Goal: Task Accomplishment & Management: Complete application form

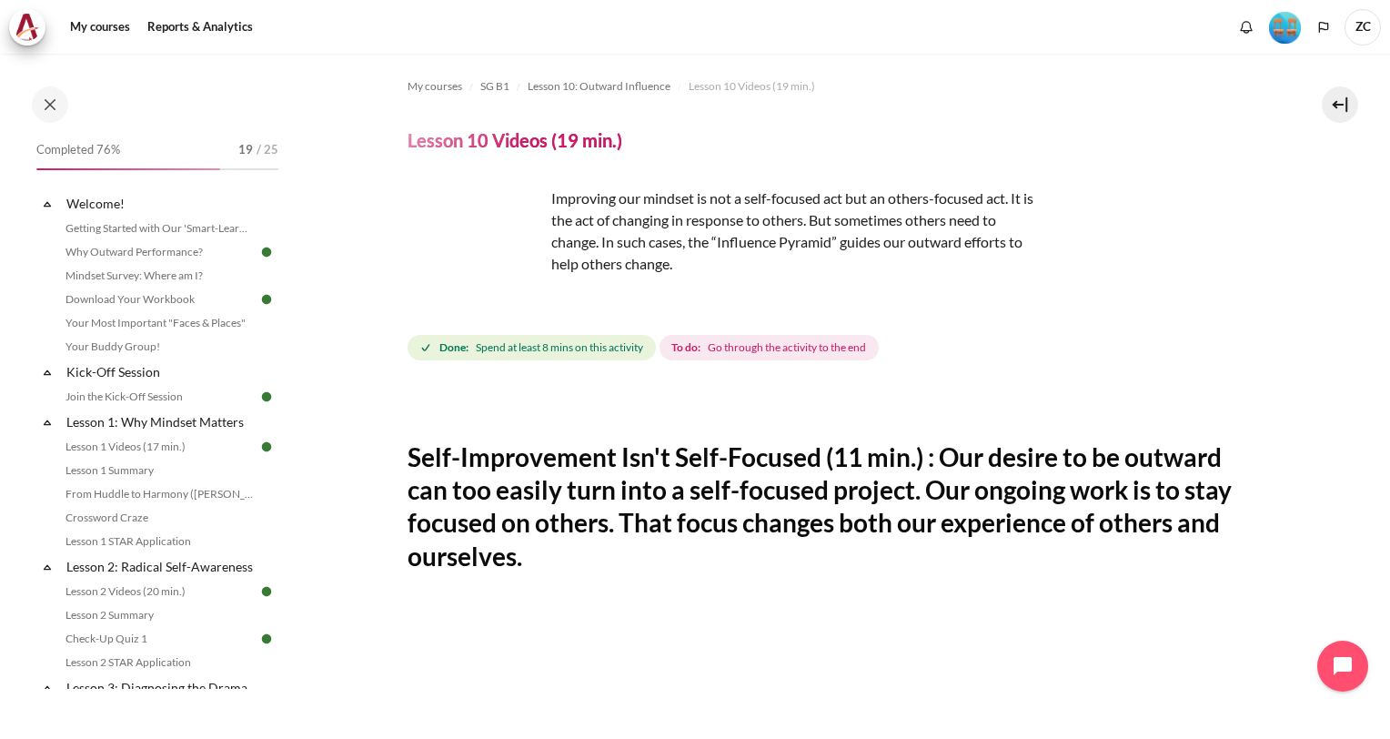
scroll to position [636, 0]
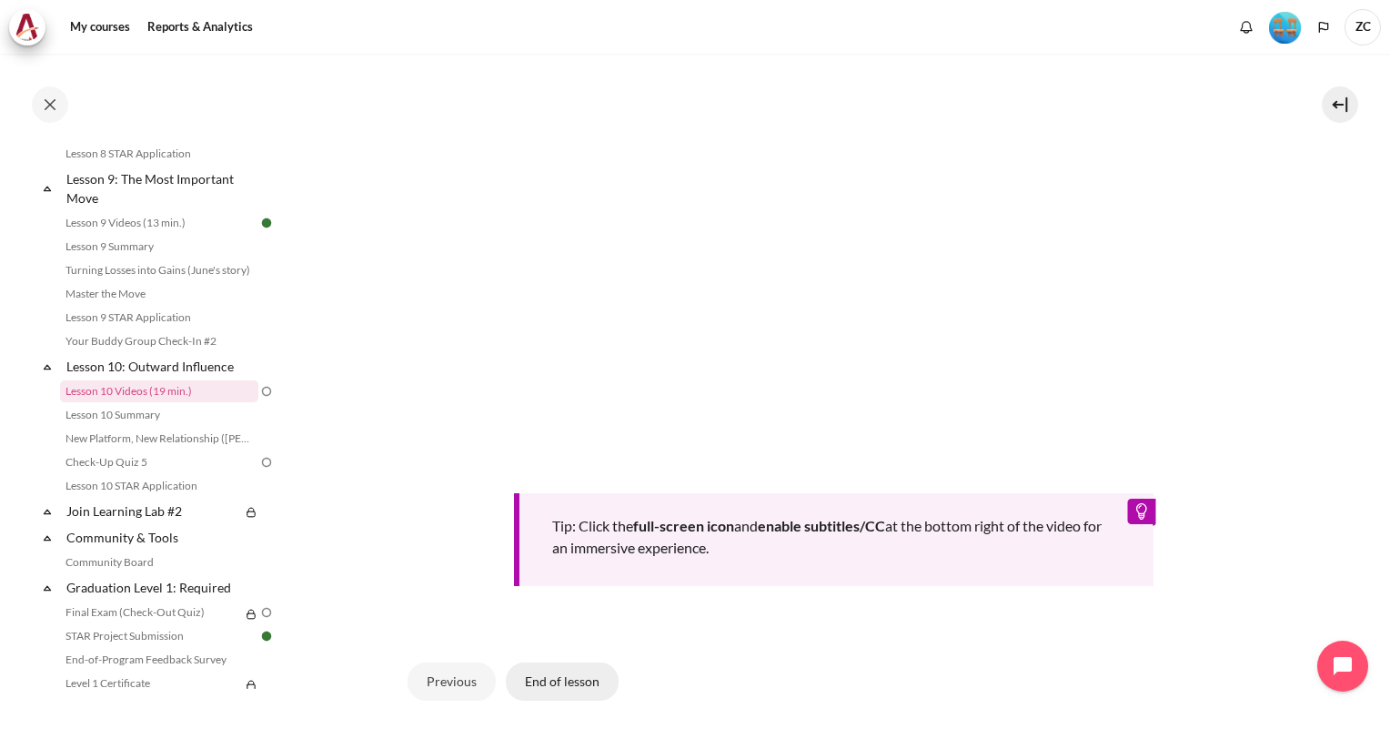
click at [548, 680] on button "End of lesson" at bounding box center [562, 681] width 113 height 38
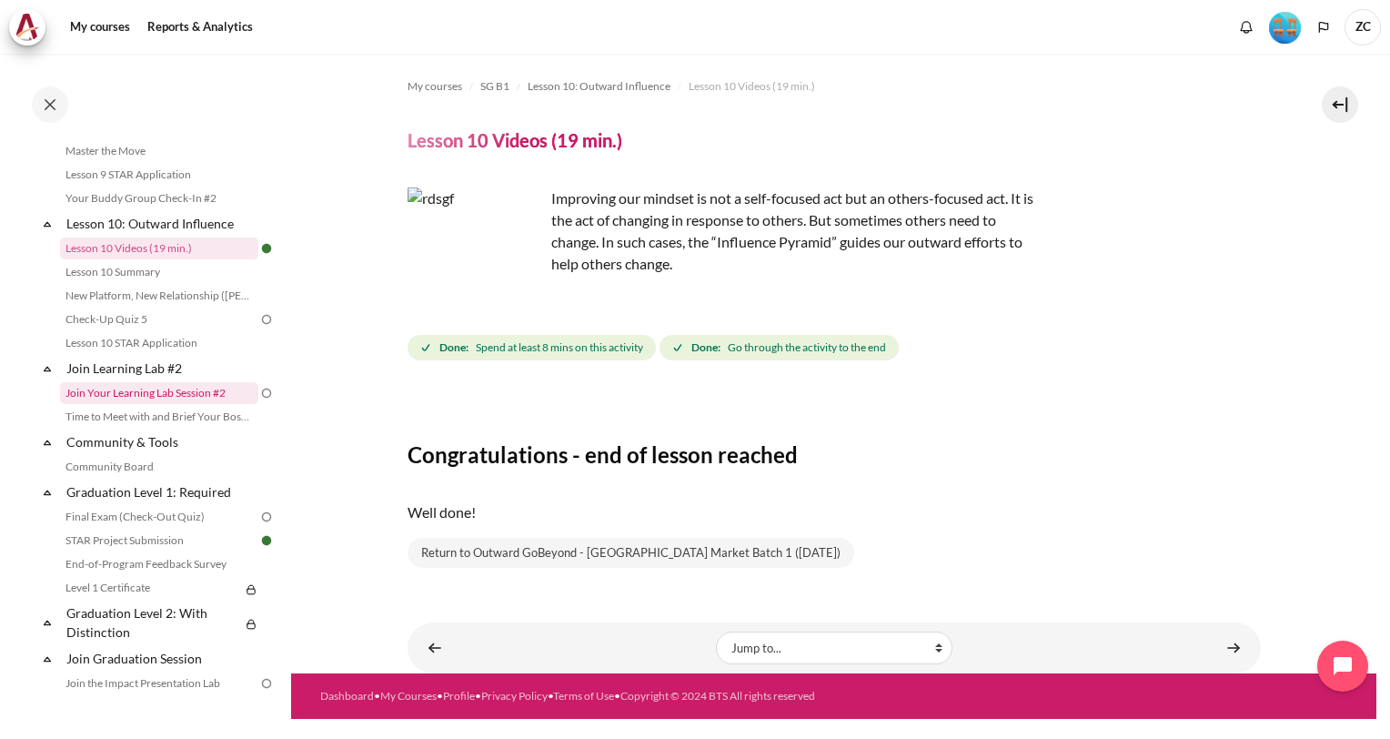
scroll to position [1630, 0]
click at [200, 331] on link "Check-Up Quiz 5" at bounding box center [159, 320] width 198 height 22
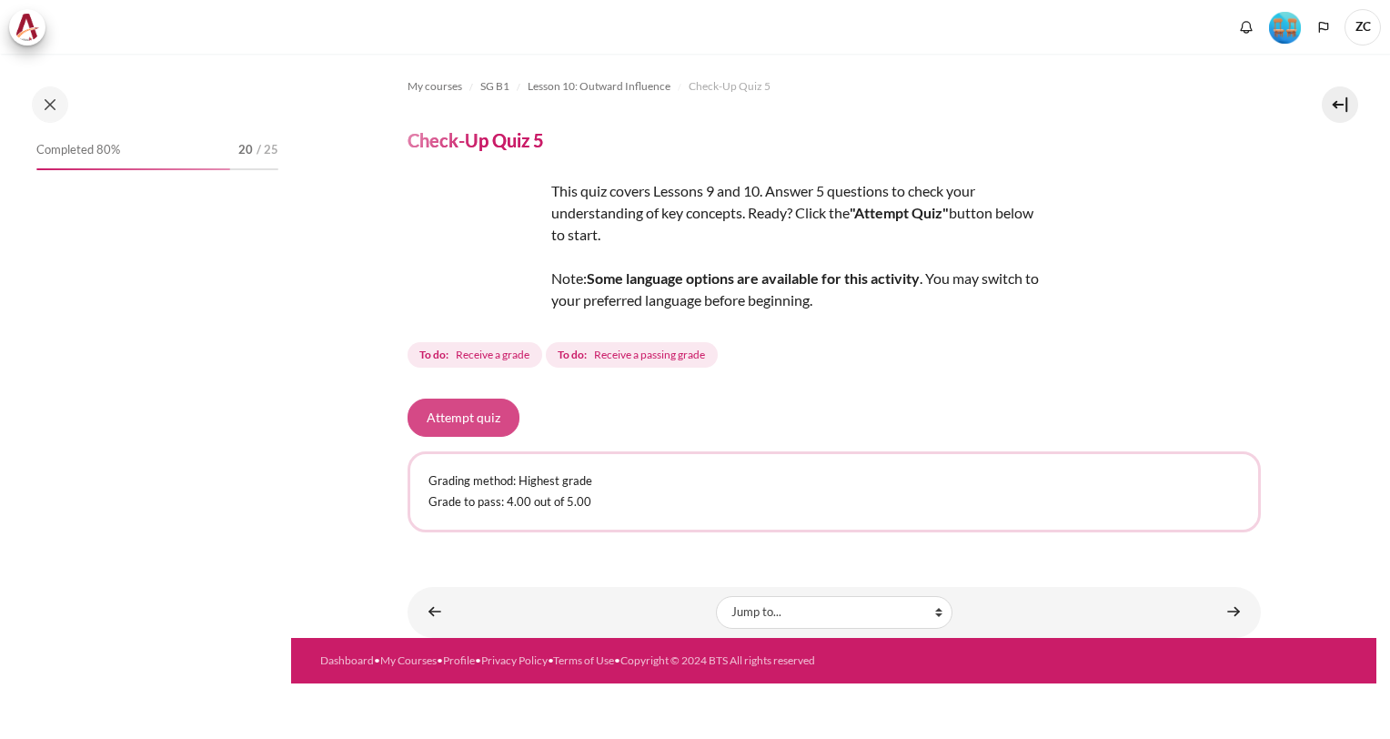
click at [465, 415] on button "Attempt quiz" at bounding box center [463, 417] width 112 height 38
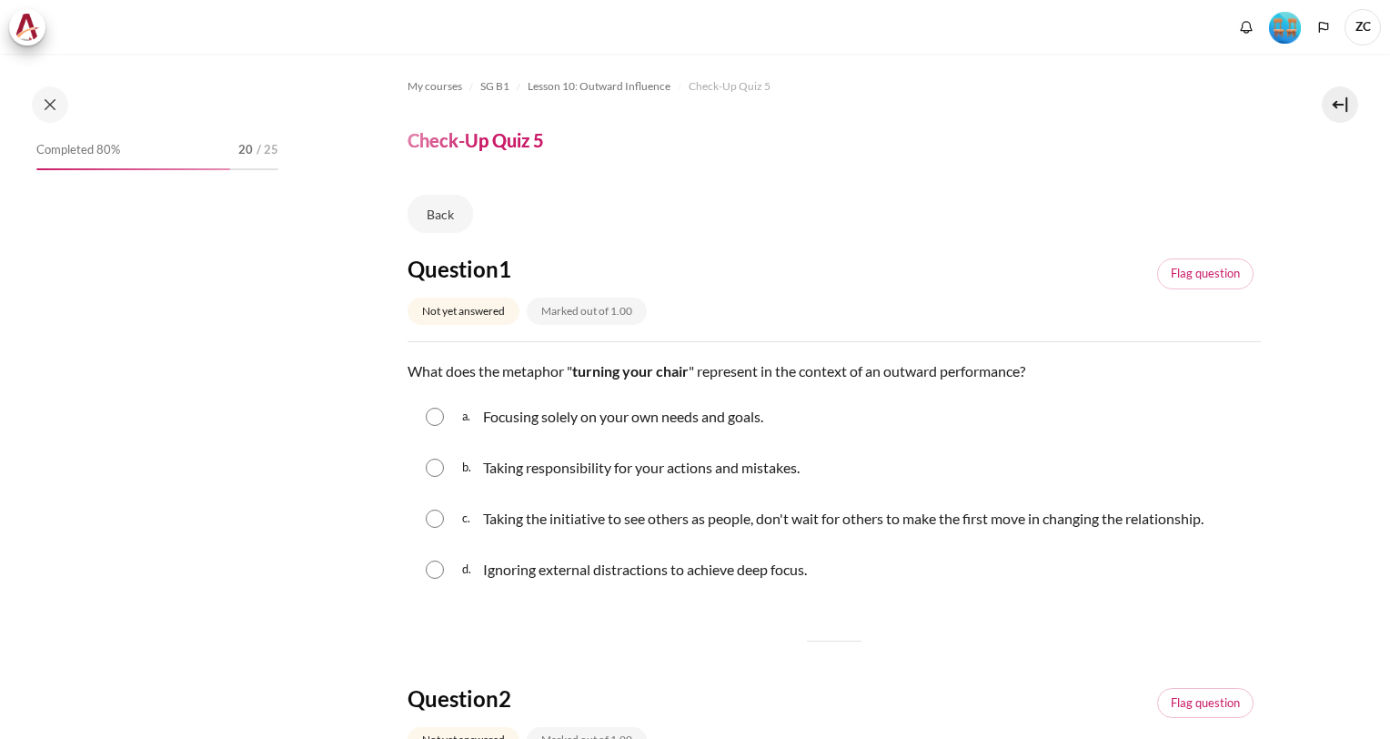
scroll to position [1559, 0]
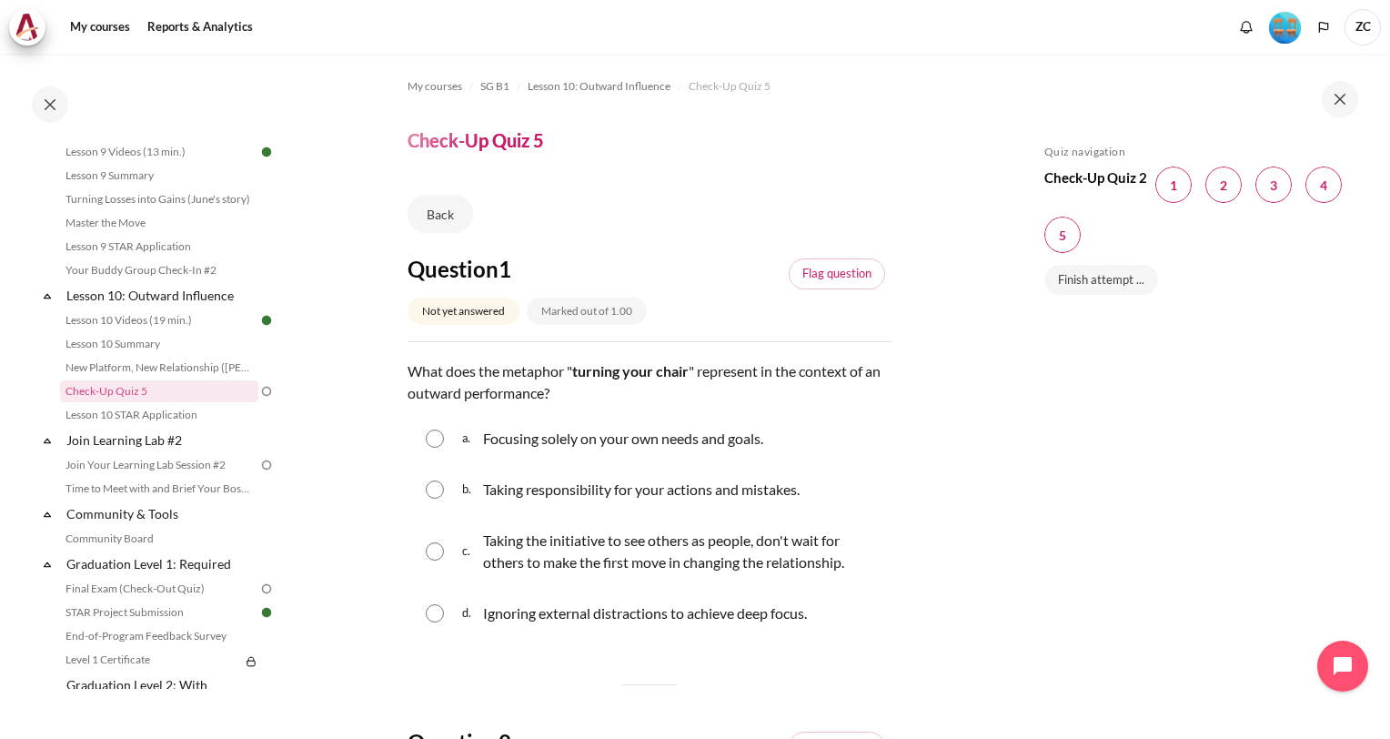
click at [432, 542] on input "Content" at bounding box center [435, 551] width 18 height 18
radio input "true"
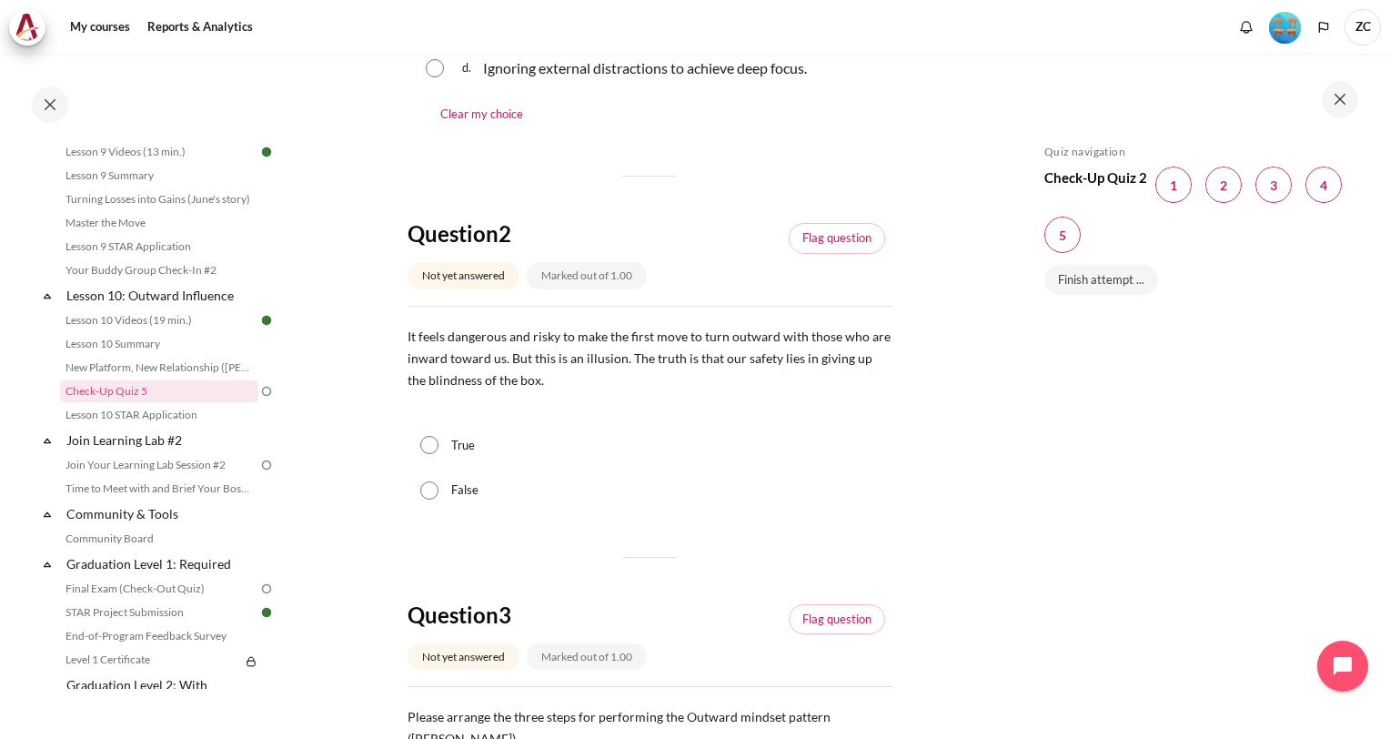
scroll to position [546, 0]
click at [433, 437] on input "True" at bounding box center [429, 444] width 18 height 18
radio input "true"
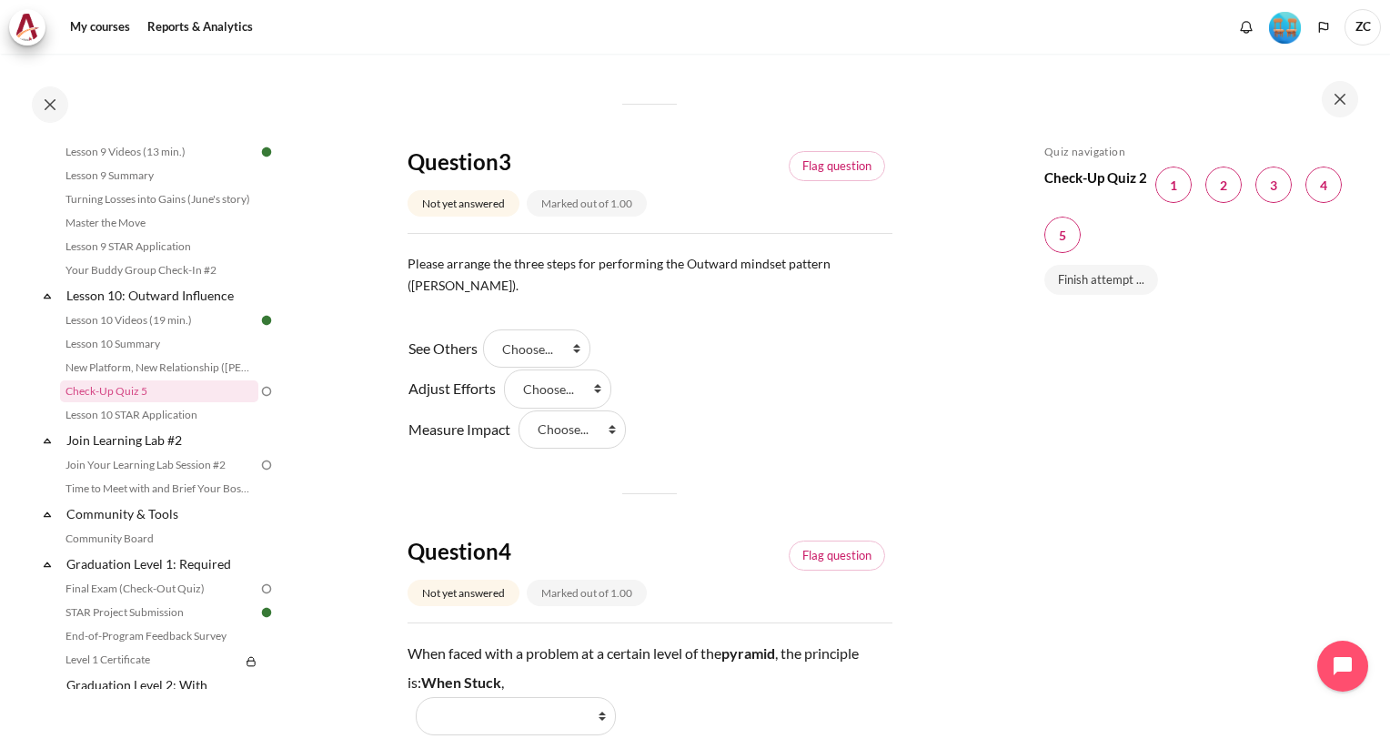
scroll to position [1000, 0]
click at [575, 327] on select "Choose... Step 3 Step 2 Step 1" at bounding box center [536, 346] width 107 height 38
click at [568, 327] on select "Choose... Step 3 Step 2 Step 1" at bounding box center [536, 346] width 107 height 38
select select "3"
click at [489, 327] on select "Choose... Step 3 Step 2 Step 1" at bounding box center [536, 346] width 107 height 38
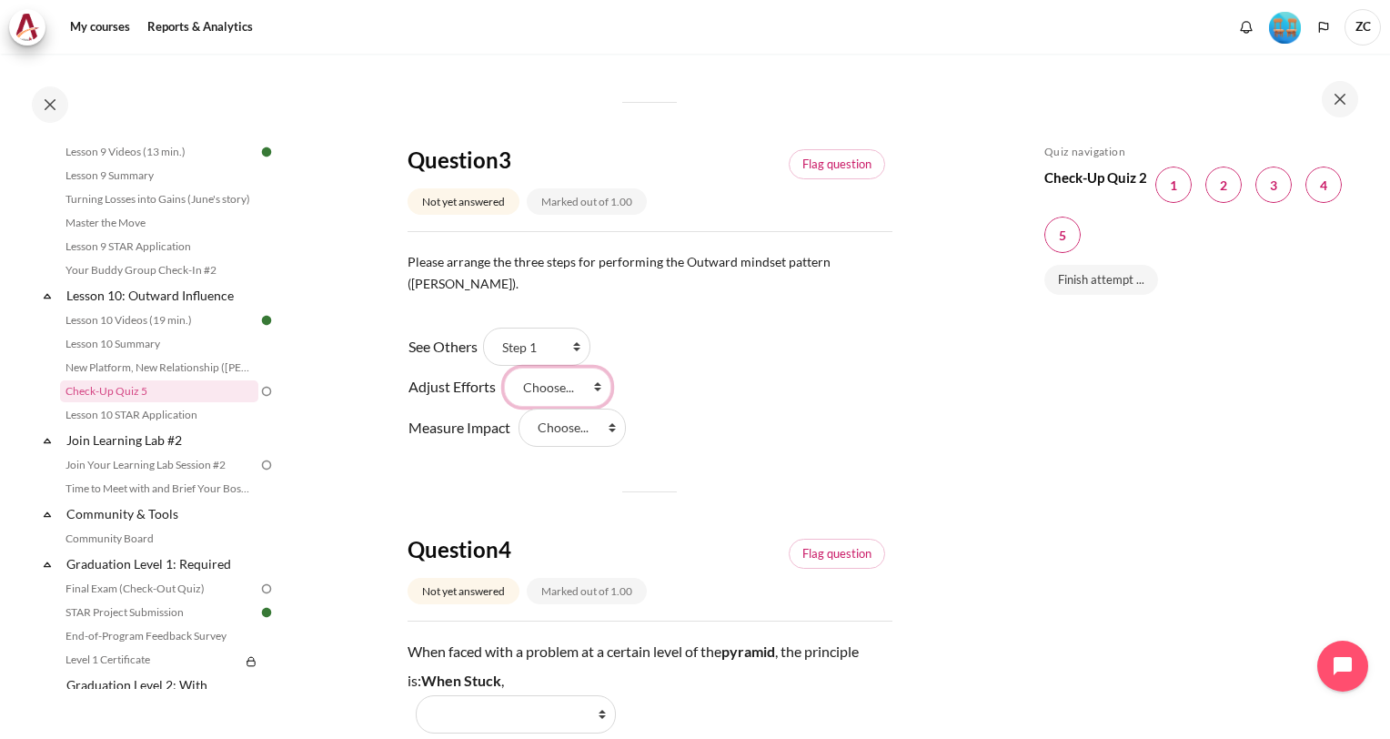
click at [584, 367] on select "Choose... Step 3 Step 2 Step 1" at bounding box center [557, 386] width 107 height 38
select select "2"
click at [504, 367] on select "Choose... Step 3 Step 2 Step 1" at bounding box center [557, 386] width 107 height 38
click at [567, 408] on select "Choose... Step 3 Step 2 Step 1" at bounding box center [571, 427] width 107 height 38
select select "2"
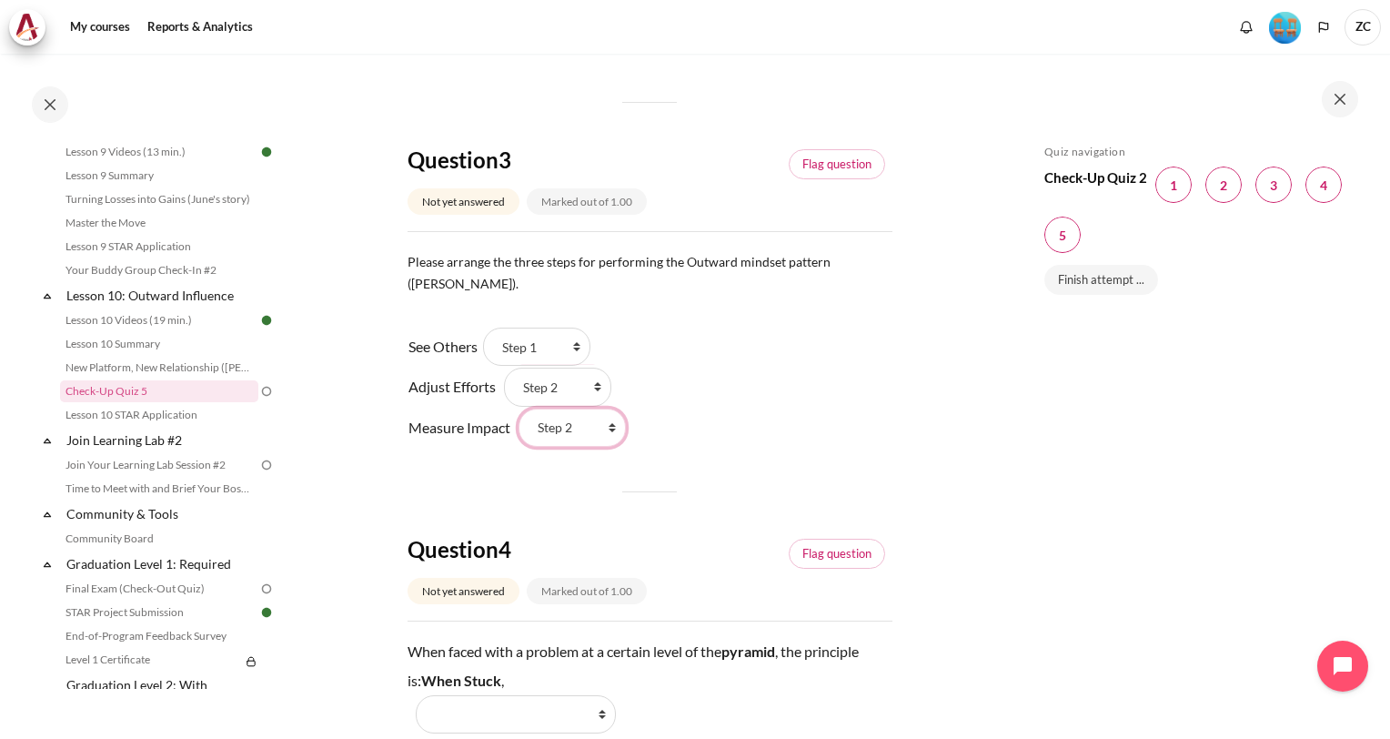
click at [518, 408] on select "Choose... Step 3 Step 2 Step 1" at bounding box center [571, 427] width 107 height 38
click at [548, 369] on select "Choose... Step 3 Step 2 Step 1" at bounding box center [557, 386] width 107 height 38
select select "1"
click at [504, 367] on select "Choose... Step 3 Step 2 Step 1" at bounding box center [557, 386] width 107 height 38
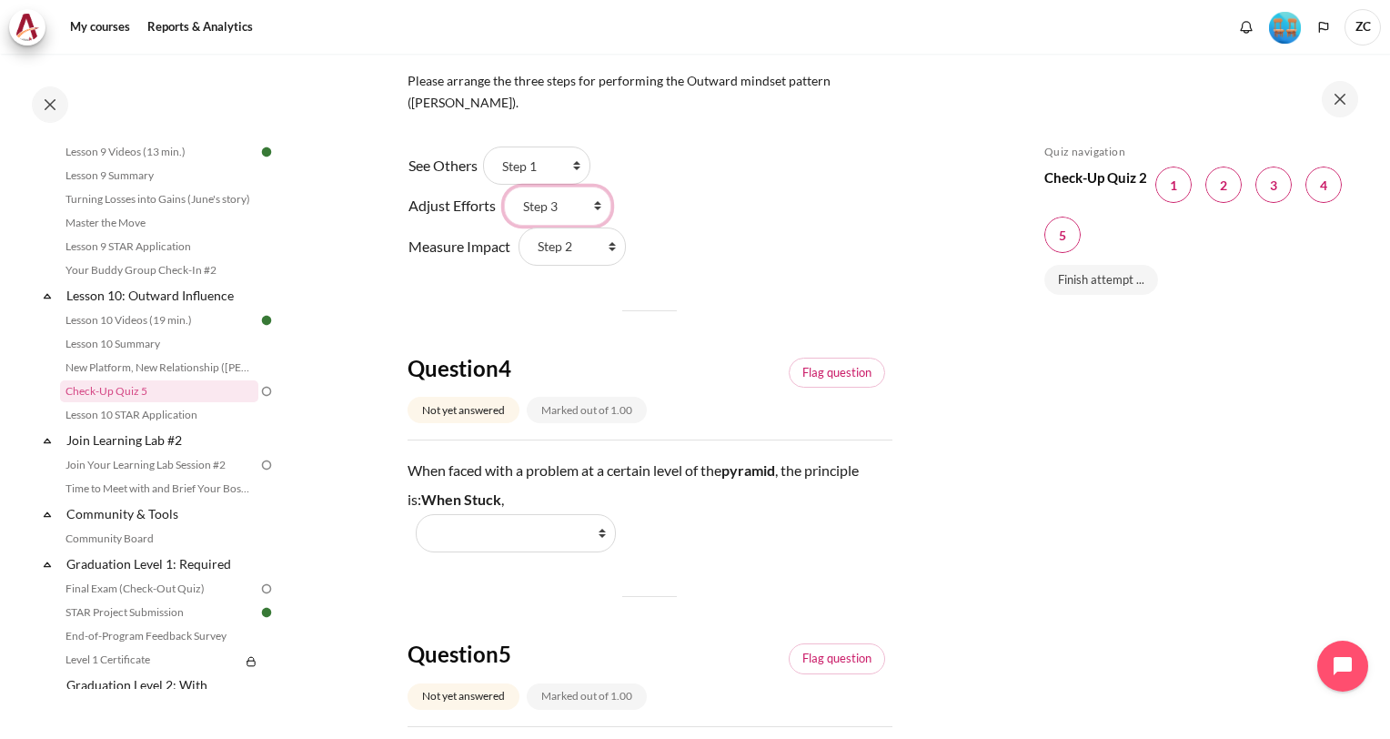
scroll to position [1181, 0]
click at [598, 513] on select "Work Harder Go Higher Go Lower Stay Put" at bounding box center [516, 532] width 200 height 38
click at [607, 514] on select "Work Harder Go Higher Go Lower Stay Put" at bounding box center [516, 532] width 200 height 38
select select "3"
click at [416, 513] on select "Work Harder Go Higher Go Lower Stay Put" at bounding box center [516, 532] width 200 height 38
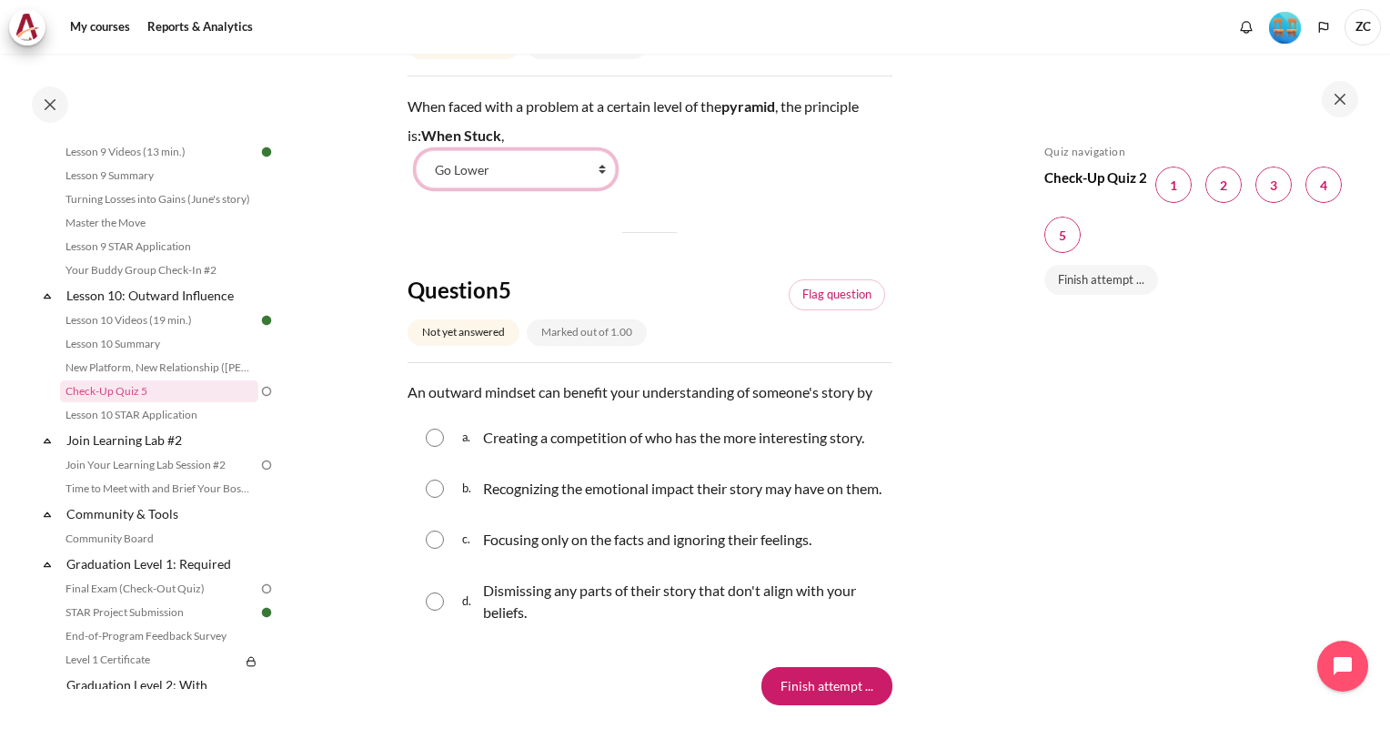
scroll to position [1545, 0]
click at [435, 481] on input "Content" at bounding box center [435, 487] width 18 height 18
radio input "true"
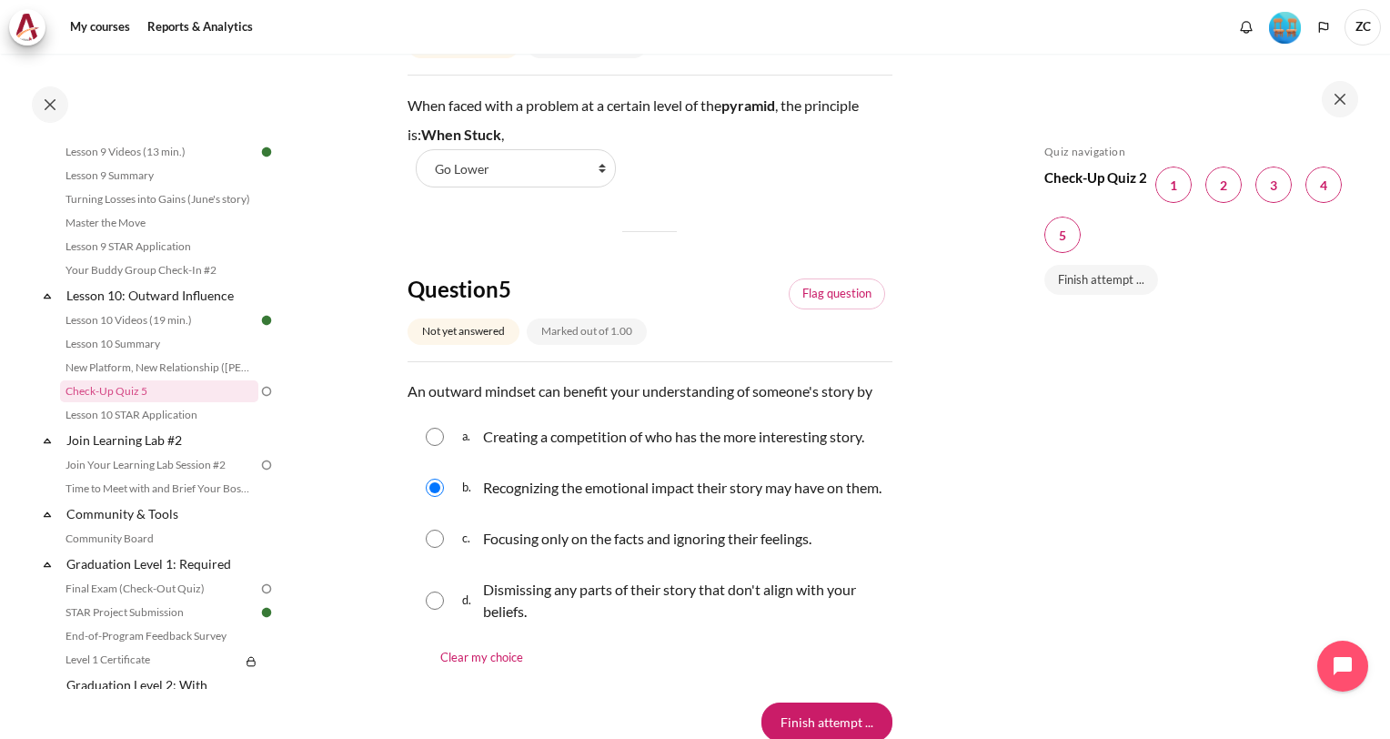
click at [433, 535] on input "Content" at bounding box center [435, 538] width 18 height 18
radio input "true"
click at [422, 464] on div "b. Recognizing the emotional impact their story may have on them." at bounding box center [649, 487] width 485 height 47
click at [426, 478] on input "Content" at bounding box center [435, 487] width 18 height 18
radio input "true"
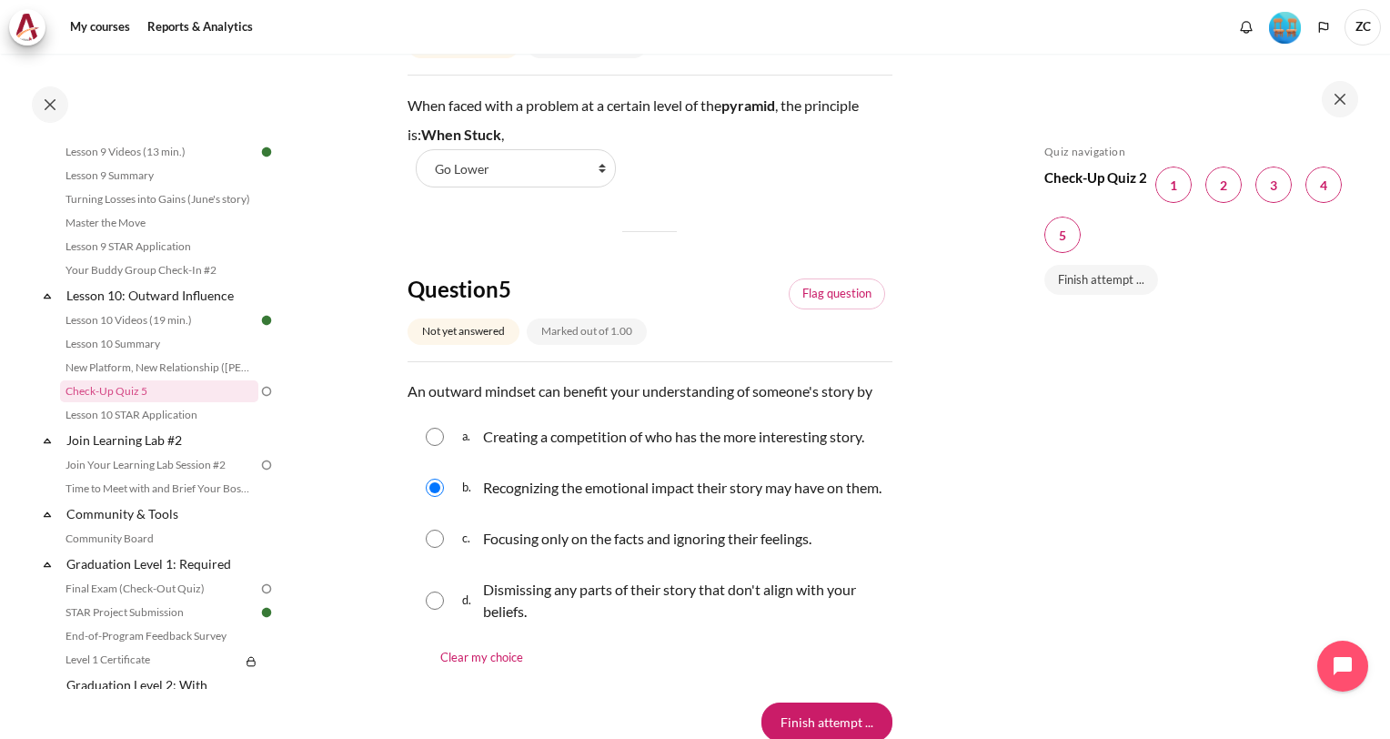
click at [428, 546] on input "Content" at bounding box center [435, 538] width 18 height 18
radio input "true"
click at [437, 464] on div "b. Recognizing the emotional impact their story may have on them." at bounding box center [649, 487] width 485 height 47
click at [434, 478] on input "Content" at bounding box center [435, 487] width 18 height 18
radio input "true"
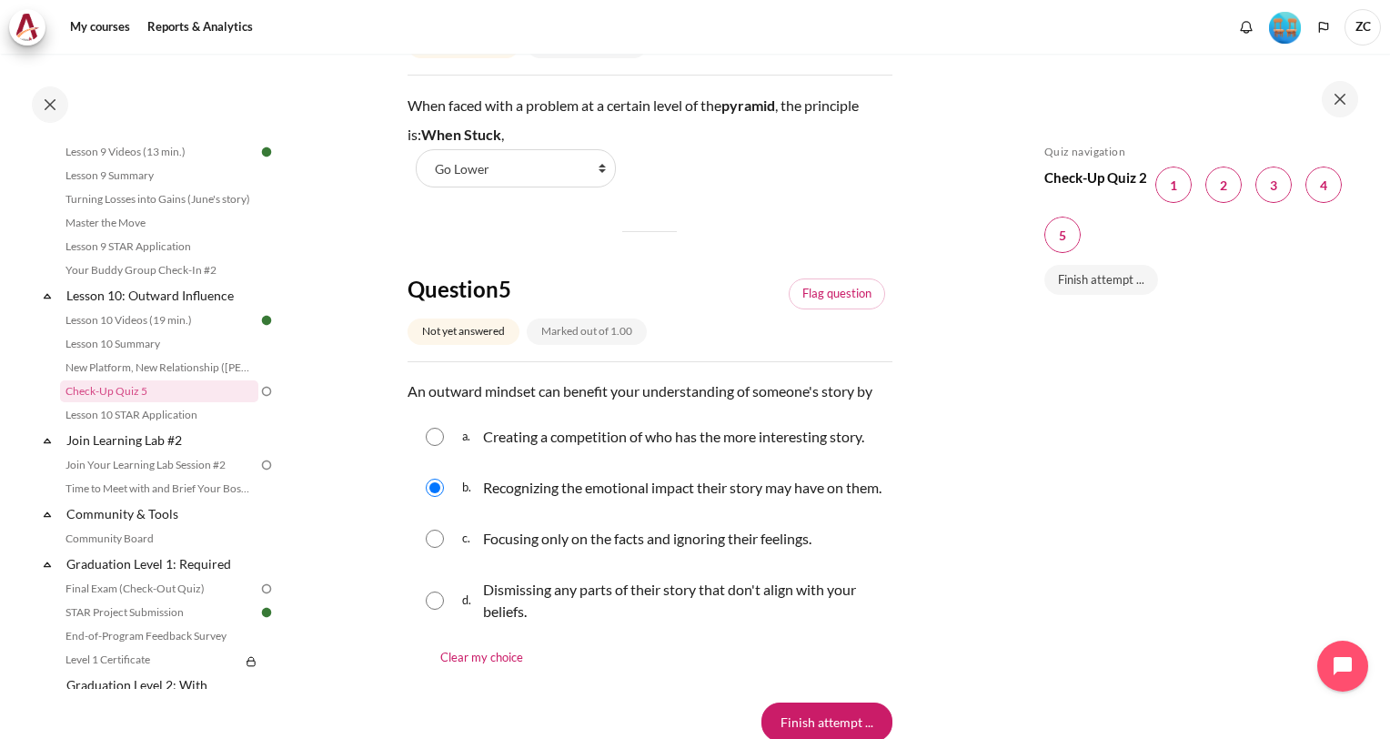
click at [429, 538] on input "Content" at bounding box center [435, 538] width 18 height 18
radio input "true"
click at [429, 464] on div "b. Recognizing the emotional impact their story may have on them." at bounding box center [649, 487] width 485 height 47
click at [430, 484] on input "Content" at bounding box center [435, 487] width 18 height 18
radio input "true"
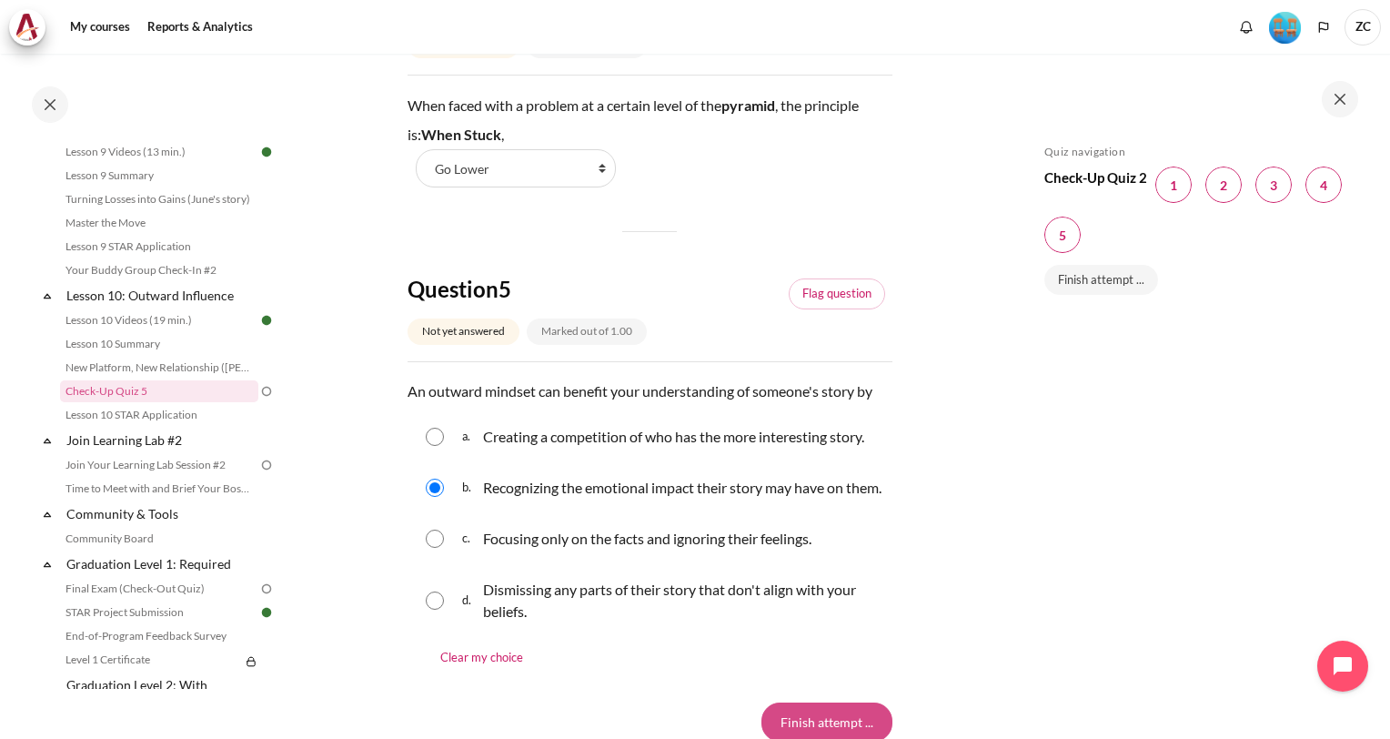
click at [829, 726] on input "Finish attempt ..." at bounding box center [826, 721] width 131 height 38
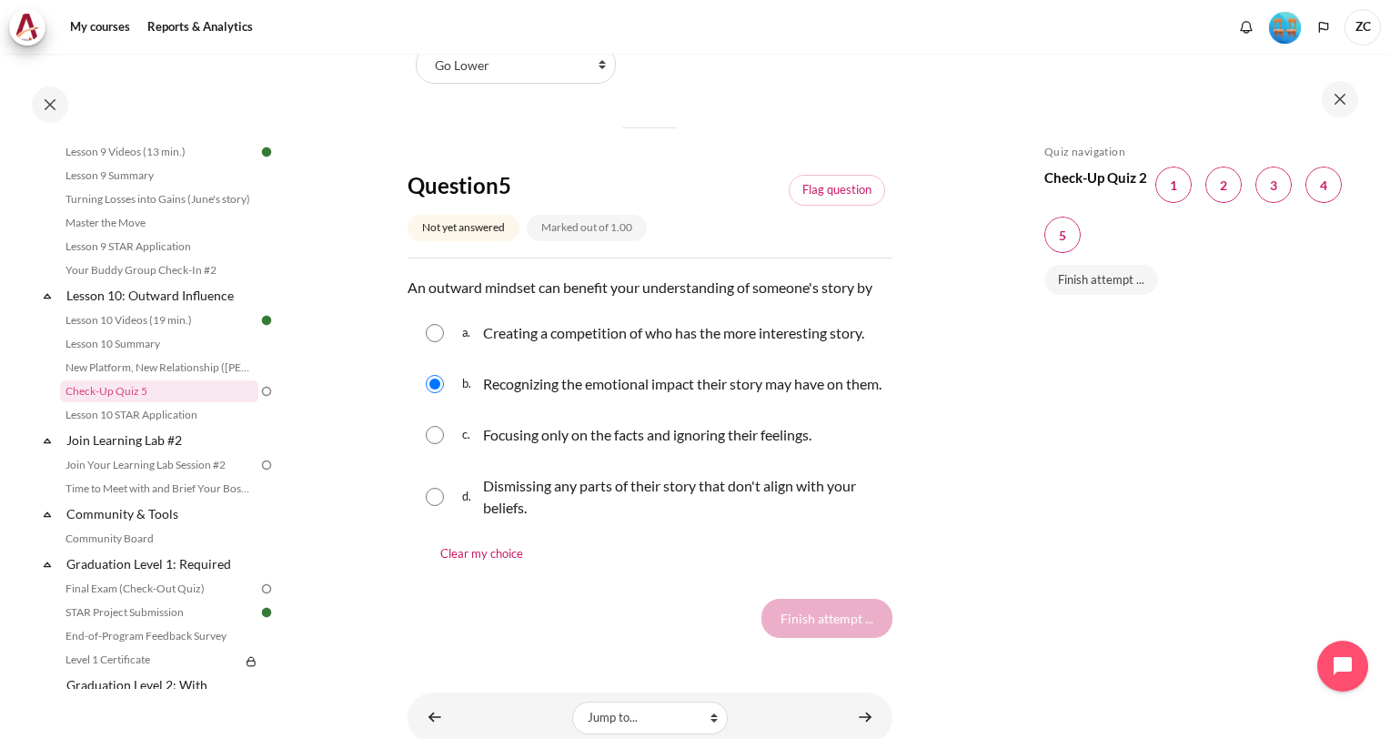
scroll to position [1714, 0]
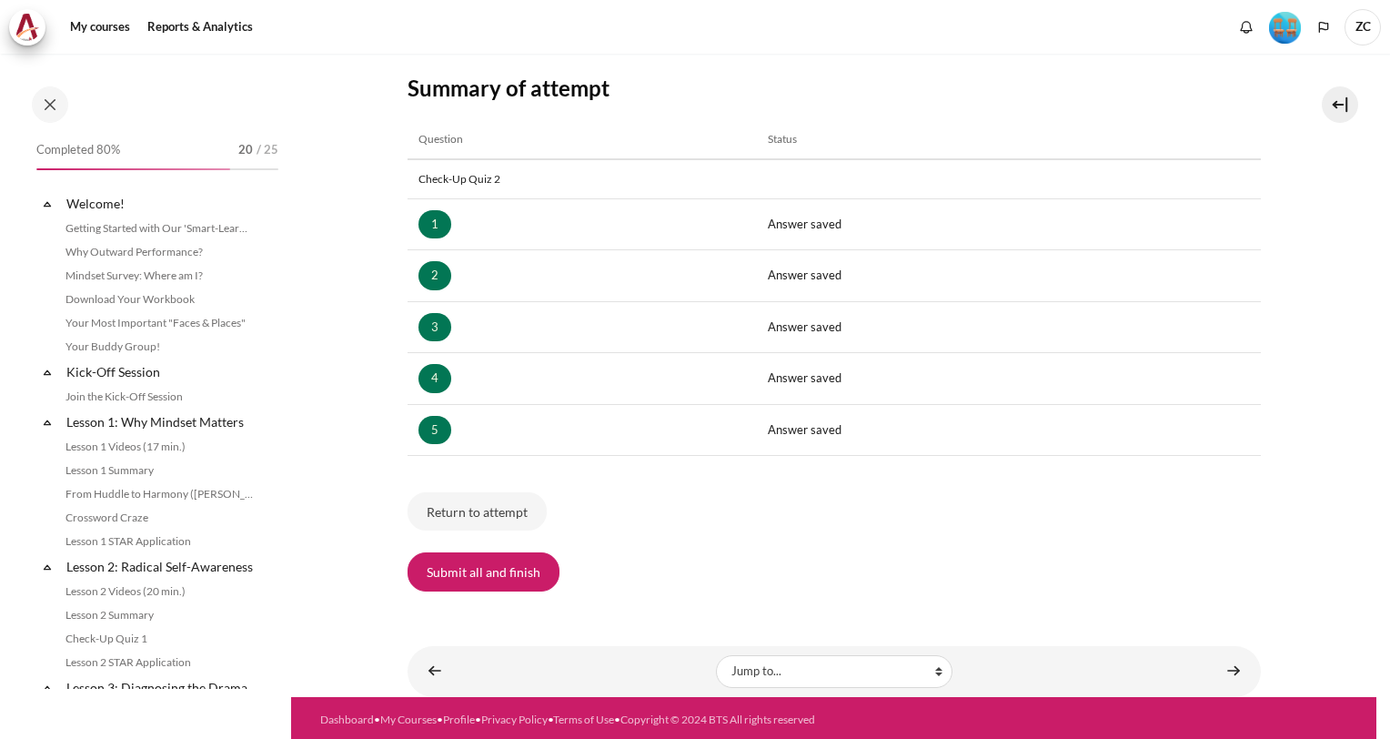
scroll to position [1559, 0]
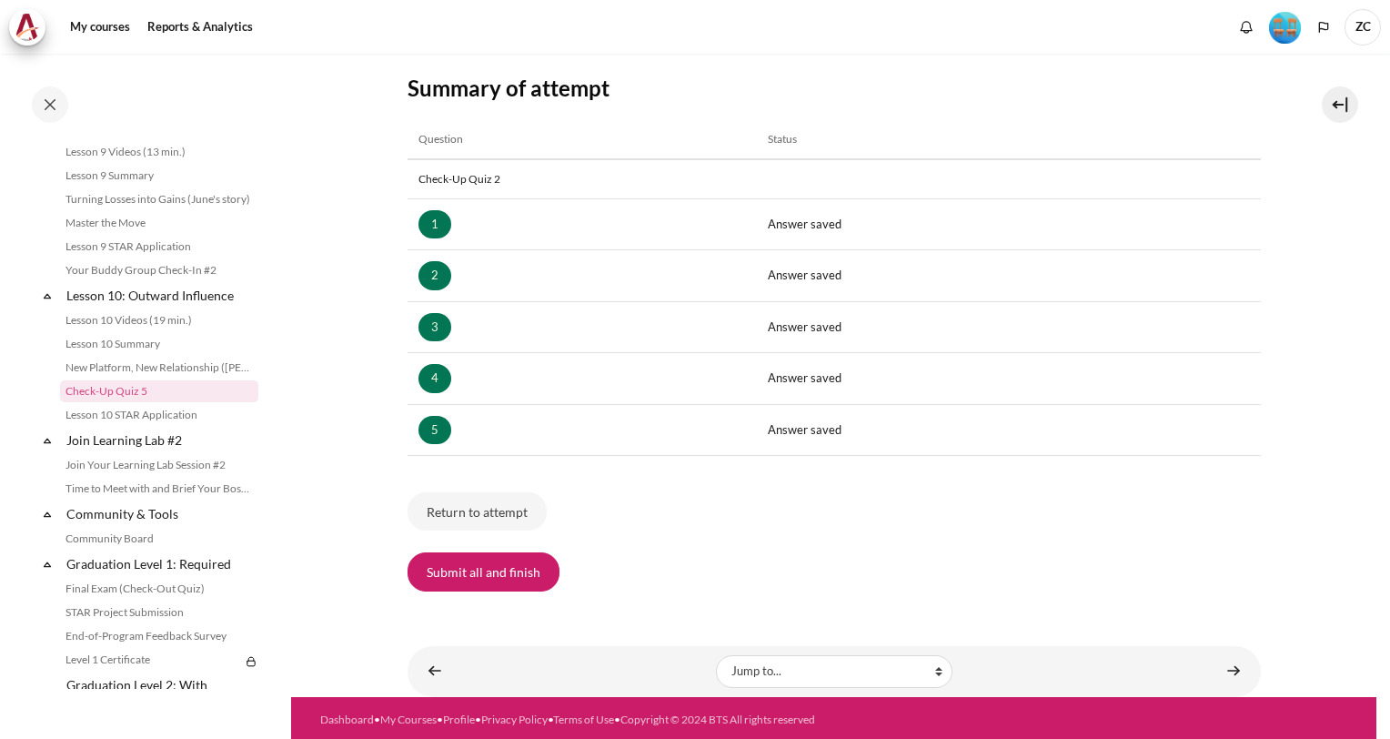
click at [520, 595] on div "My courses SG B1 Lesson 10: Outward Influence Check-Up Quiz 5 Summary of attemp…" at bounding box center [833, 220] width 853 height 798
click at [524, 564] on button "Submit all and finish" at bounding box center [483, 571] width 152 height 38
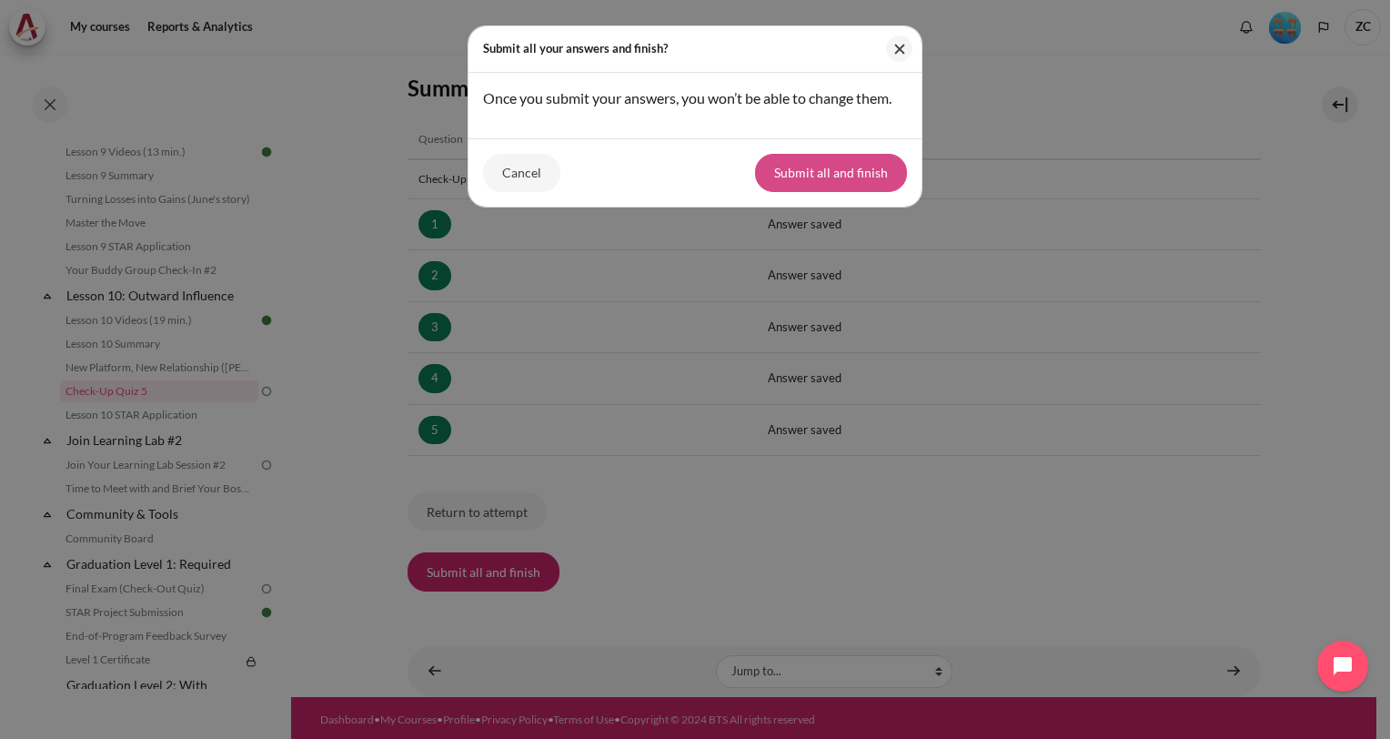
click at [842, 170] on button "Submit all and finish" at bounding box center [831, 173] width 152 height 38
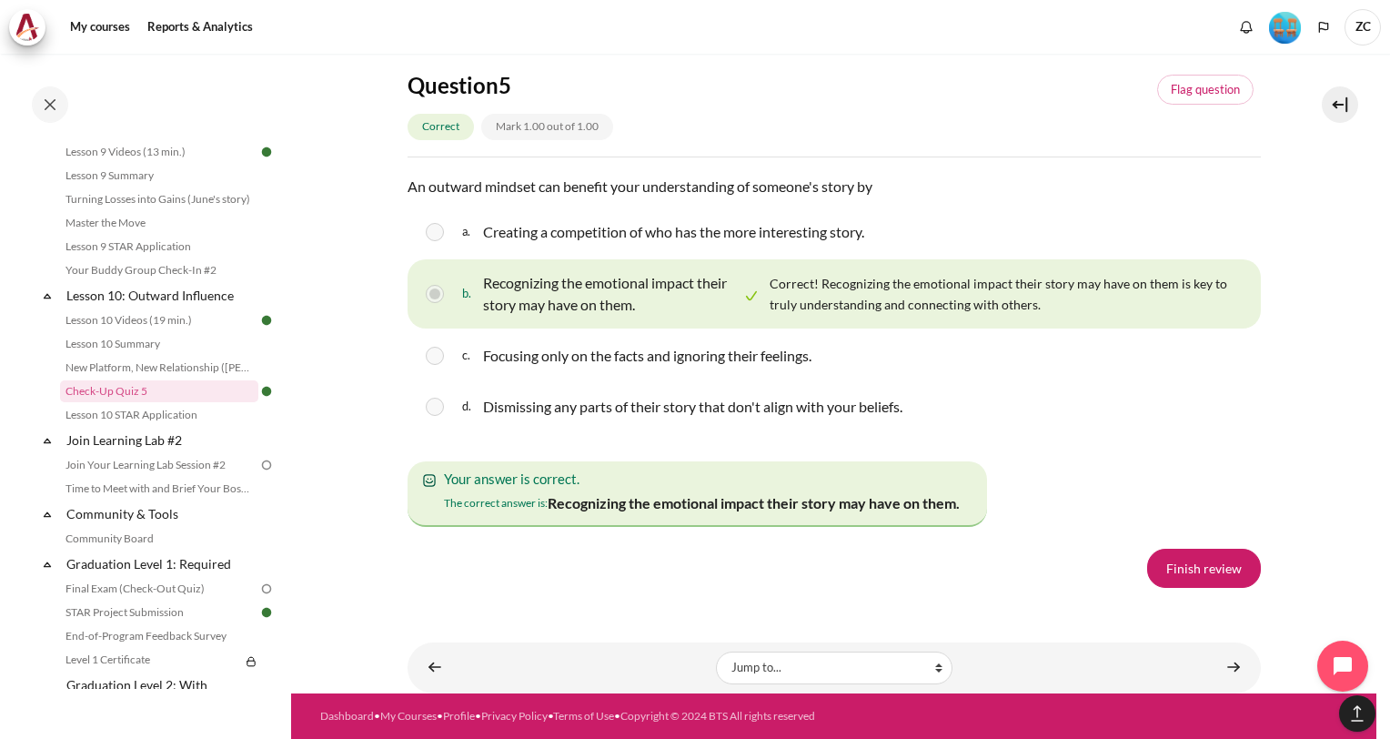
scroll to position [3091, 0]
click at [1214, 587] on link "Finish review" at bounding box center [1204, 567] width 114 height 38
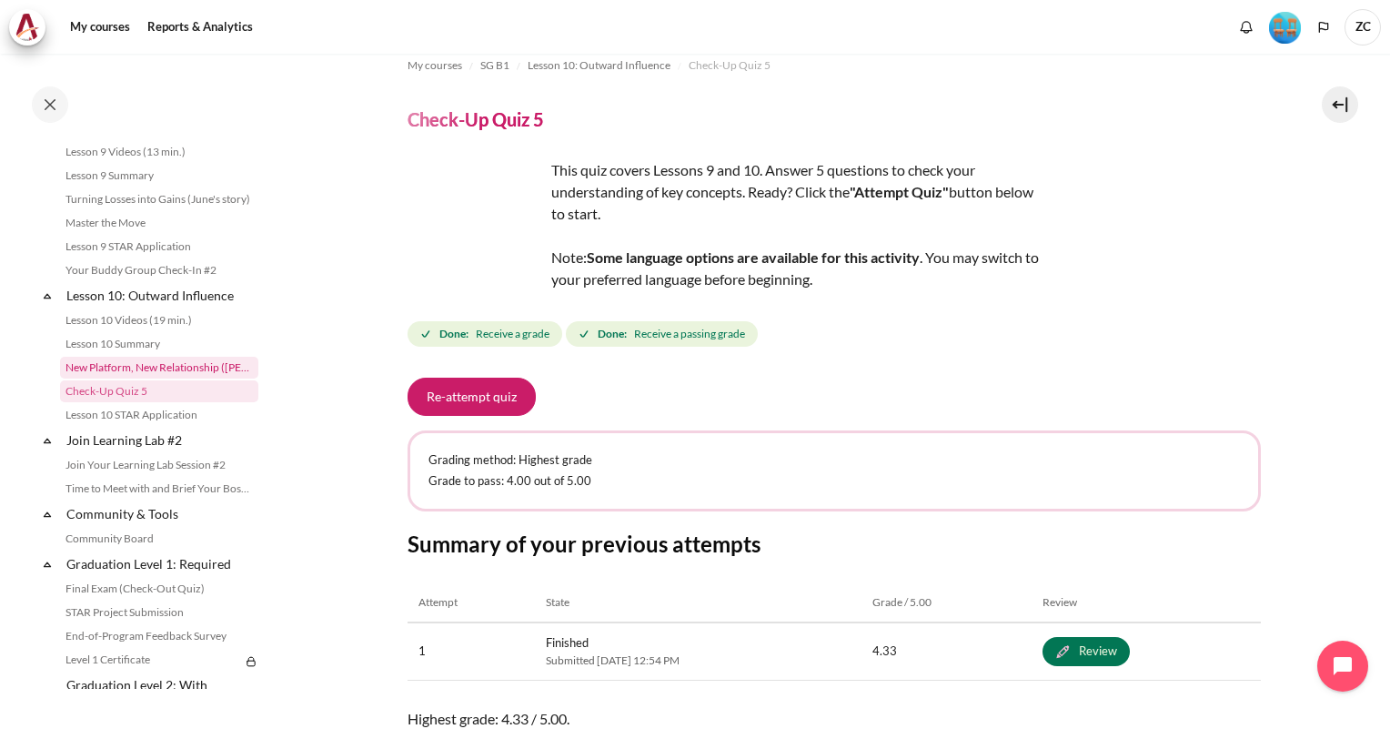
scroll to position [22, 0]
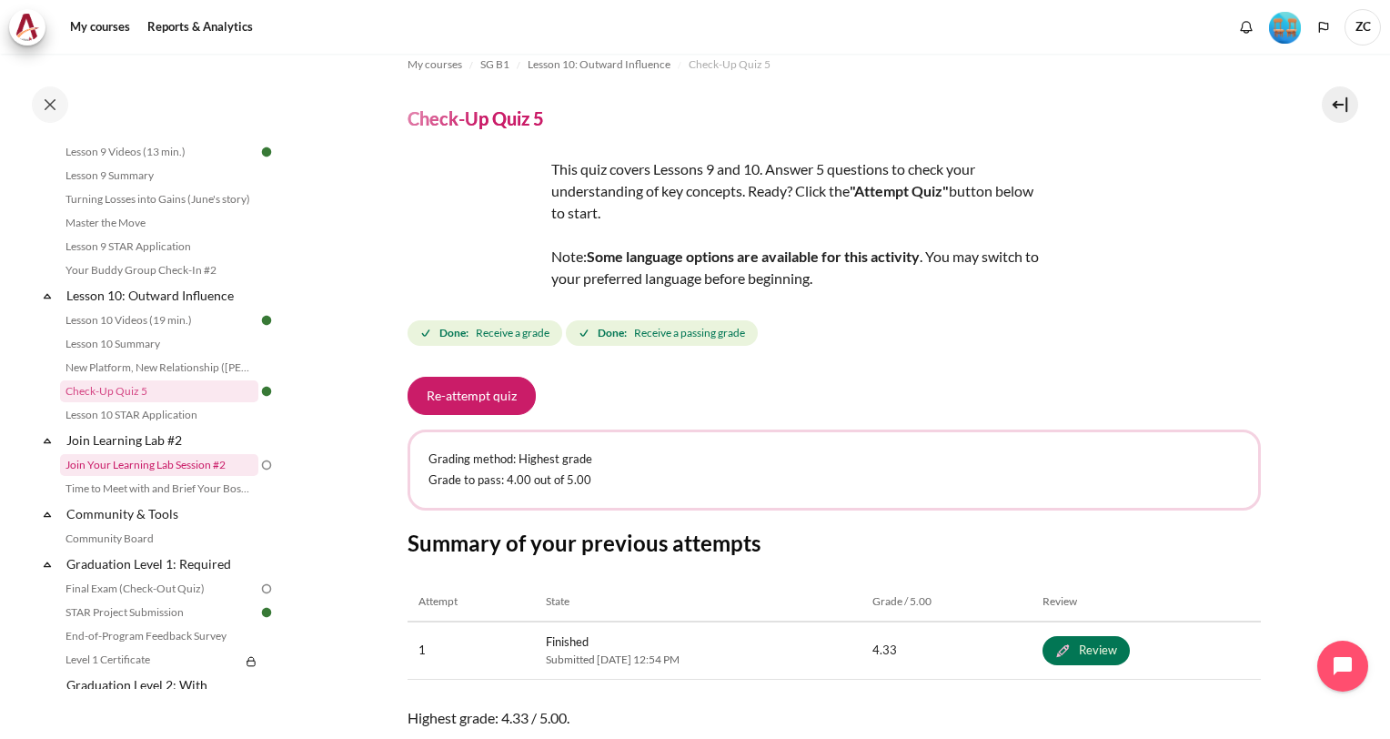
click at [159, 476] on link "Join Your Learning Lab Session #2" at bounding box center [159, 465] width 198 height 22
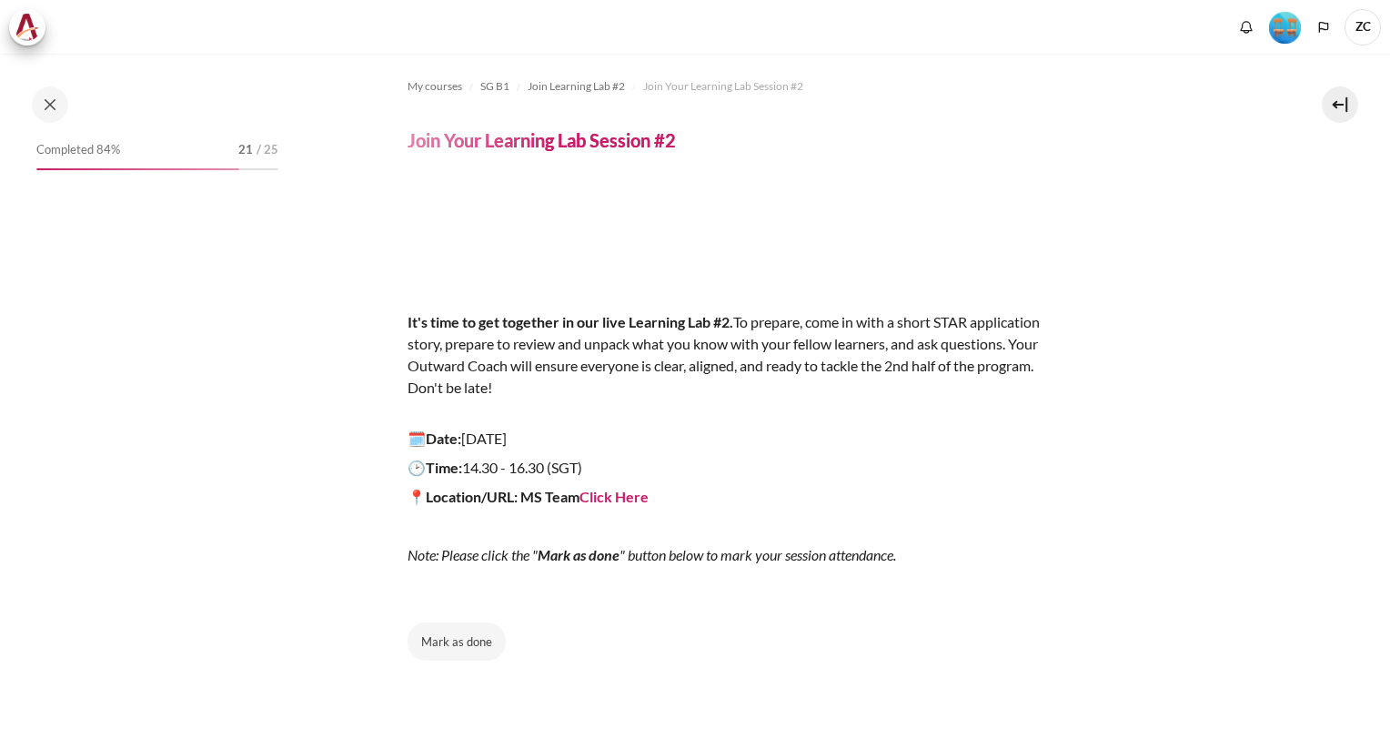
scroll to position [1633, 0]
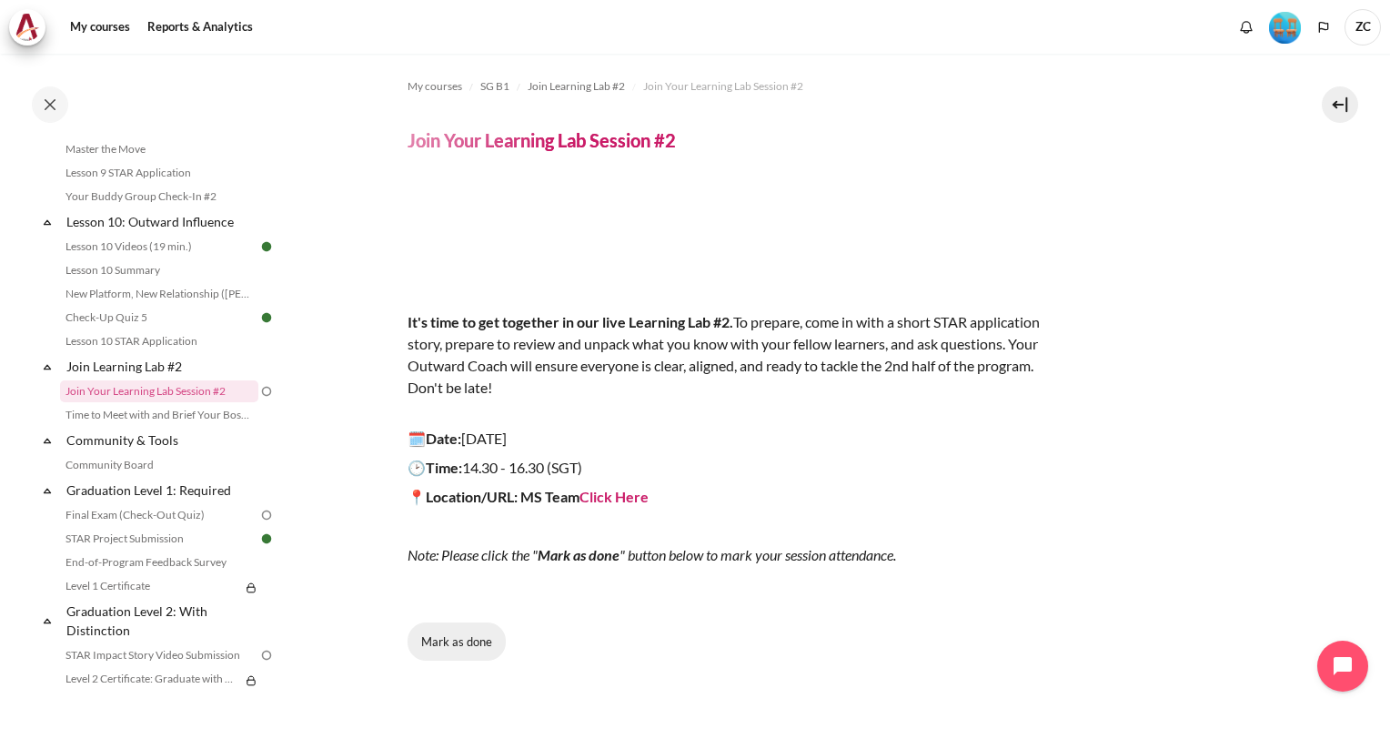
click at [484, 640] on button "Mark as done" at bounding box center [456, 641] width 98 height 38
click at [122, 526] on link "Final Exam (Check-Out Quiz)" at bounding box center [159, 515] width 198 height 22
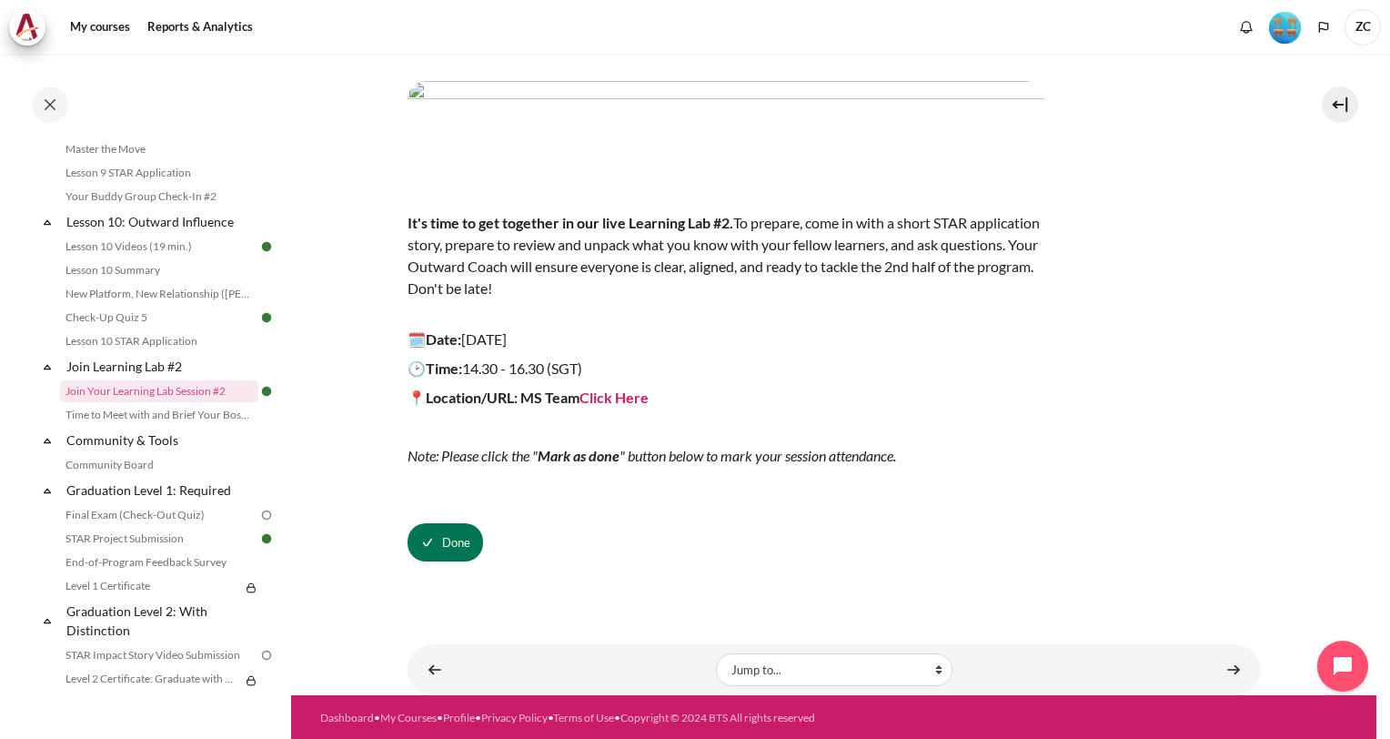
scroll to position [101, 0]
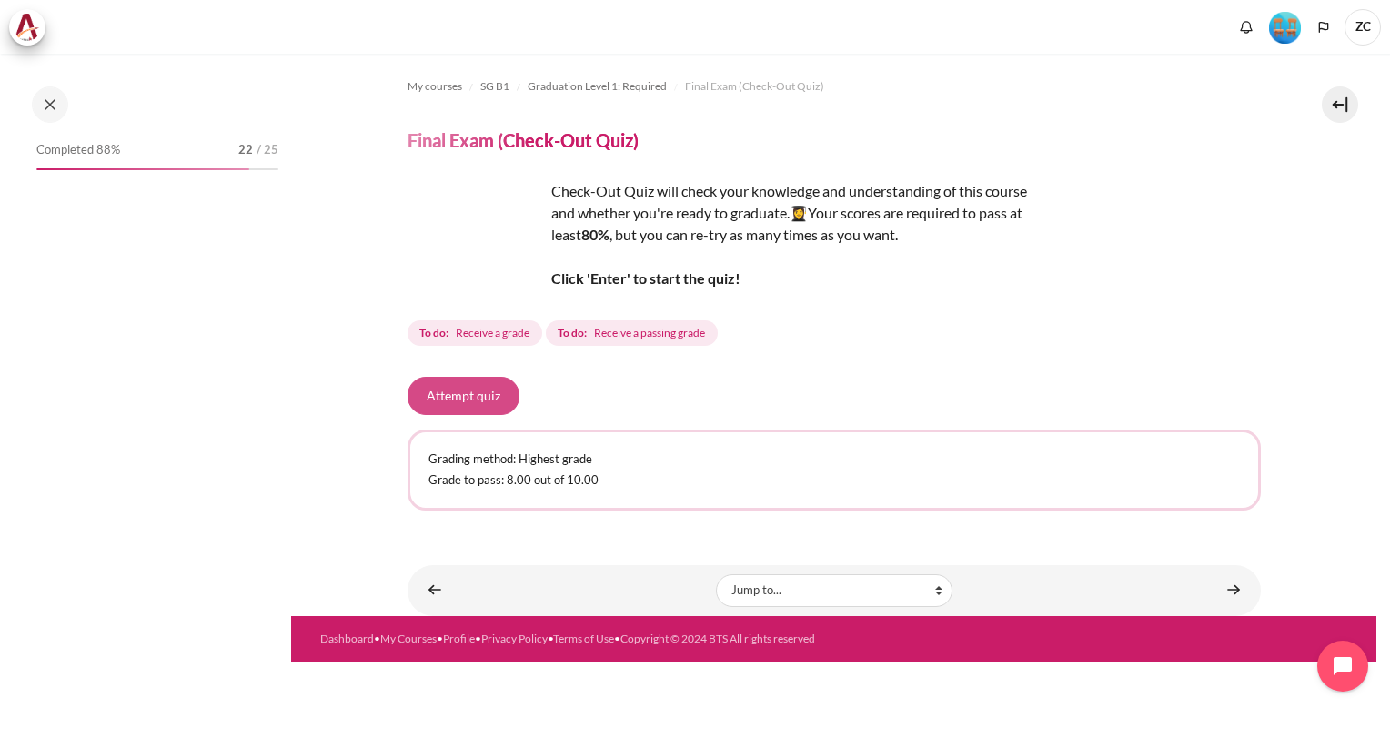
click at [451, 407] on button "Attempt quiz" at bounding box center [463, 396] width 112 height 38
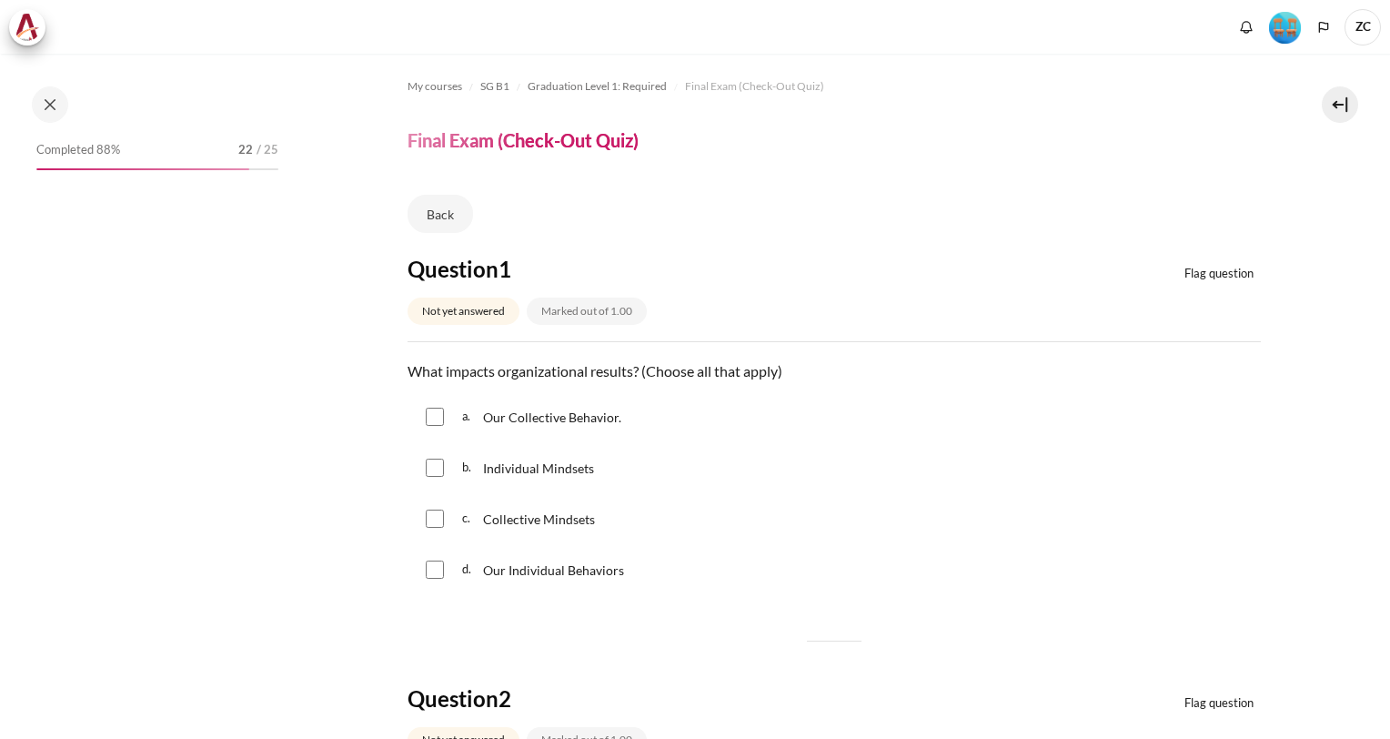
scroll to position [1757, 0]
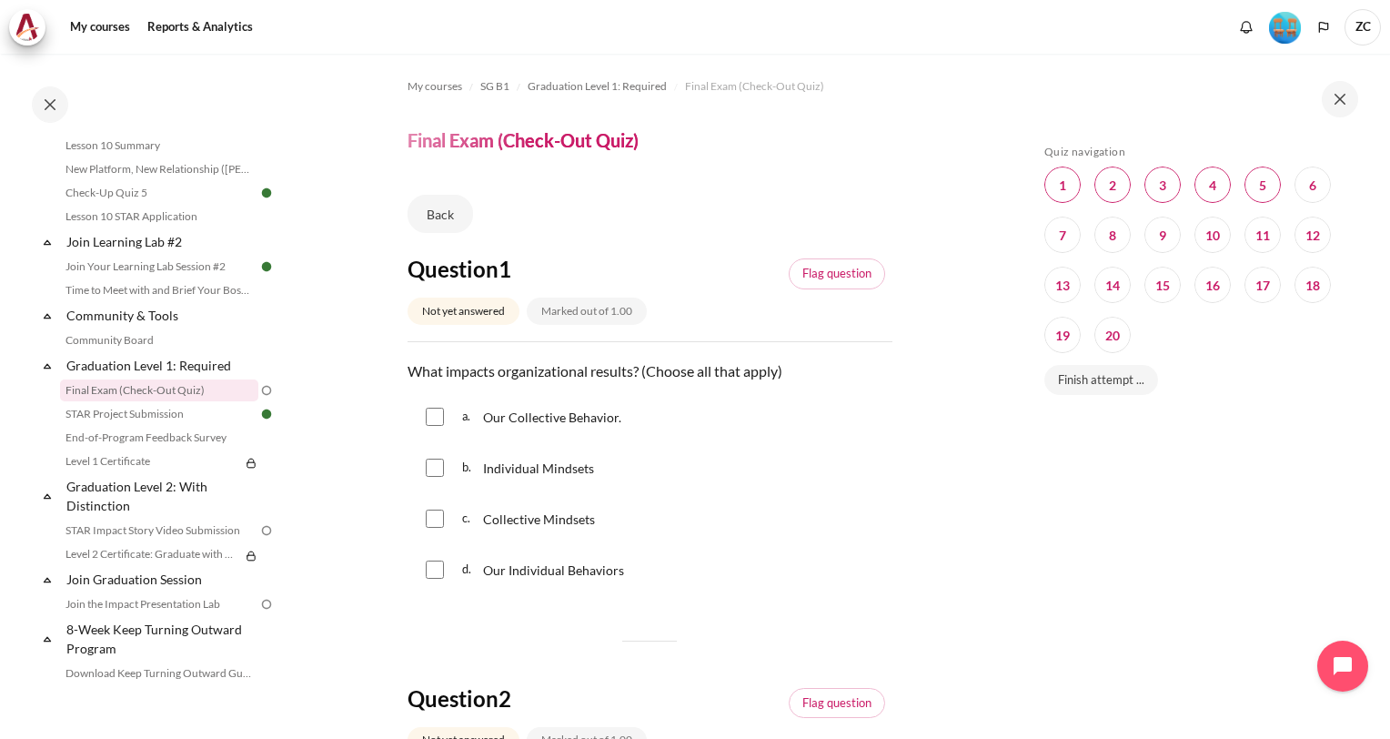
click at [437, 412] on input "Content" at bounding box center [435, 416] width 18 height 18
checkbox input "true"
click at [437, 470] on input "Content" at bounding box center [435, 467] width 18 height 18
checkbox input "true"
click at [440, 518] on input "Content" at bounding box center [435, 518] width 18 height 18
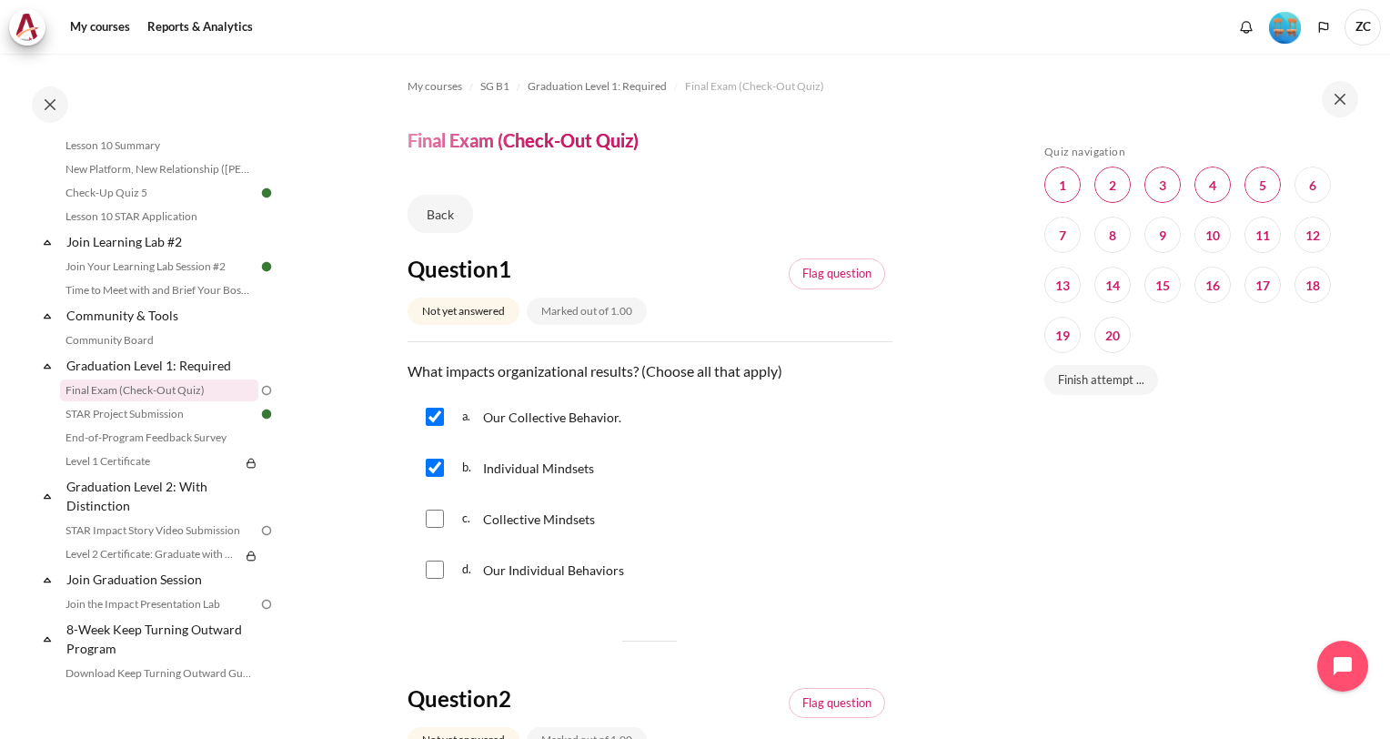
checkbox input "true"
click at [447, 571] on div "d. Our Individual Behaviors" at bounding box center [649, 569] width 485 height 47
click at [441, 568] on input "Content" at bounding box center [435, 569] width 18 height 18
checkbox input "true"
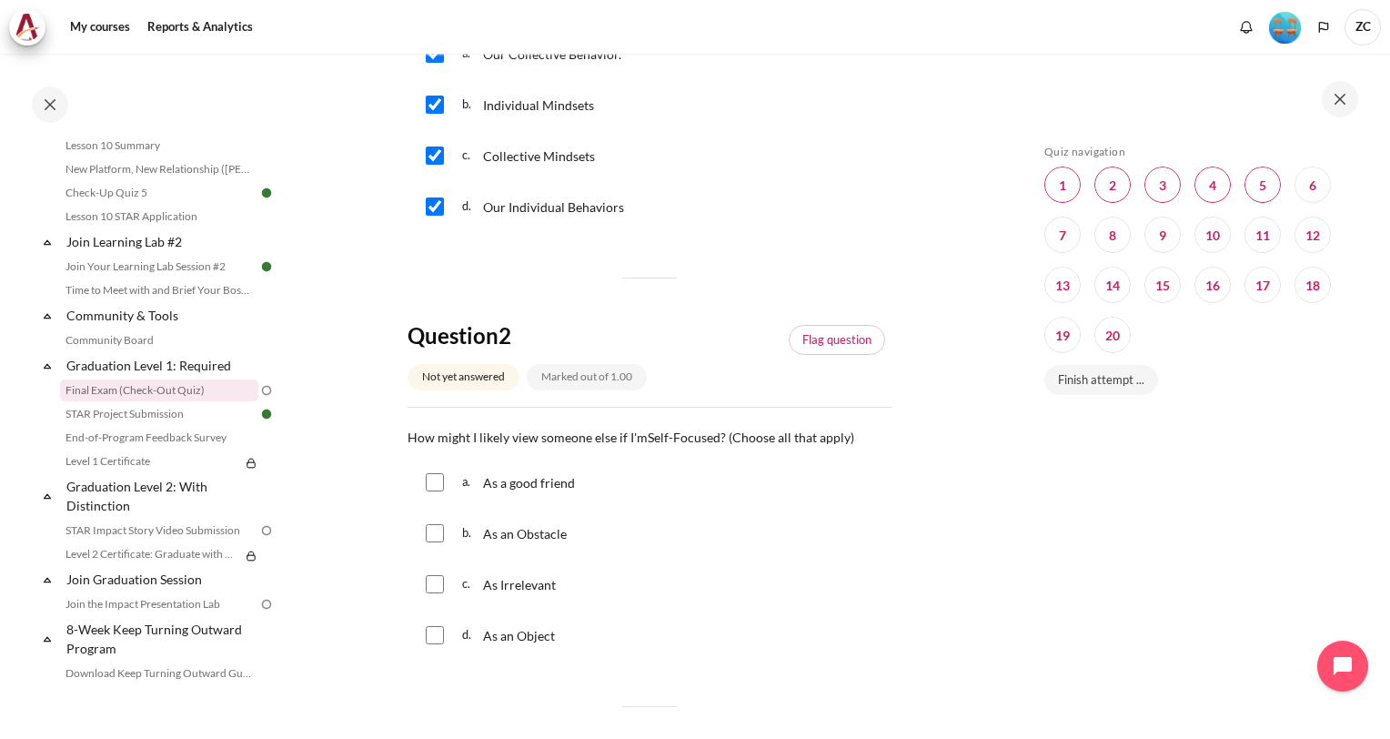
scroll to position [364, 0]
click at [439, 532] on input "Content" at bounding box center [435, 532] width 18 height 18
checkbox input "true"
click at [431, 582] on input "Content" at bounding box center [435, 583] width 18 height 18
checkbox input "true"
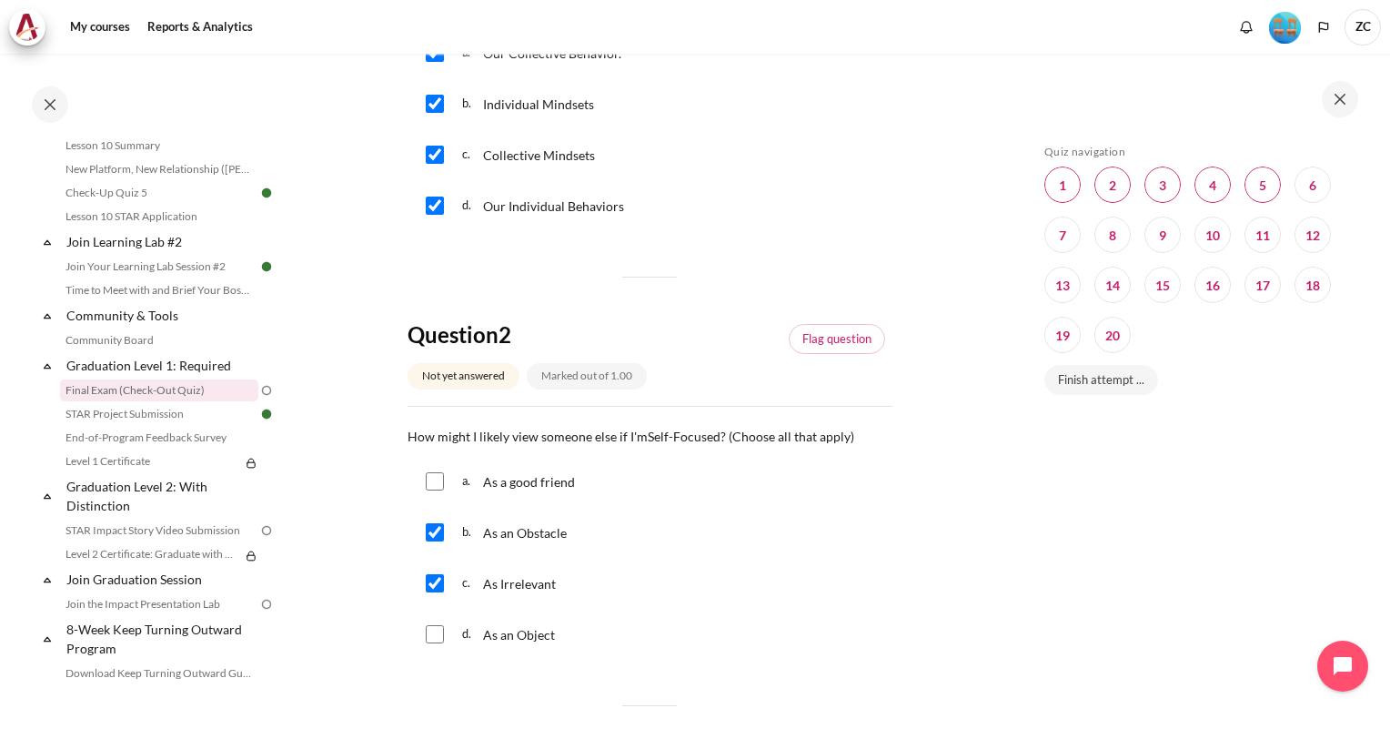
click at [433, 640] on input "Content" at bounding box center [435, 634] width 18 height 18
checkbox input "true"
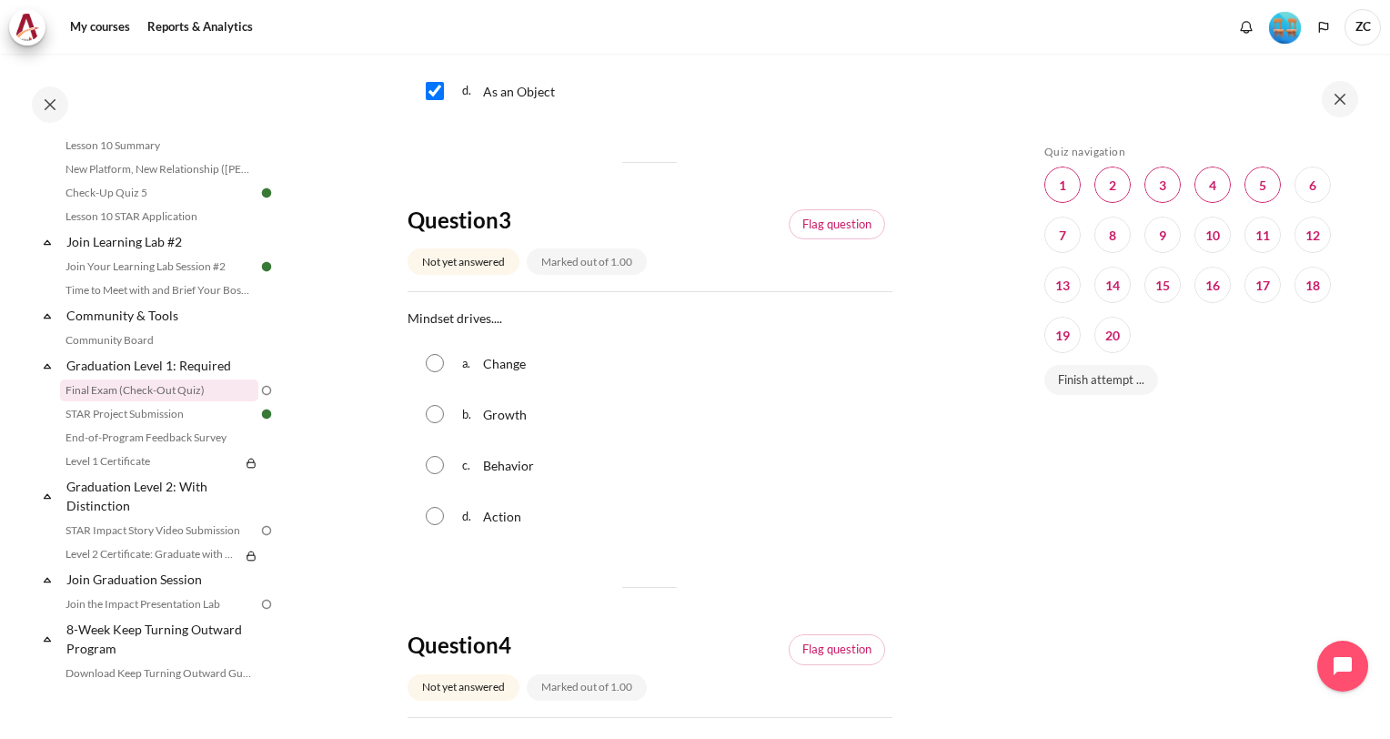
scroll to position [909, 0]
click at [434, 451] on div "c. Behavior" at bounding box center [649, 462] width 485 height 47
click at [437, 465] on input "Content" at bounding box center [435, 463] width 18 height 18
radio input "true"
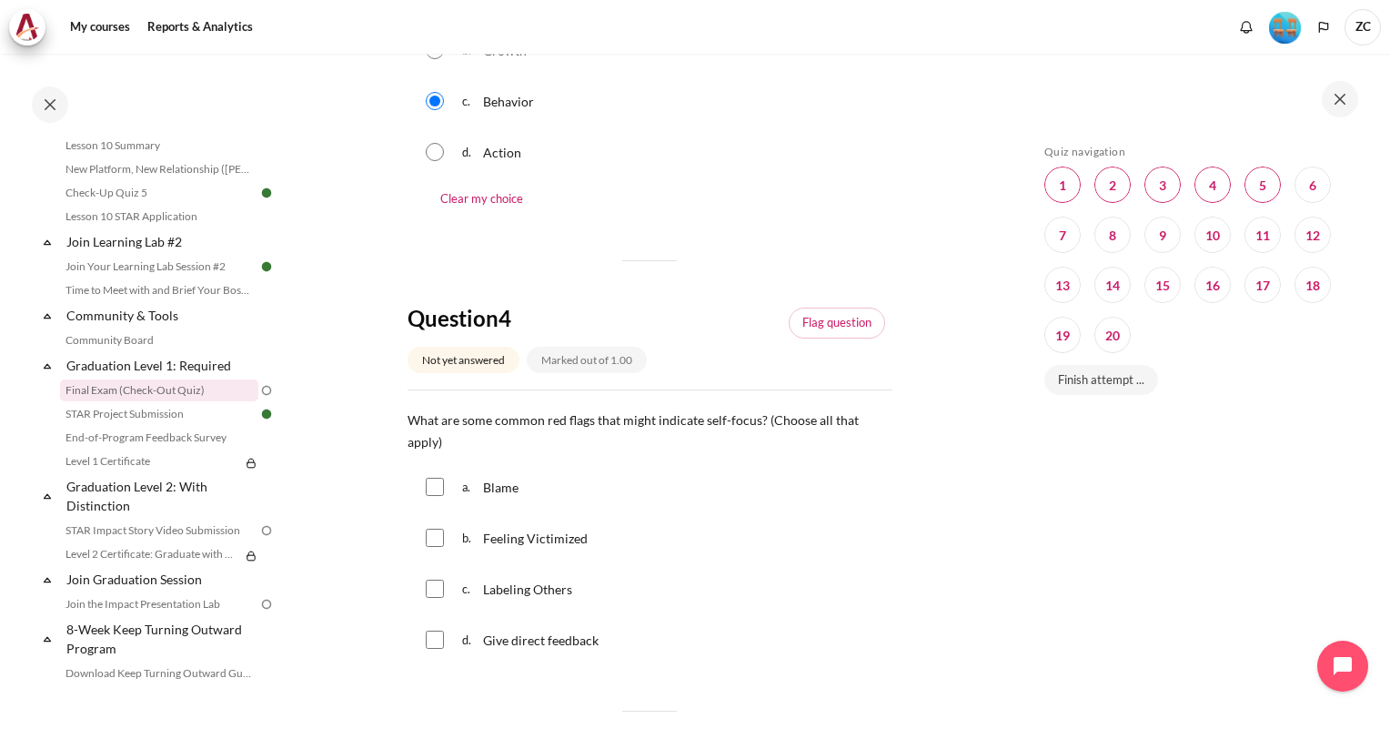
scroll to position [1272, 0]
click at [432, 492] on input "Content" at bounding box center [435, 486] width 18 height 18
checkbox input "true"
click at [430, 545] on input "Content" at bounding box center [435, 537] width 18 height 18
checkbox input "true"
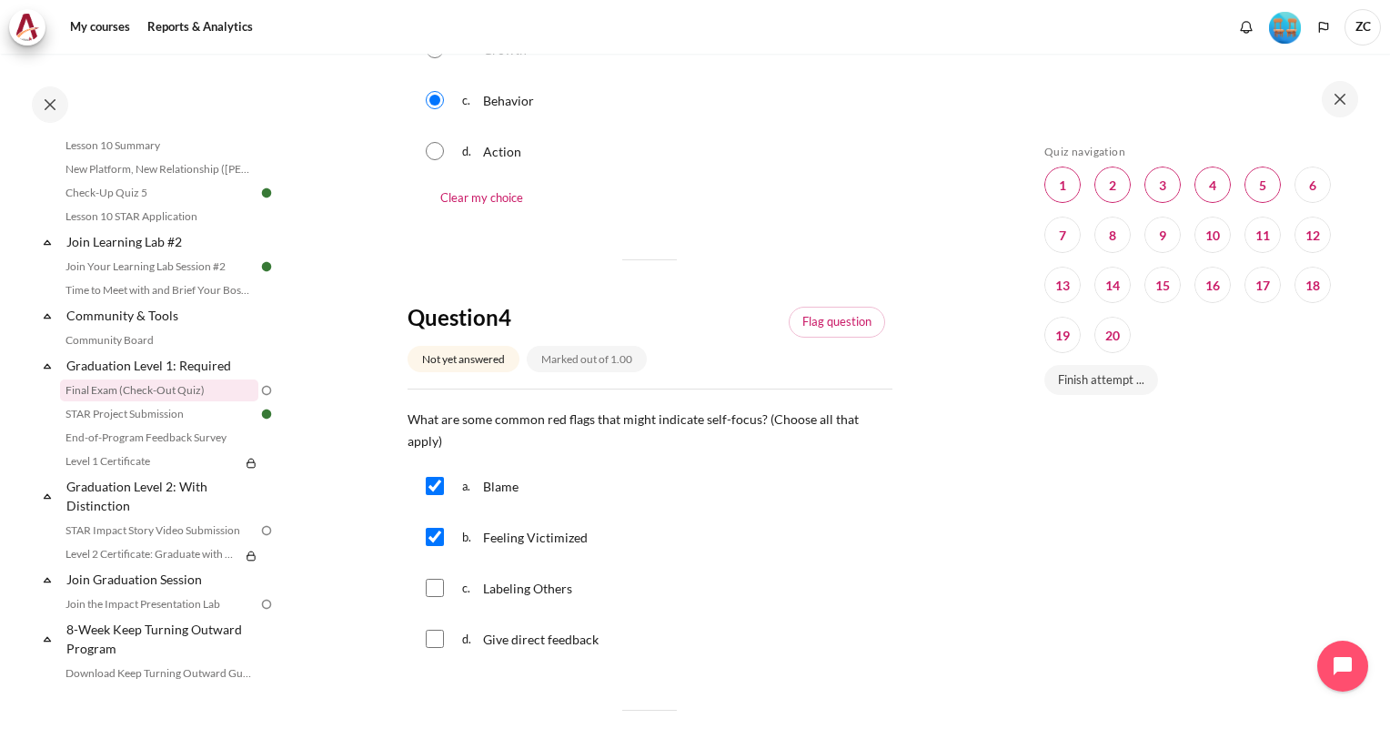
click at [433, 587] on input "Content" at bounding box center [435, 587] width 18 height 18
checkbox input "true"
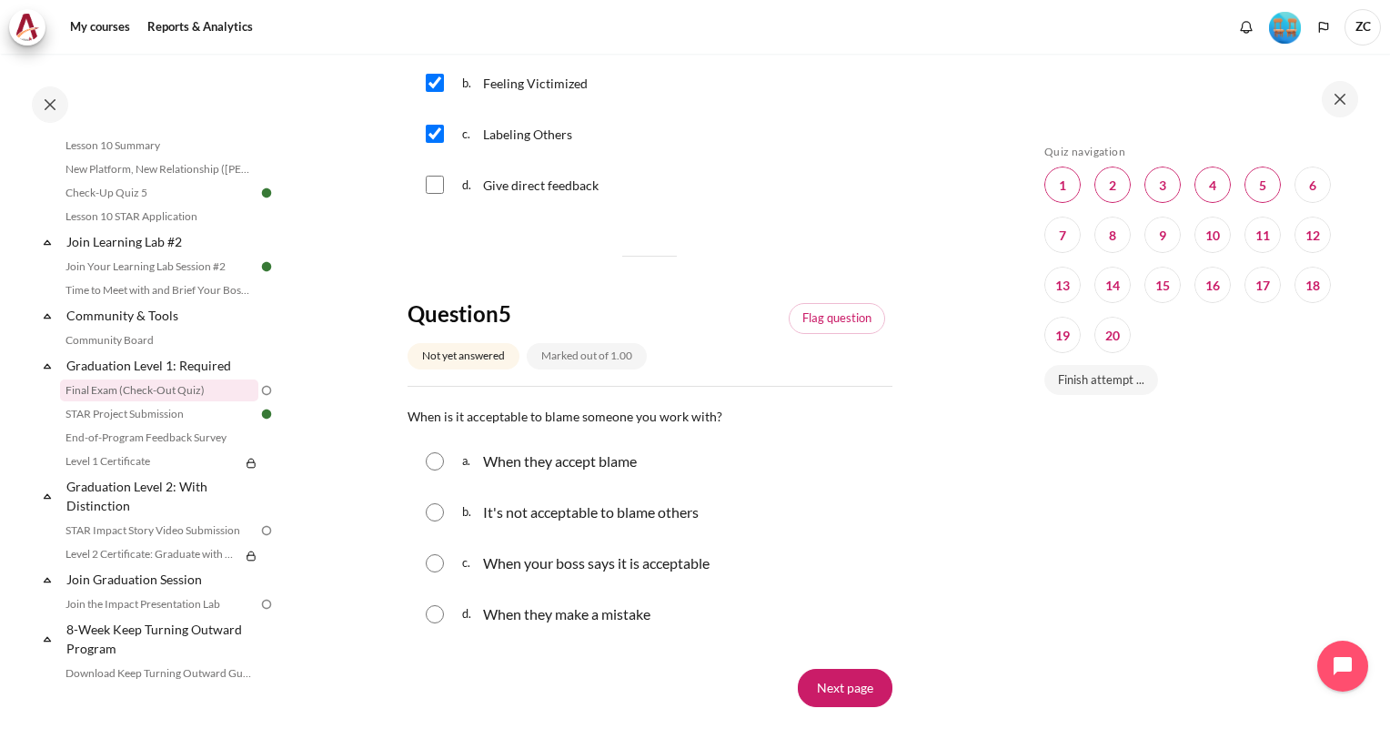
scroll to position [1726, 0]
click at [437, 510] on input "Content" at bounding box center [435, 511] width 18 height 18
radio input "true"
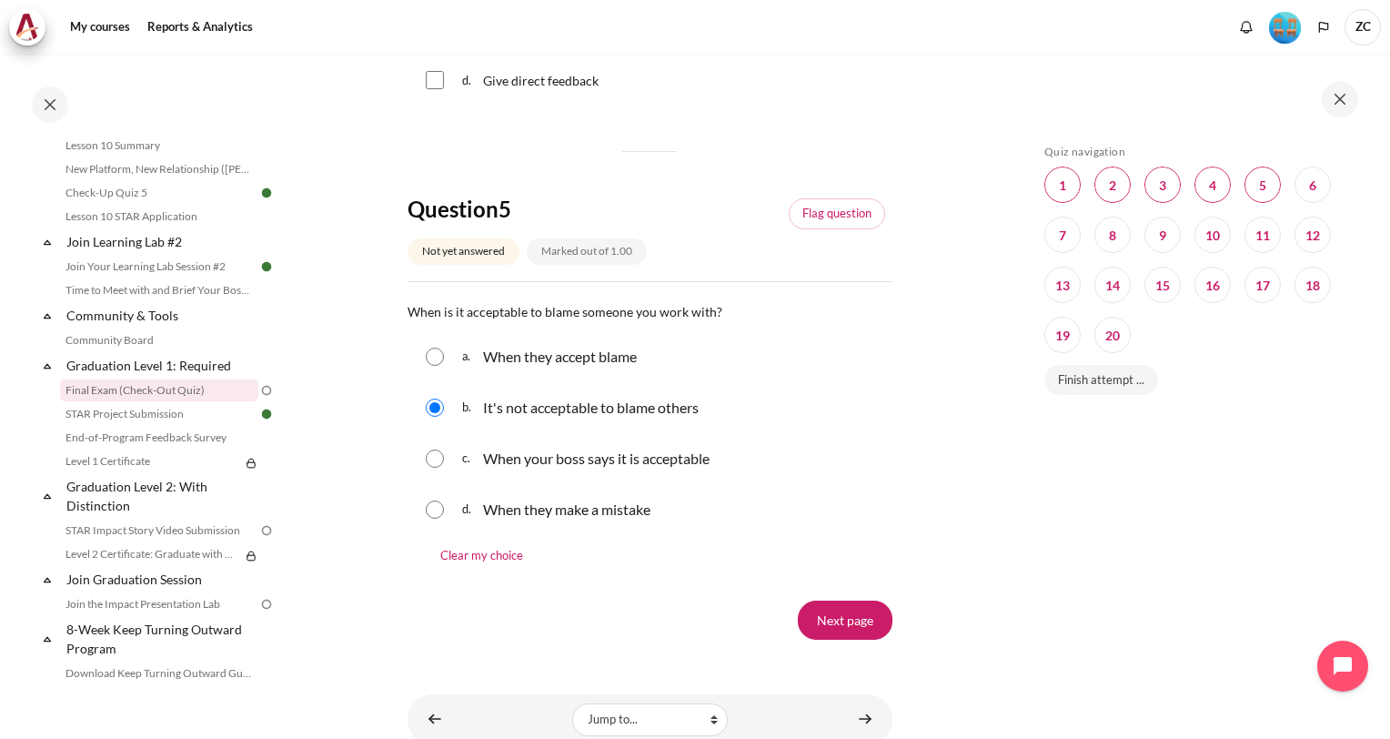
scroll to position [1899, 0]
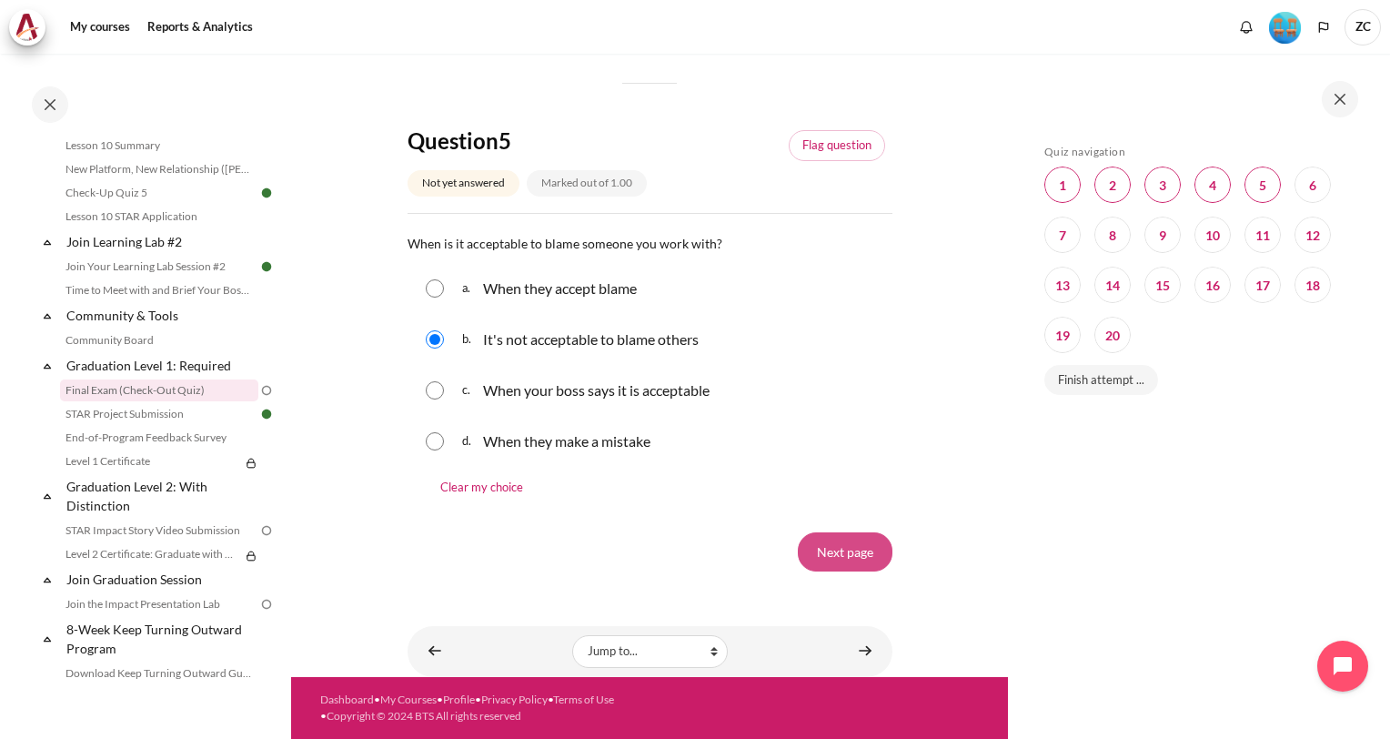
click at [826, 546] on input "Next page" at bounding box center [845, 551] width 95 height 38
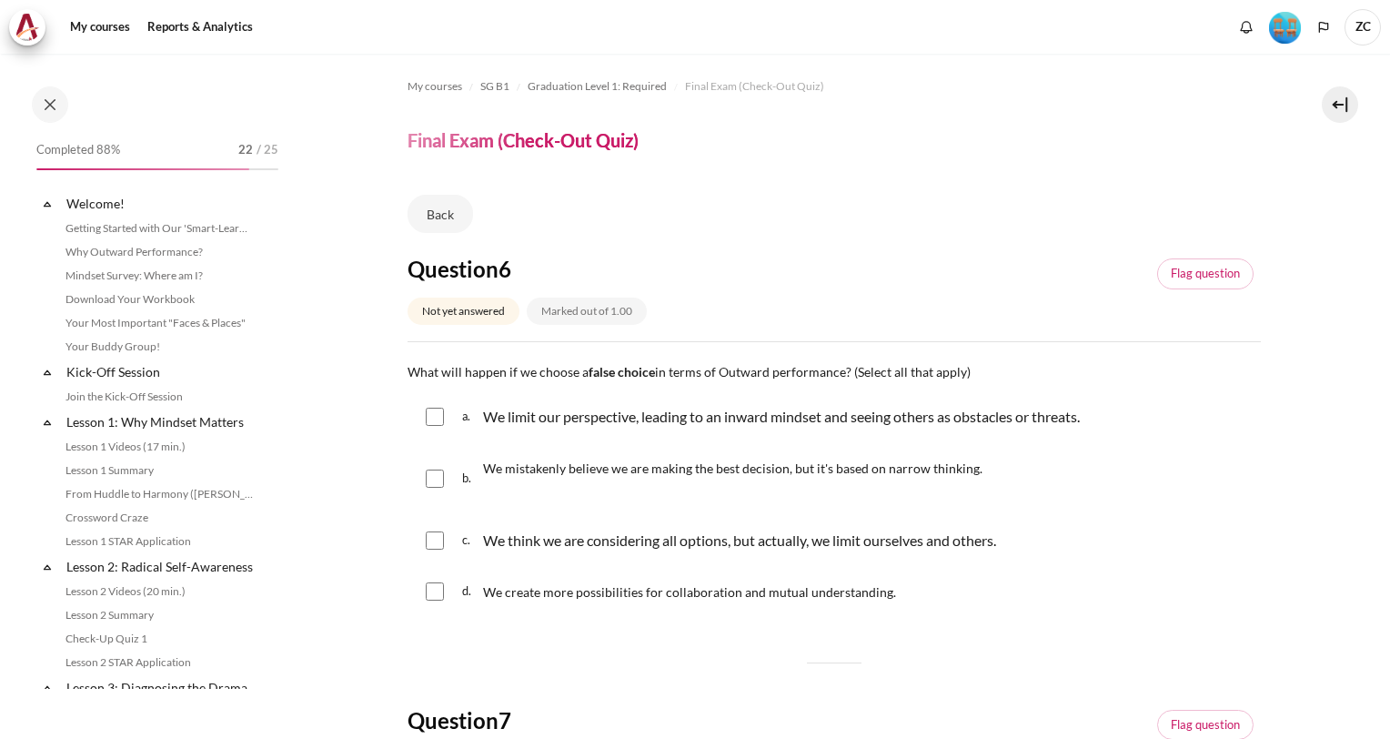
scroll to position [1757, 0]
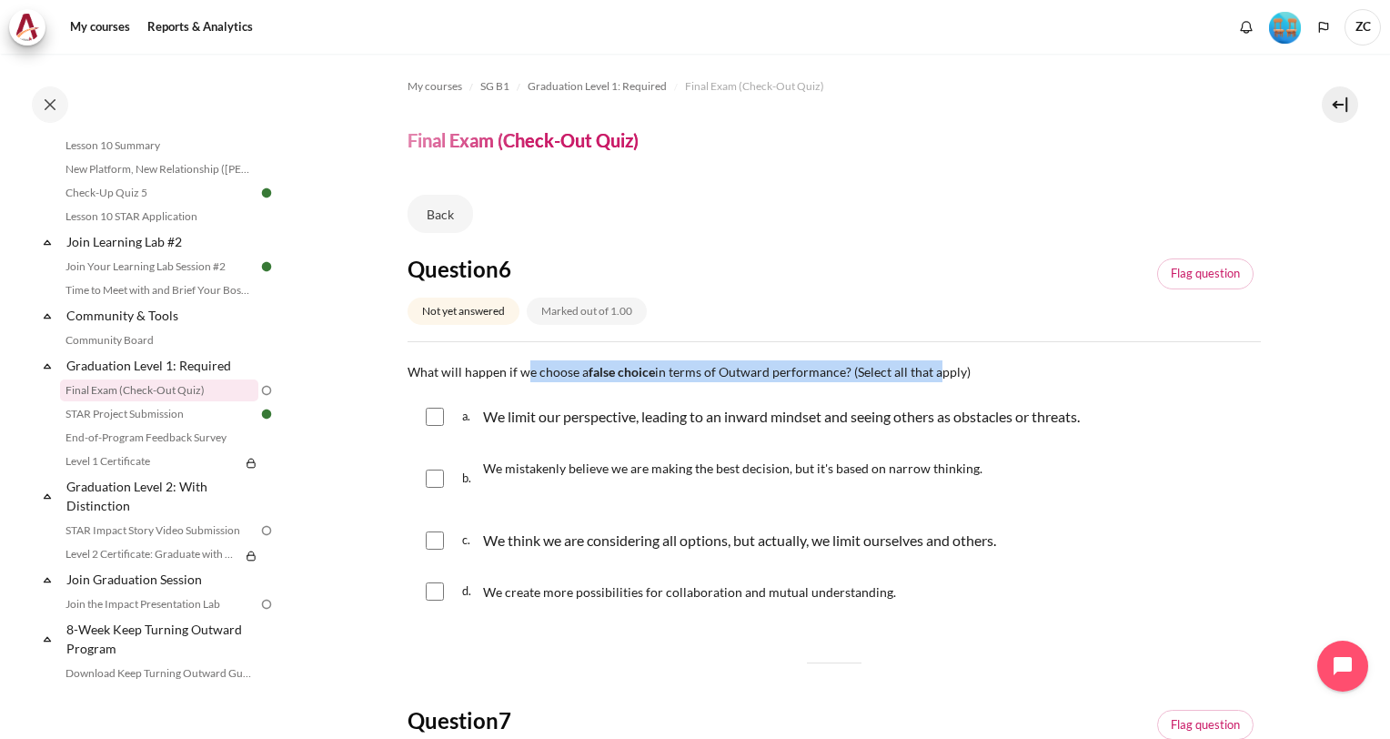
drag, startPoint x: 525, startPoint y: 362, endPoint x: 933, endPoint y: 357, distance: 408.4
click at [933, 357] on div "Question 6 Not yet answered Marked out of 1.00 Flag question Question text What…" at bounding box center [833, 436] width 853 height 363
drag, startPoint x: 933, startPoint y: 357, endPoint x: 866, endPoint y: 368, distance: 68.2
click at [933, 357] on div "Question 6 Not yet answered Marked out of 1.00 Flag question Question text What…" at bounding box center [833, 436] width 853 height 363
click at [569, 369] on span "What will happen if we choose a false choice in terms of Outward performance? (…" at bounding box center [688, 371] width 563 height 15
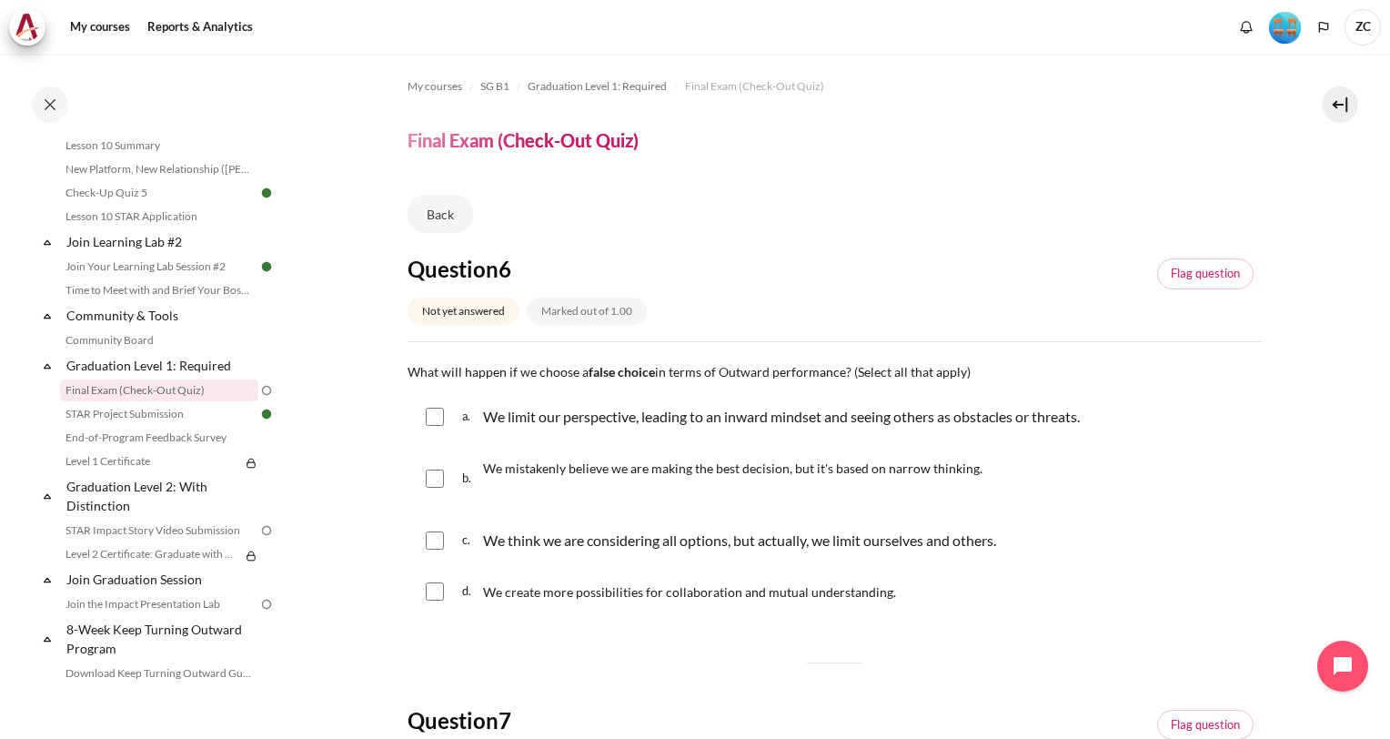
click at [435, 418] on input "Content" at bounding box center [435, 416] width 18 height 18
checkbox input "true"
click at [428, 480] on input "Content" at bounding box center [435, 478] width 18 height 18
checkbox input "true"
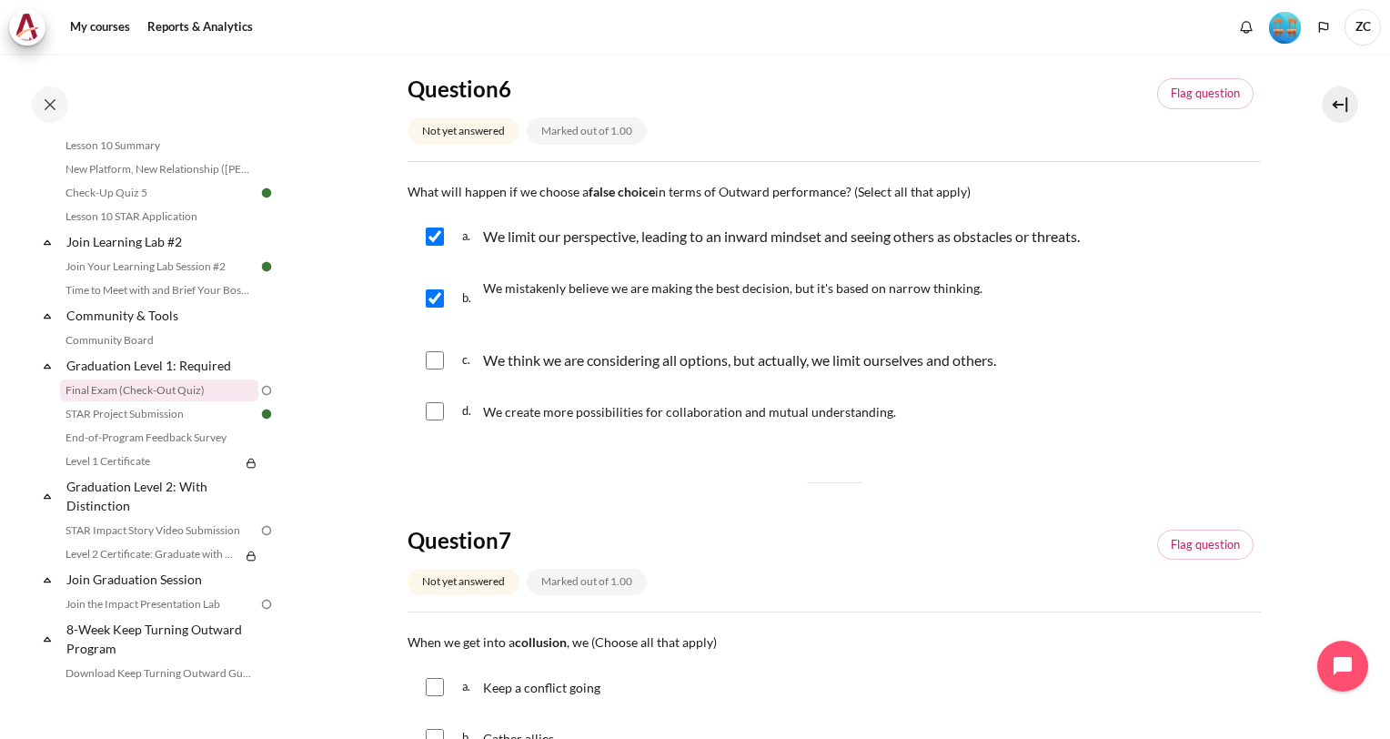
scroll to position [181, 0]
click at [428, 367] on input "Content" at bounding box center [435, 359] width 18 height 18
checkbox input "true"
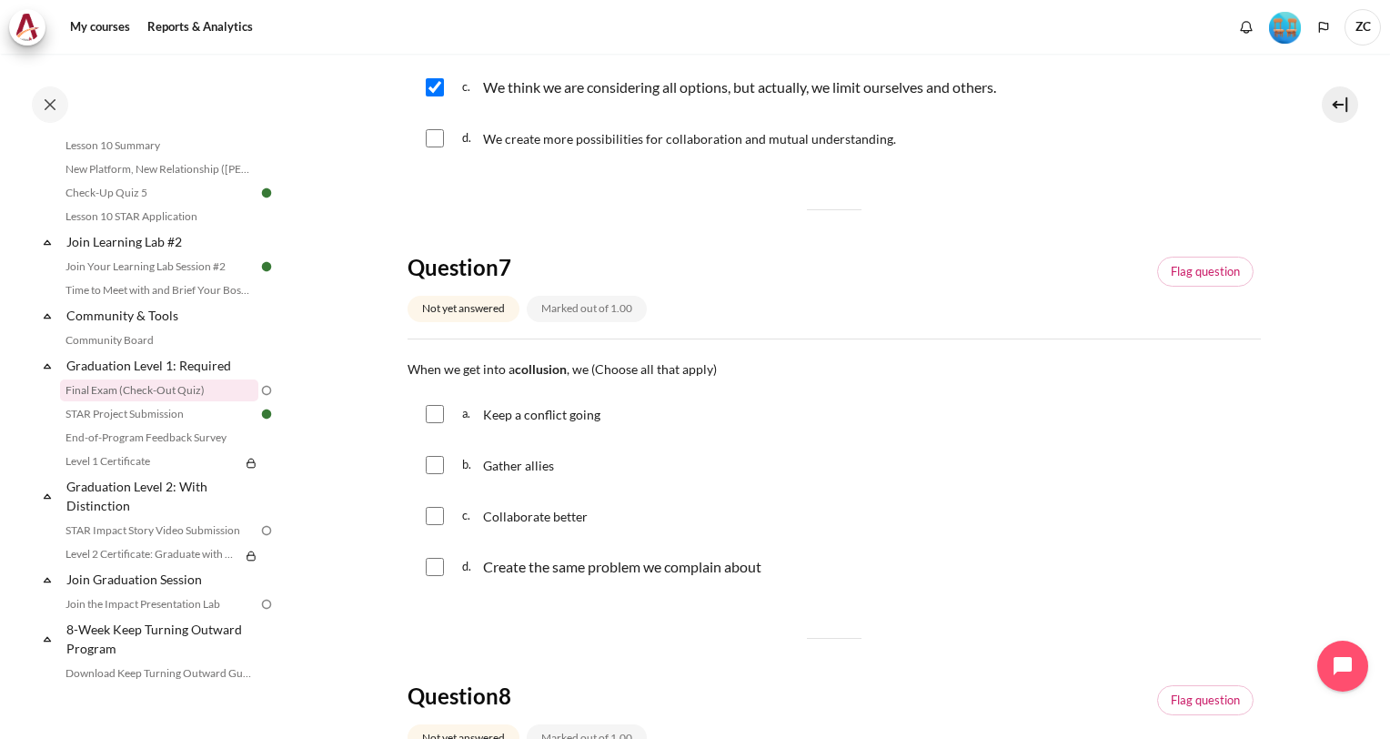
scroll to position [454, 0]
click at [429, 474] on div "b. Gather allies" at bounding box center [833, 463] width 853 height 47
click at [427, 460] on input "Content" at bounding box center [435, 464] width 18 height 18
checkbox input "true"
click at [427, 413] on input "Content" at bounding box center [435, 413] width 18 height 18
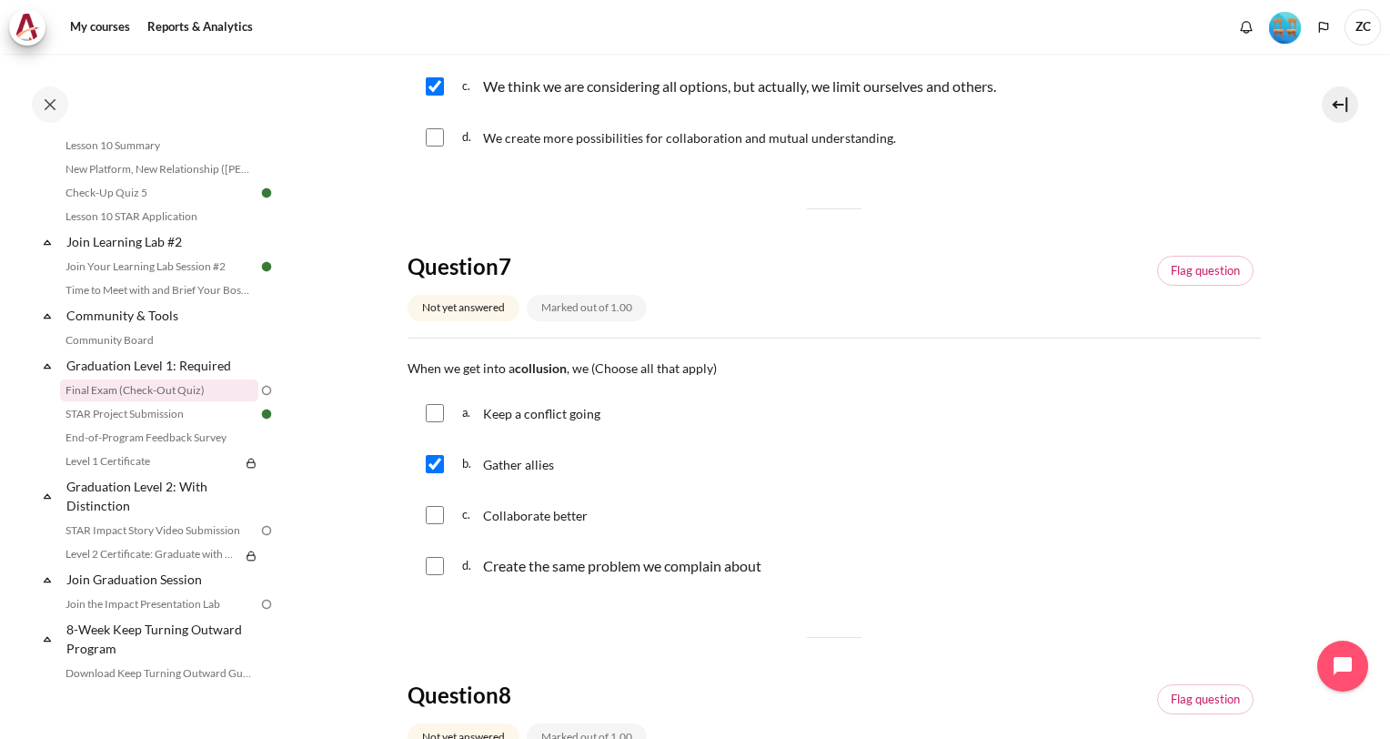
checkbox input "true"
click at [438, 566] on input "Content" at bounding box center [435, 566] width 18 height 18
checkbox input "true"
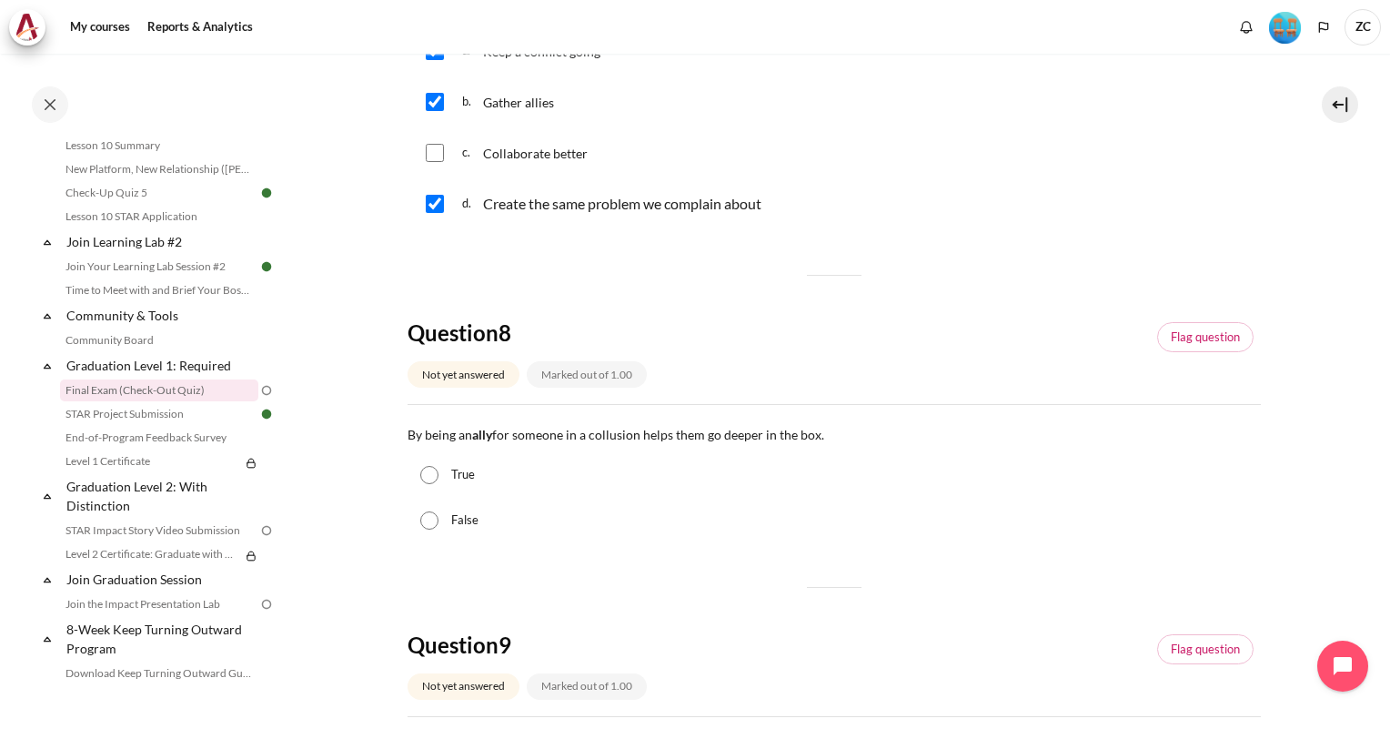
scroll to position [817, 0]
click at [435, 518] on input "False" at bounding box center [429, 519] width 18 height 18
radio input "true"
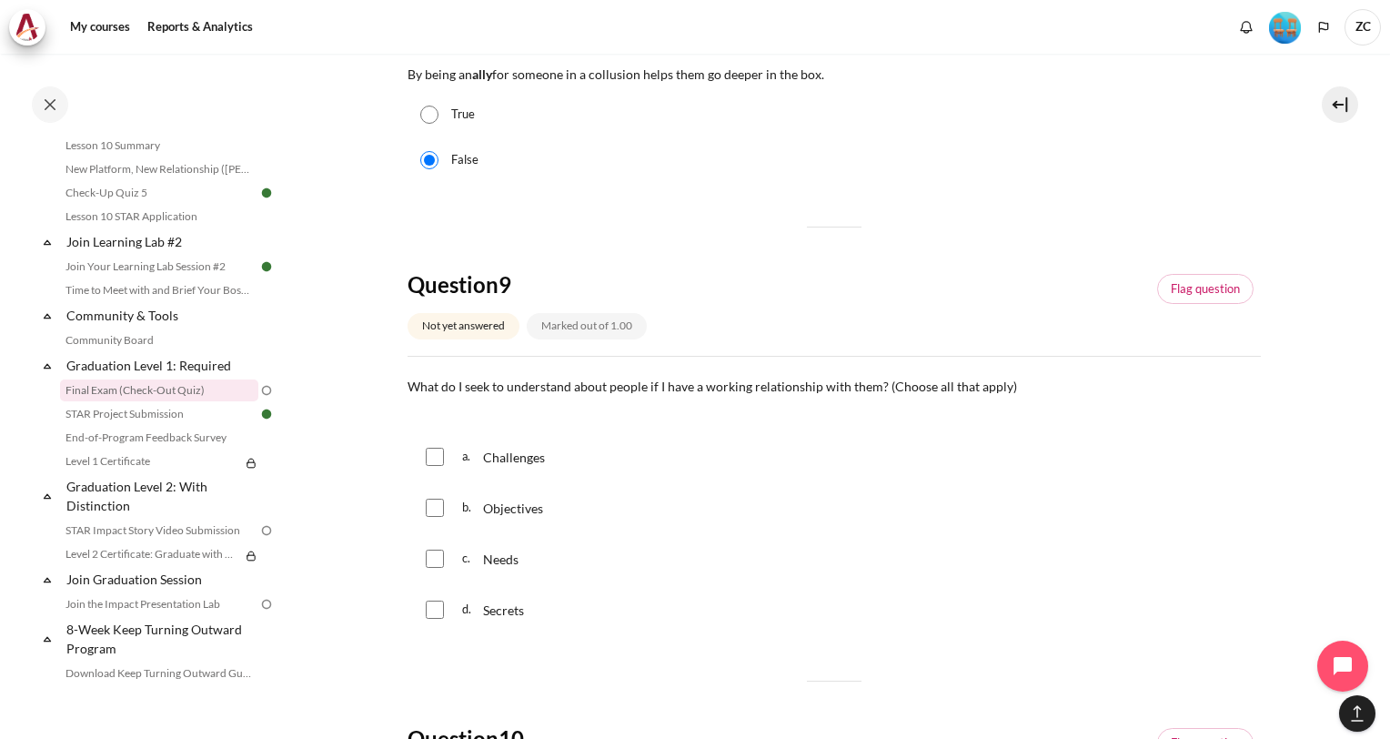
scroll to position [1180, 0]
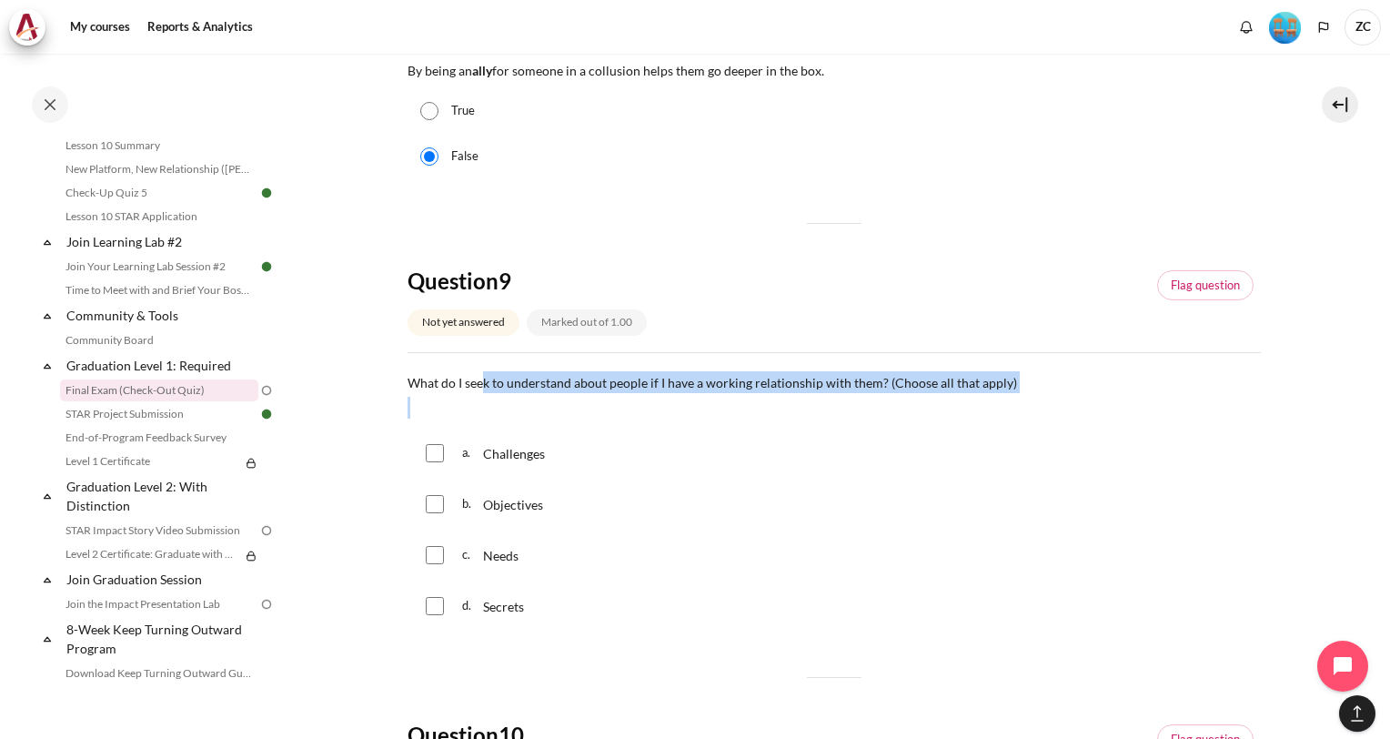
drag, startPoint x: 481, startPoint y: 379, endPoint x: 759, endPoint y: 394, distance: 278.7
click at [759, 394] on div "What do I seek to understand about people if I have a working relationship with…" at bounding box center [833, 394] width 853 height 47
click at [638, 378] on span "What do I seek to understand about people if I have a working relationship with…" at bounding box center [711, 382] width 609 height 15
click at [638, 372] on p "What do I seek to understand about people if I have a working relationship with…" at bounding box center [833, 382] width 853 height 22
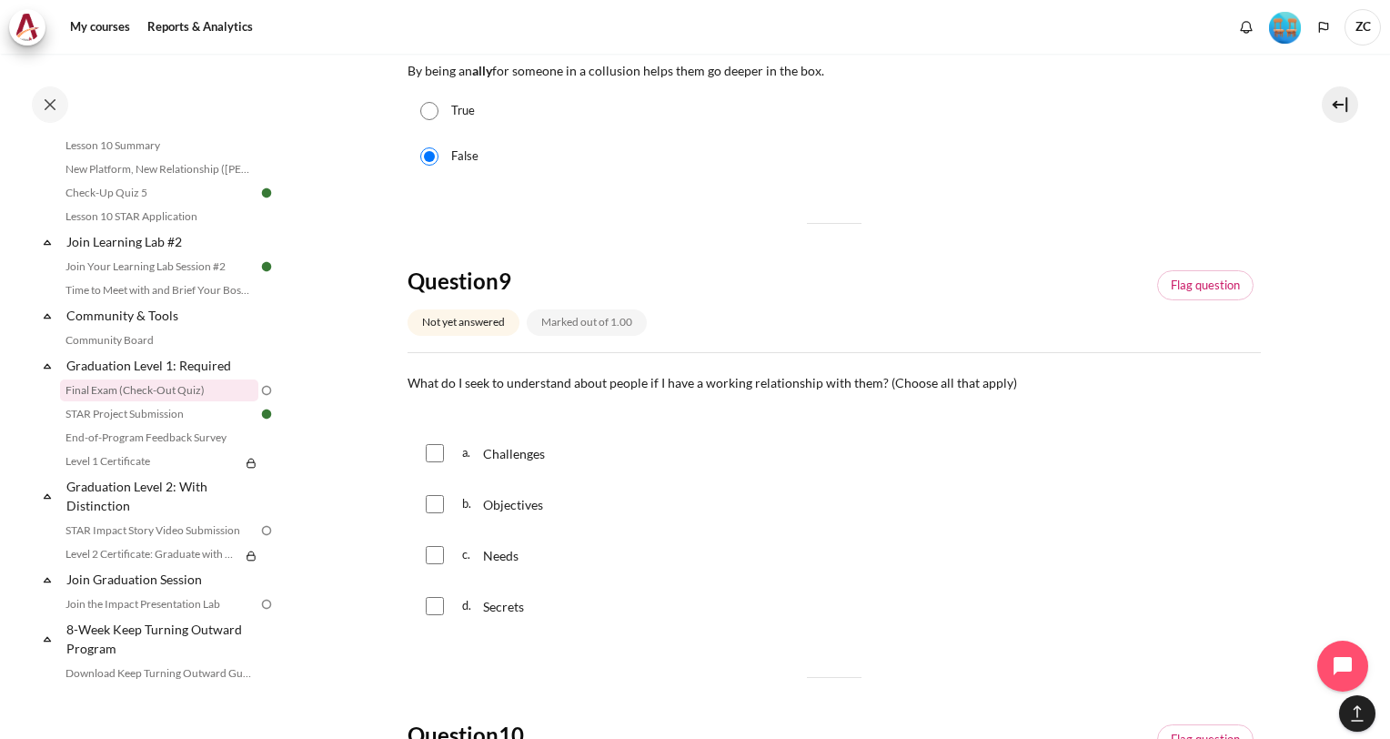
click at [641, 389] on span "What do I seek to understand about people if I have a working relationship with…" at bounding box center [711, 382] width 609 height 15
click at [429, 450] on input "Content" at bounding box center [435, 453] width 18 height 18
checkbox input "true"
click at [437, 504] on input "Content" at bounding box center [435, 504] width 18 height 18
checkbox input "true"
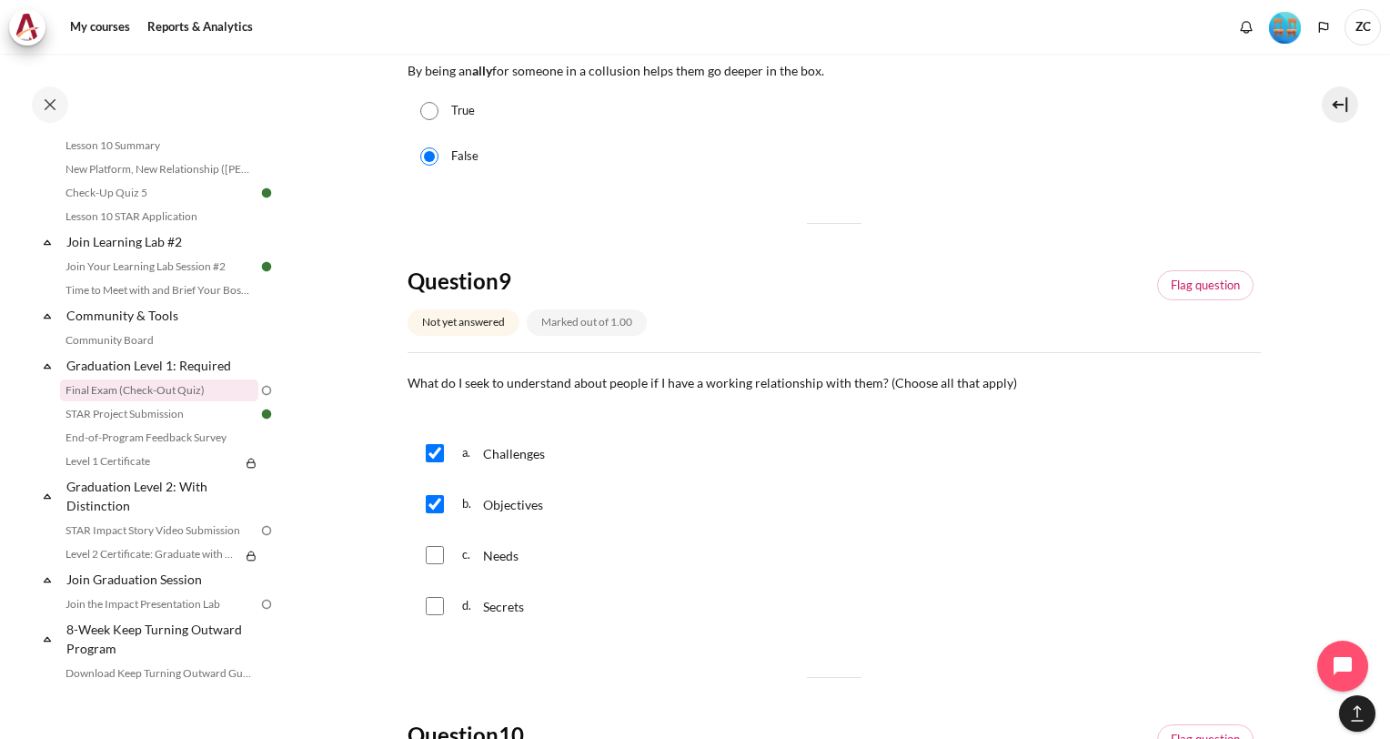
click at [437, 552] on input "Content" at bounding box center [435, 555] width 18 height 18
checkbox input "true"
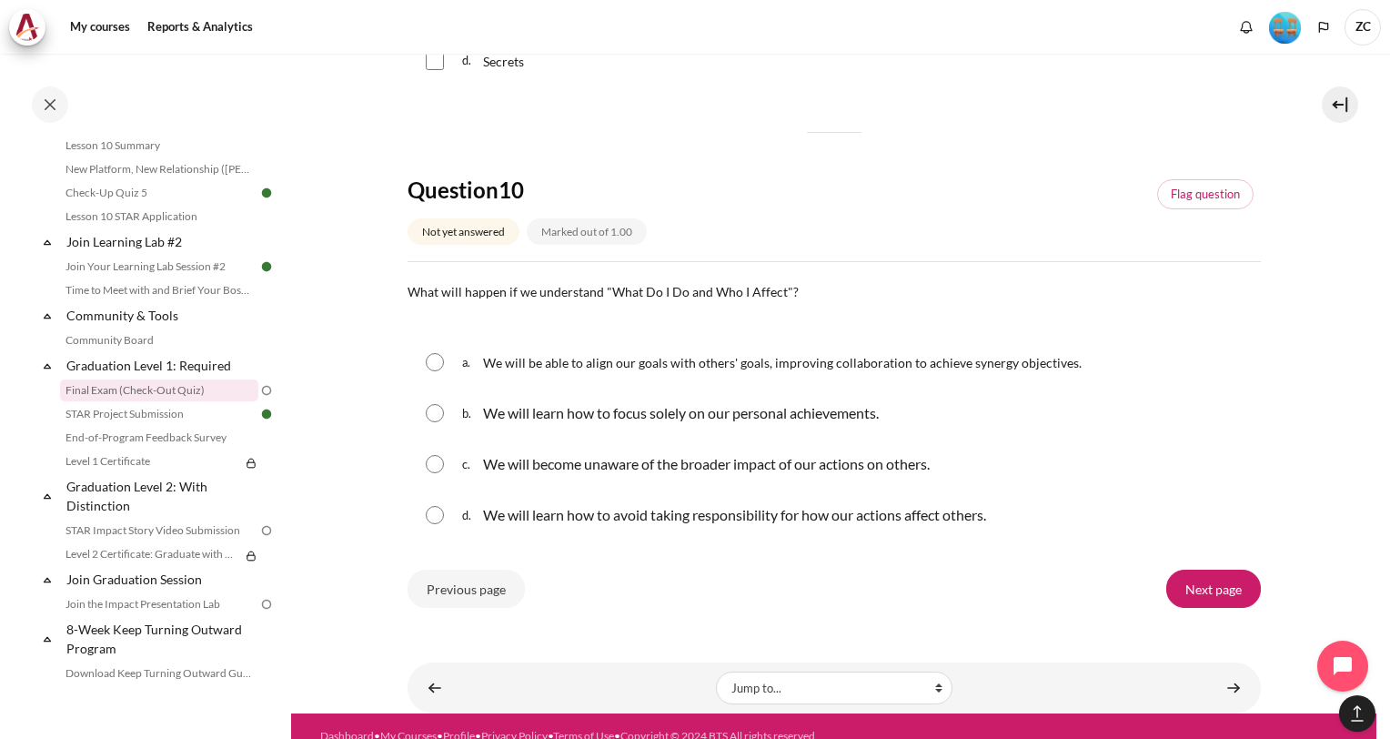
scroll to position [1725, 0]
click at [433, 357] on input "Content" at bounding box center [435, 361] width 18 height 18
radio input "true"
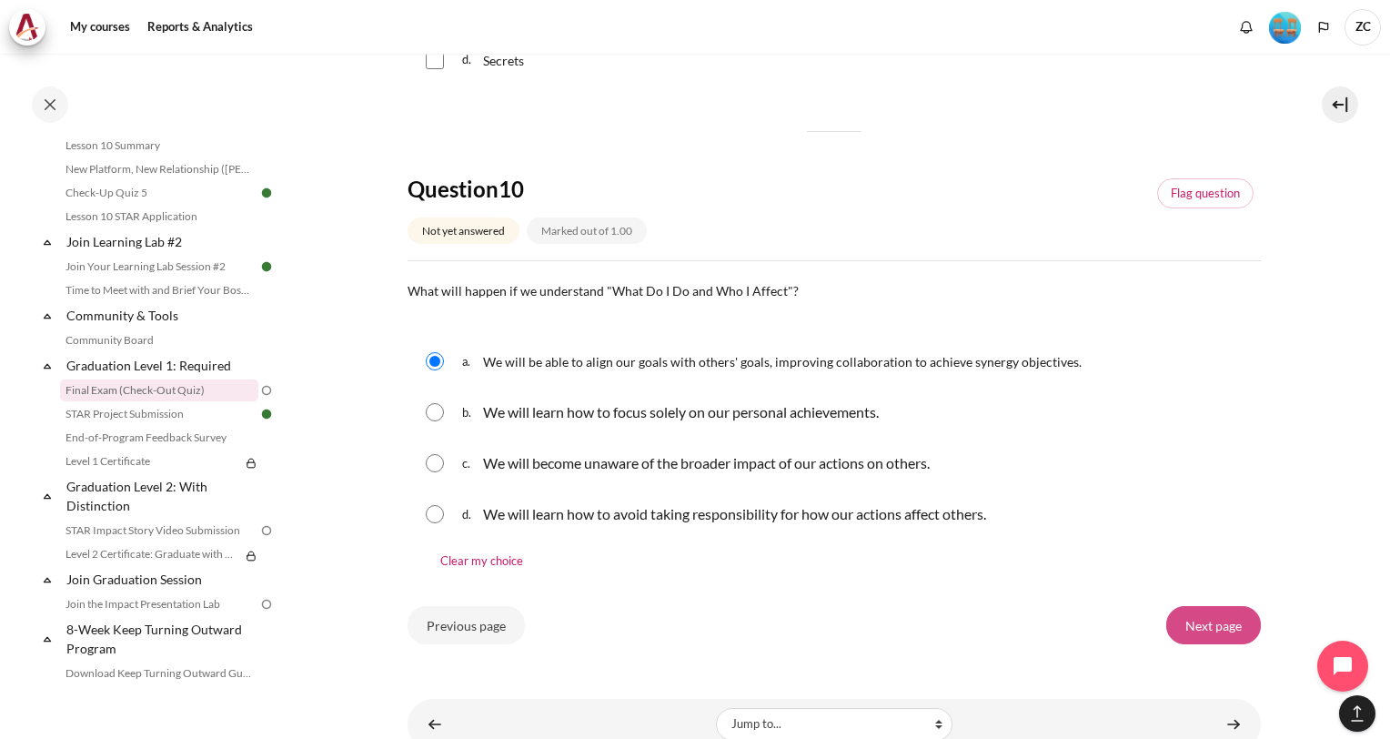
click at [1211, 629] on input "Next page" at bounding box center [1213, 625] width 95 height 38
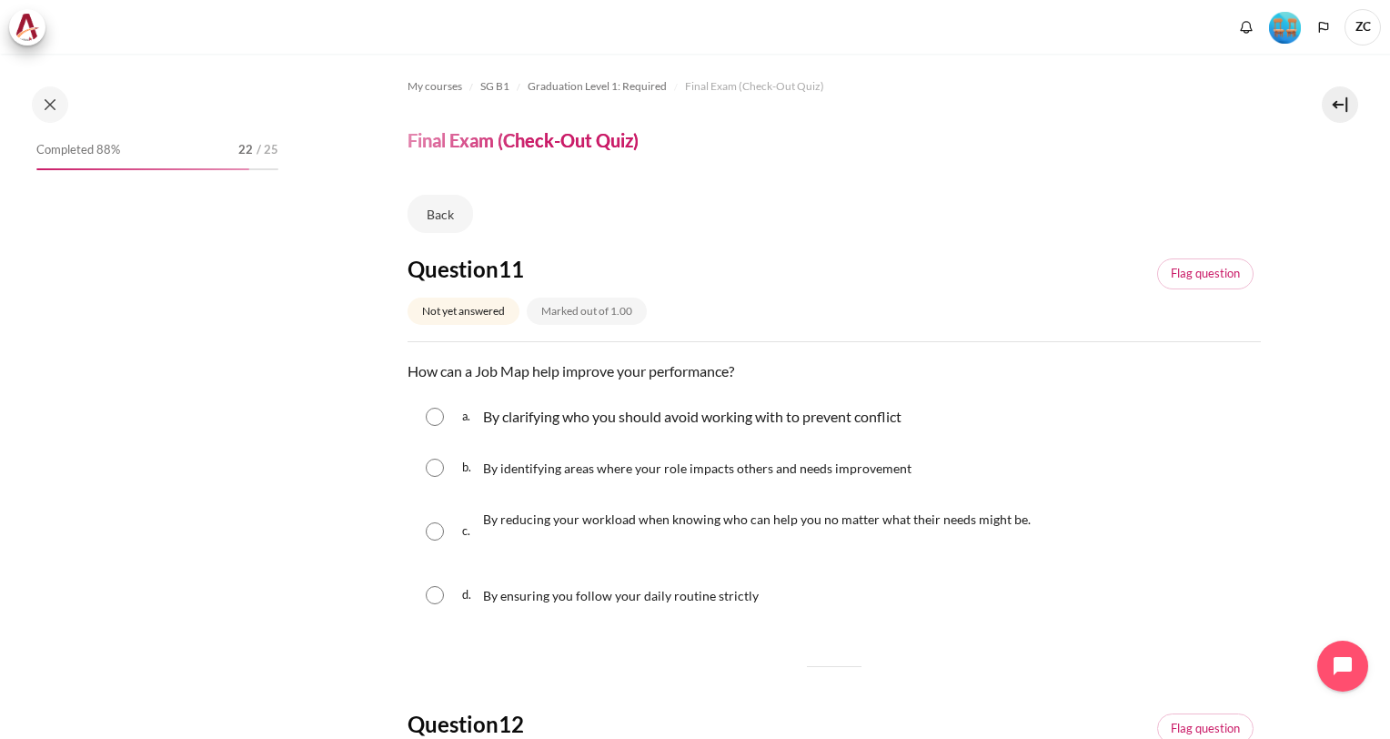
scroll to position [1757, 0]
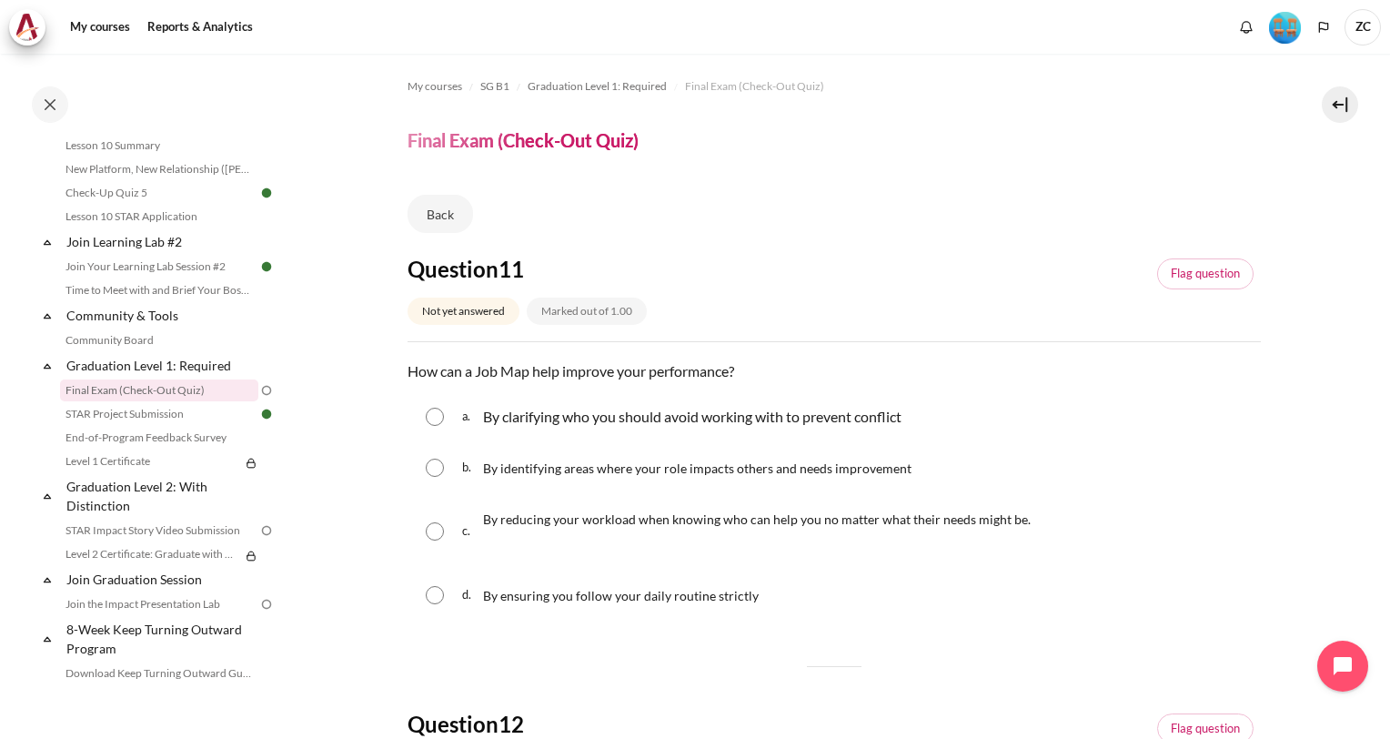
click at [437, 467] on input "Content" at bounding box center [435, 467] width 18 height 18
radio input "true"
click at [433, 531] on input "Content" at bounding box center [435, 531] width 18 height 18
radio input "true"
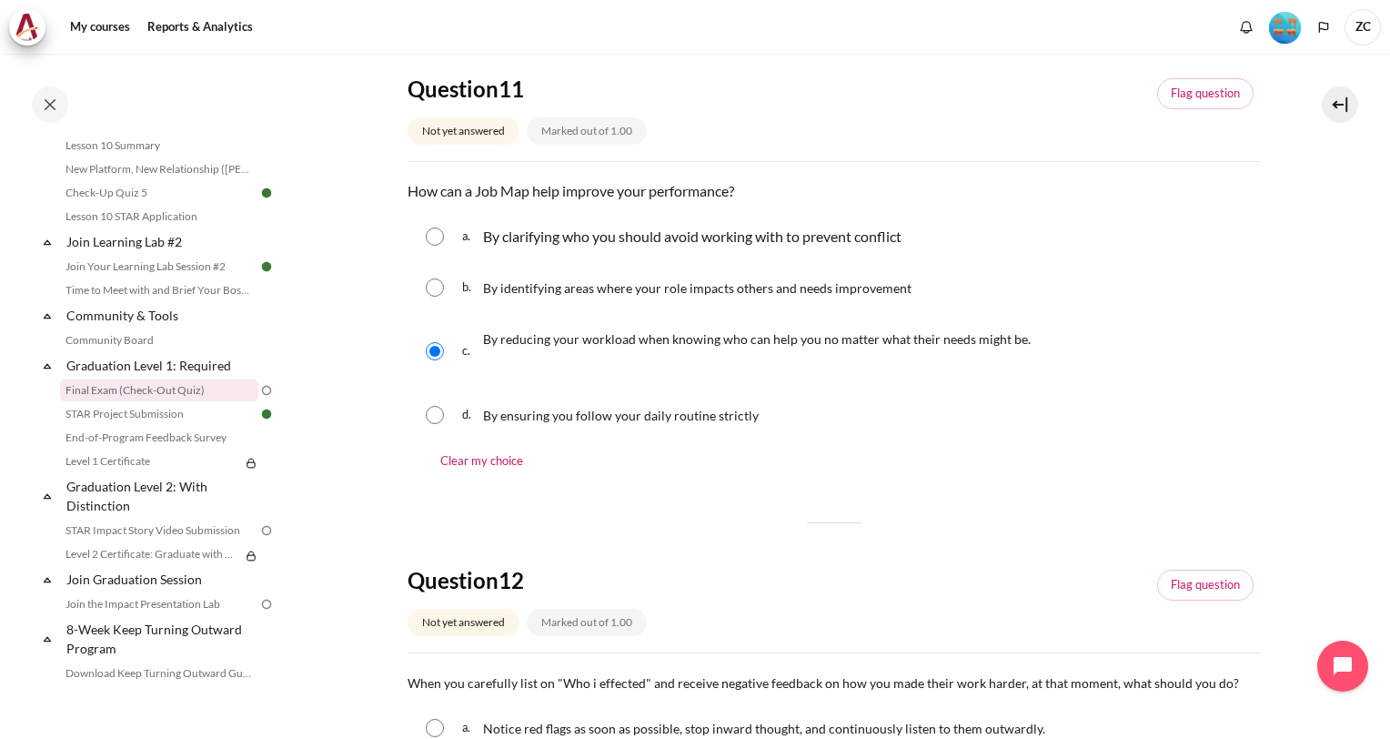
scroll to position [181, 0]
click at [426, 287] on input "Content" at bounding box center [435, 286] width 18 height 18
radio input "true"
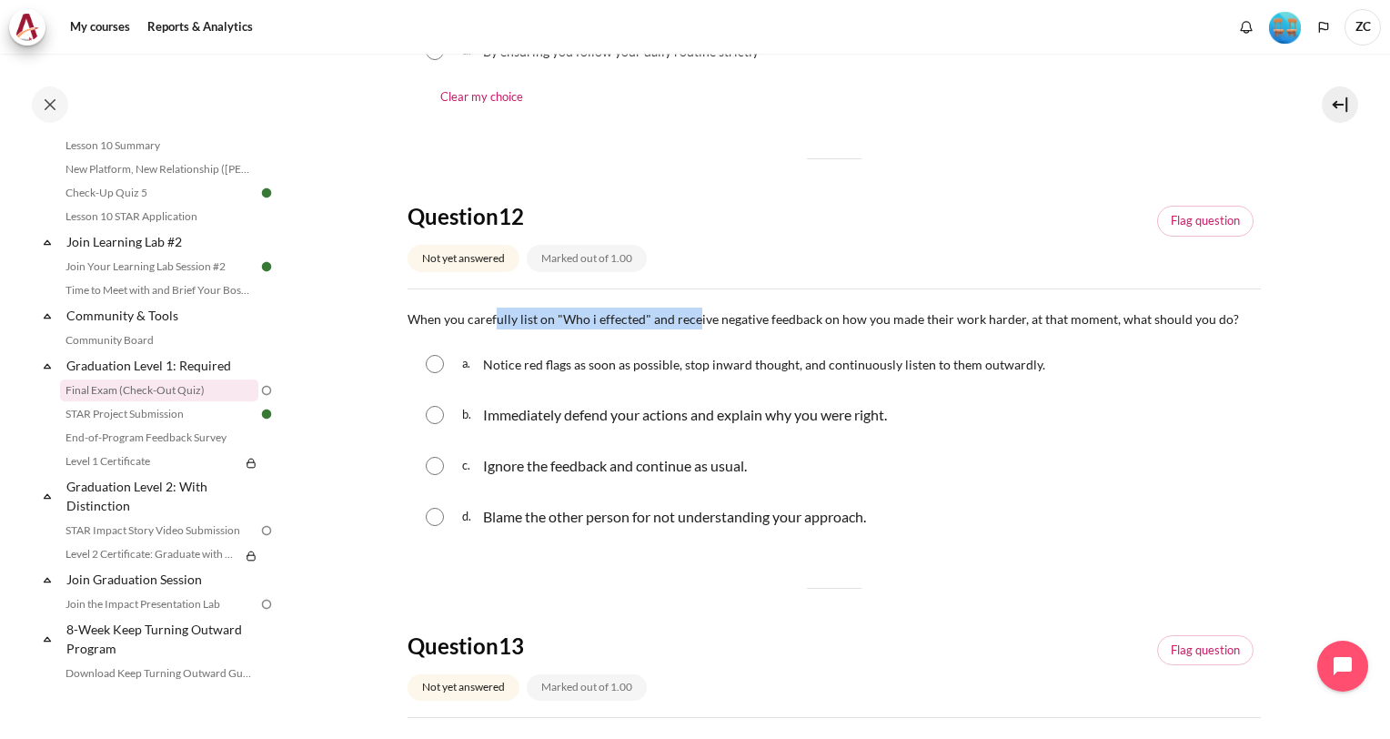
scroll to position [545, 0]
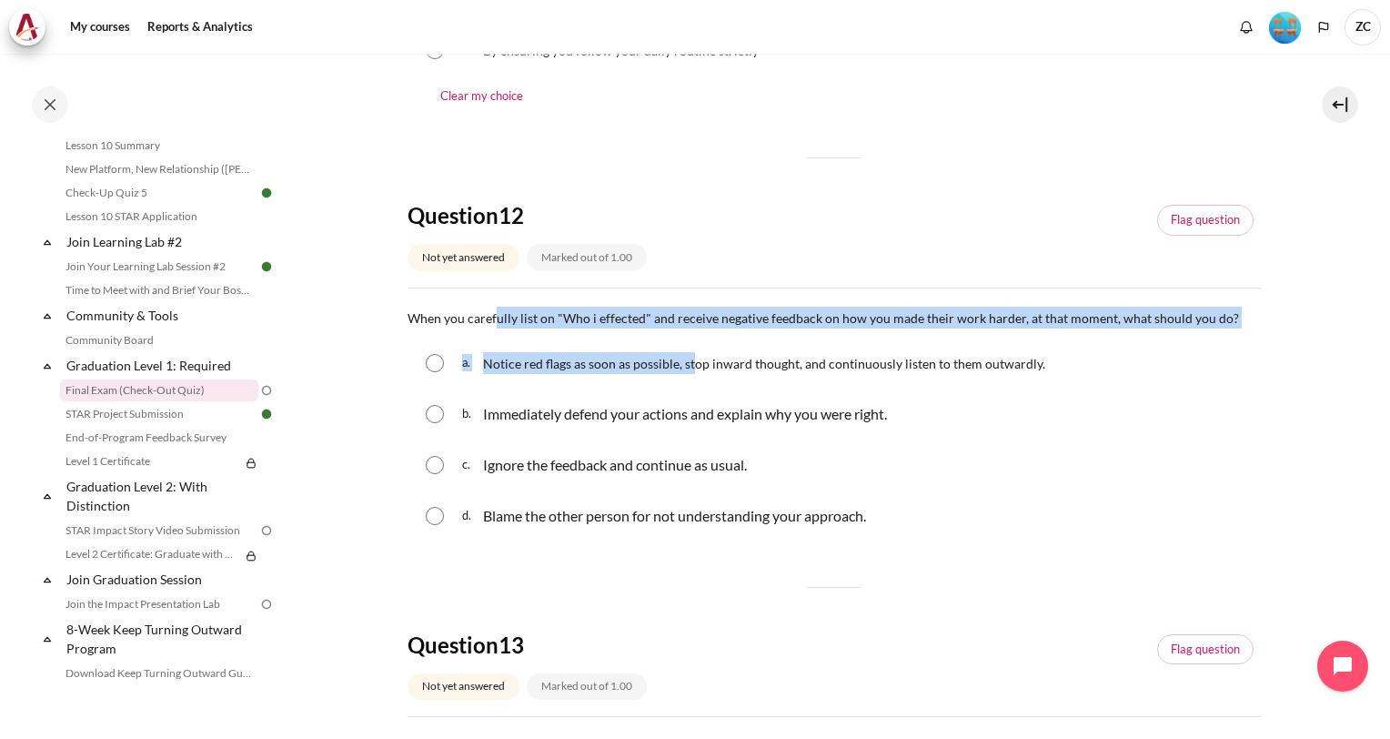
drag, startPoint x: 496, startPoint y: 316, endPoint x: 694, endPoint y: 337, distance: 199.4
click at [694, 337] on div "Question text When you carefully list on "Who i effected" and receive negative …" at bounding box center [833, 425] width 853 height 236
click at [694, 337] on fieldset "Question 12 Answer a. Notice red flags as soon as possible, stop inward thought…" at bounding box center [833, 439] width 853 height 207
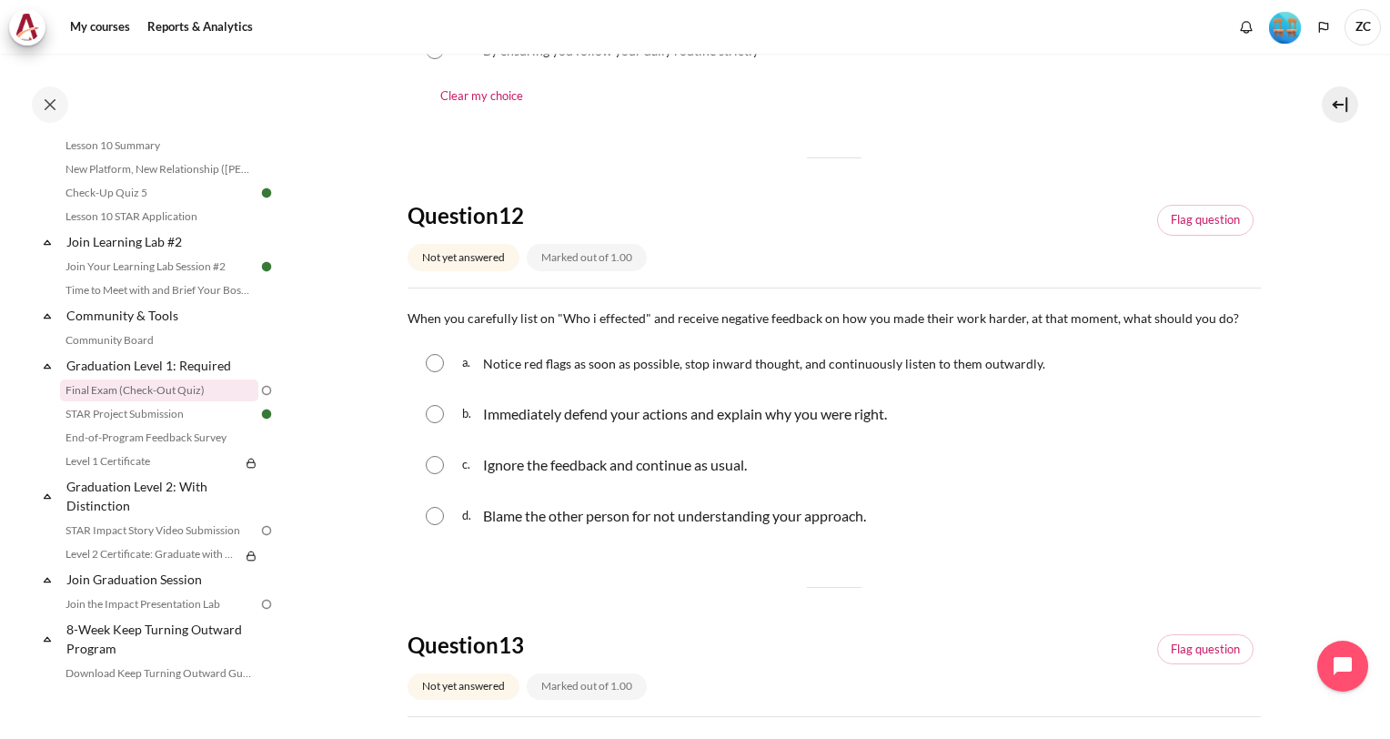
click at [433, 358] on input "Content" at bounding box center [435, 363] width 18 height 18
radio input "true"
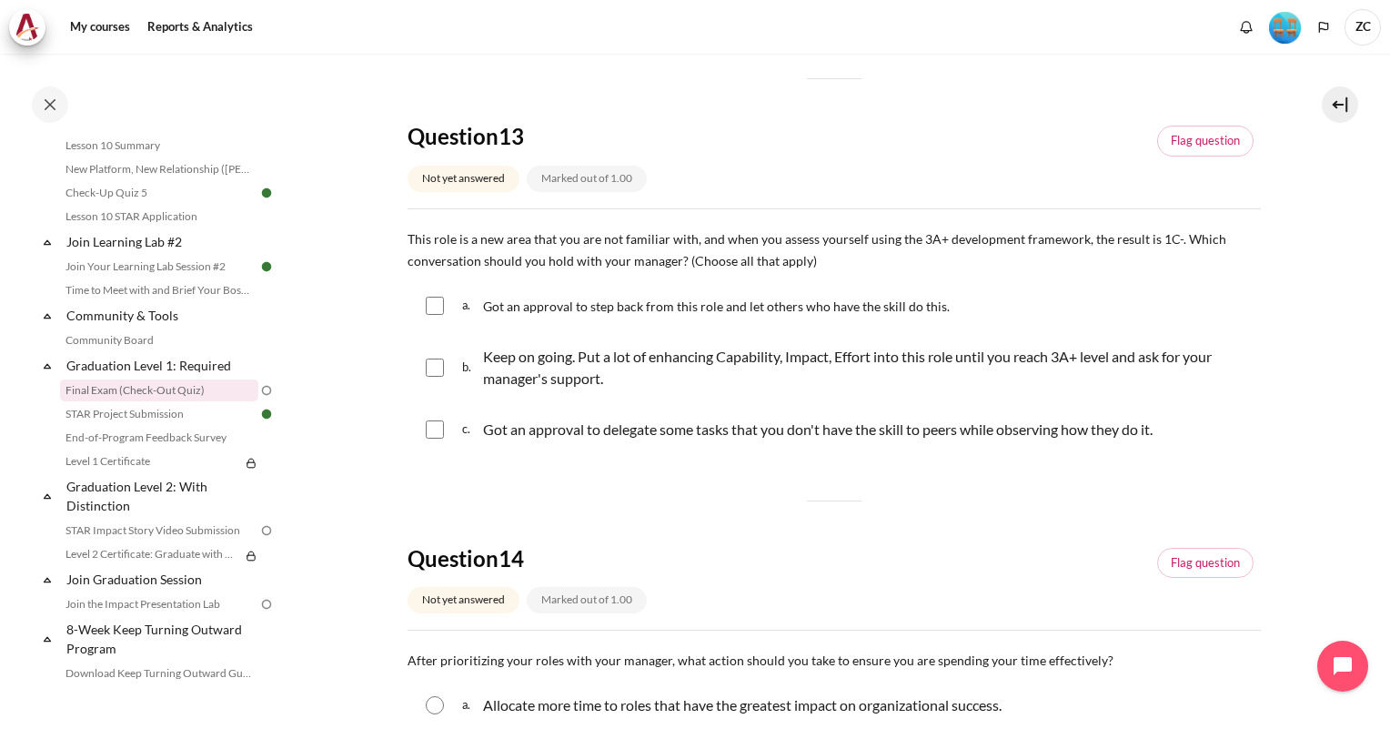
scroll to position [1091, 0]
drag, startPoint x: 716, startPoint y: 237, endPoint x: 808, endPoint y: 265, distance: 95.8
click at [808, 265] on span "This role is a new area that you are not familiar with, and when you assess you…" at bounding box center [816, 248] width 819 height 37
click at [586, 295] on div "Got an approval to step back from this role and let others who have the skill d…" at bounding box center [716, 305] width 467 height 22
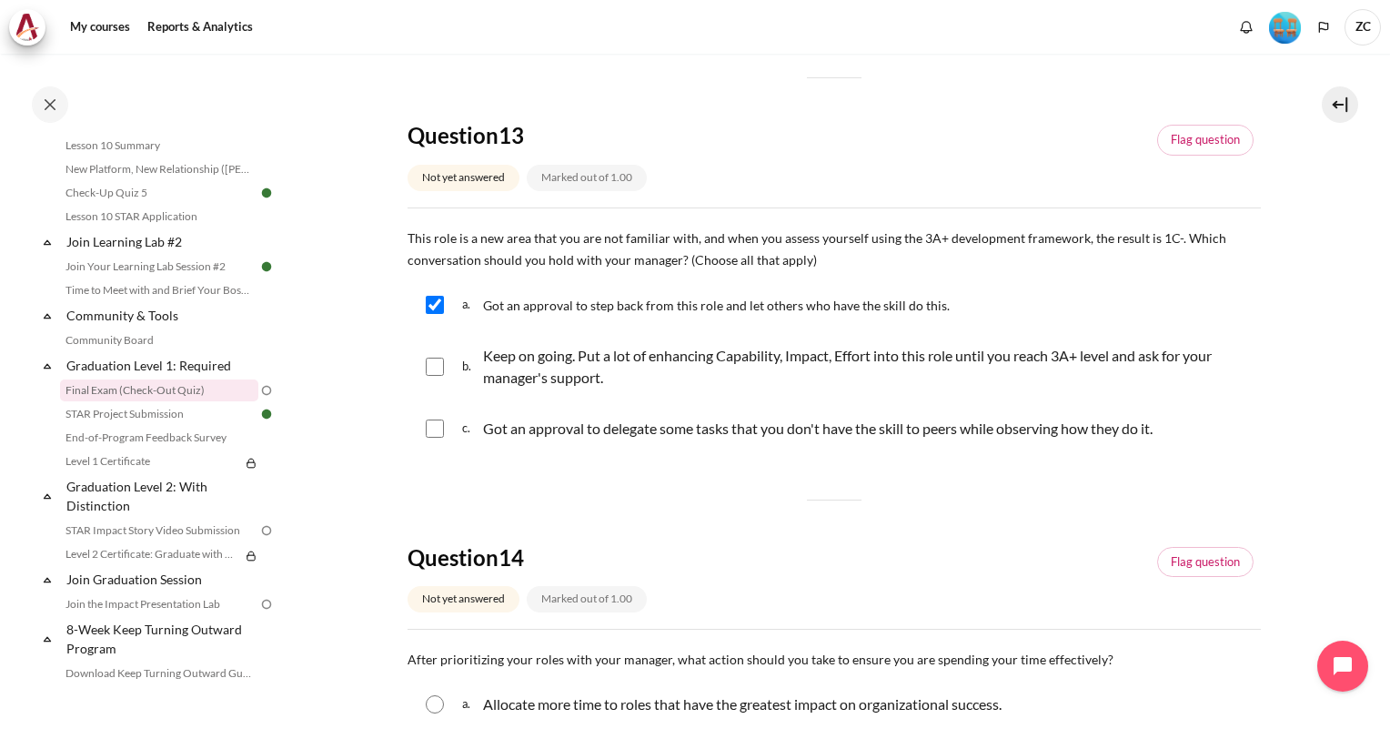
click at [566, 299] on span "Got an approval to step back from this role and let others who have the skill d…" at bounding box center [716, 304] width 467 height 15
checkbox input "false"
drag, startPoint x: 627, startPoint y: 247, endPoint x: 822, endPoint y: 257, distance: 195.8
click at [822, 257] on p "This role is a new area that you are not familiar with, and when you assess you…" at bounding box center [833, 248] width 853 height 44
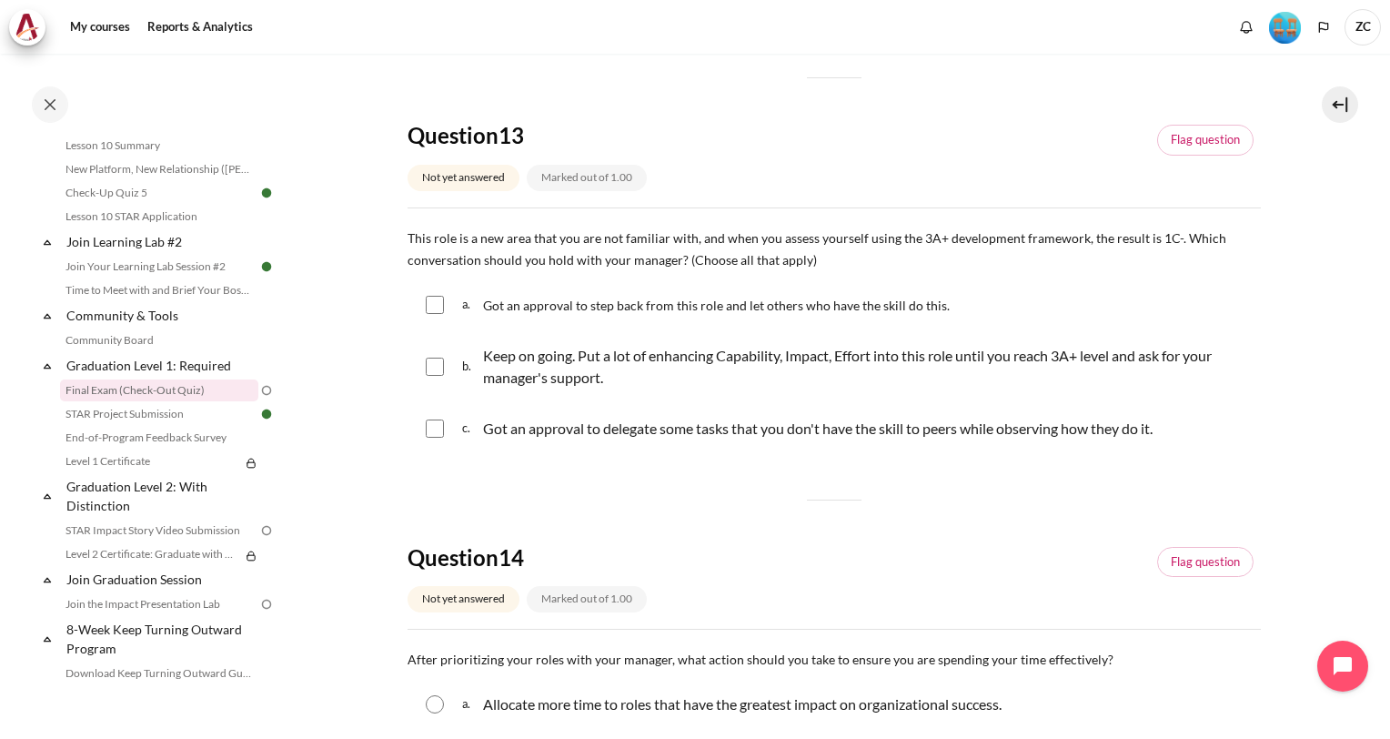
click at [822, 257] on p "This role is a new area that you are not familiar with, and when you assess you…" at bounding box center [833, 248] width 853 height 44
drag, startPoint x: 661, startPoint y: 246, endPoint x: 823, endPoint y: 260, distance: 162.5
click at [823, 260] on p "This role is a new area that you are not familiar with, and when you assess you…" at bounding box center [833, 248] width 853 height 44
click at [704, 282] on div "a. Got an approval to step back from this role and let others who have the skil…" at bounding box center [833, 304] width 853 height 47
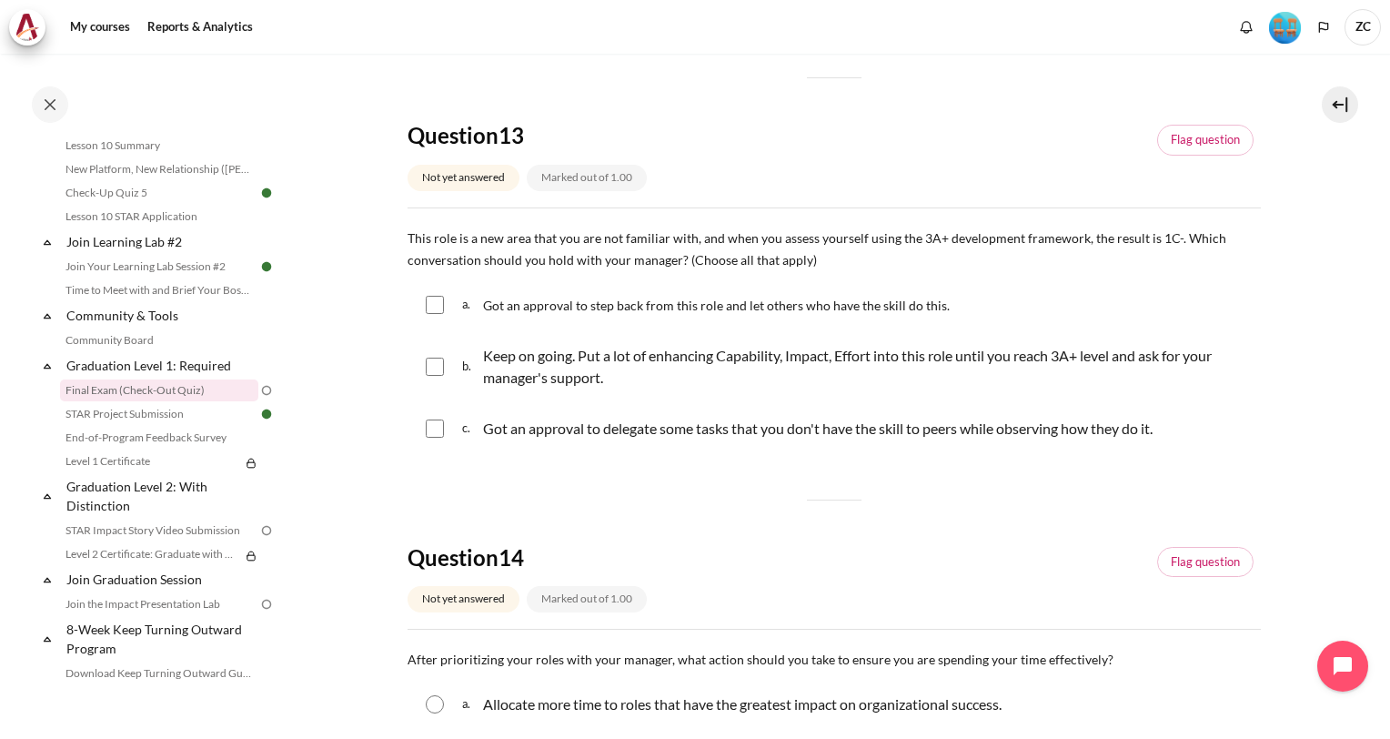
click at [426, 357] on input "Content" at bounding box center [435, 366] width 18 height 18
checkbox input "true"
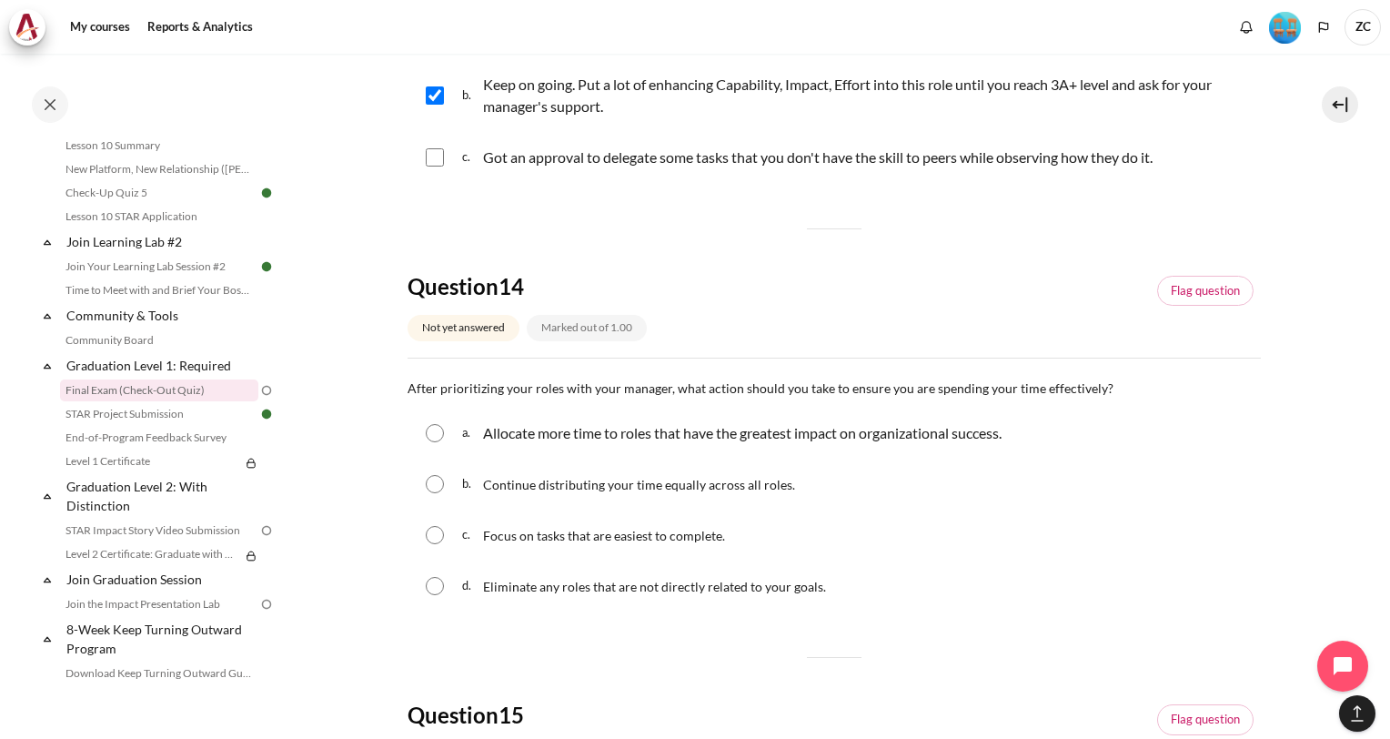
scroll to position [1362, 0]
click at [435, 436] on input "Content" at bounding box center [435, 432] width 18 height 18
radio input "true"
drag, startPoint x: 473, startPoint y: 385, endPoint x: 1136, endPoint y: 386, distance: 663.0
click at [1136, 386] on p "After prioritizing your roles with your manager, what action should you take to…" at bounding box center [833, 387] width 853 height 22
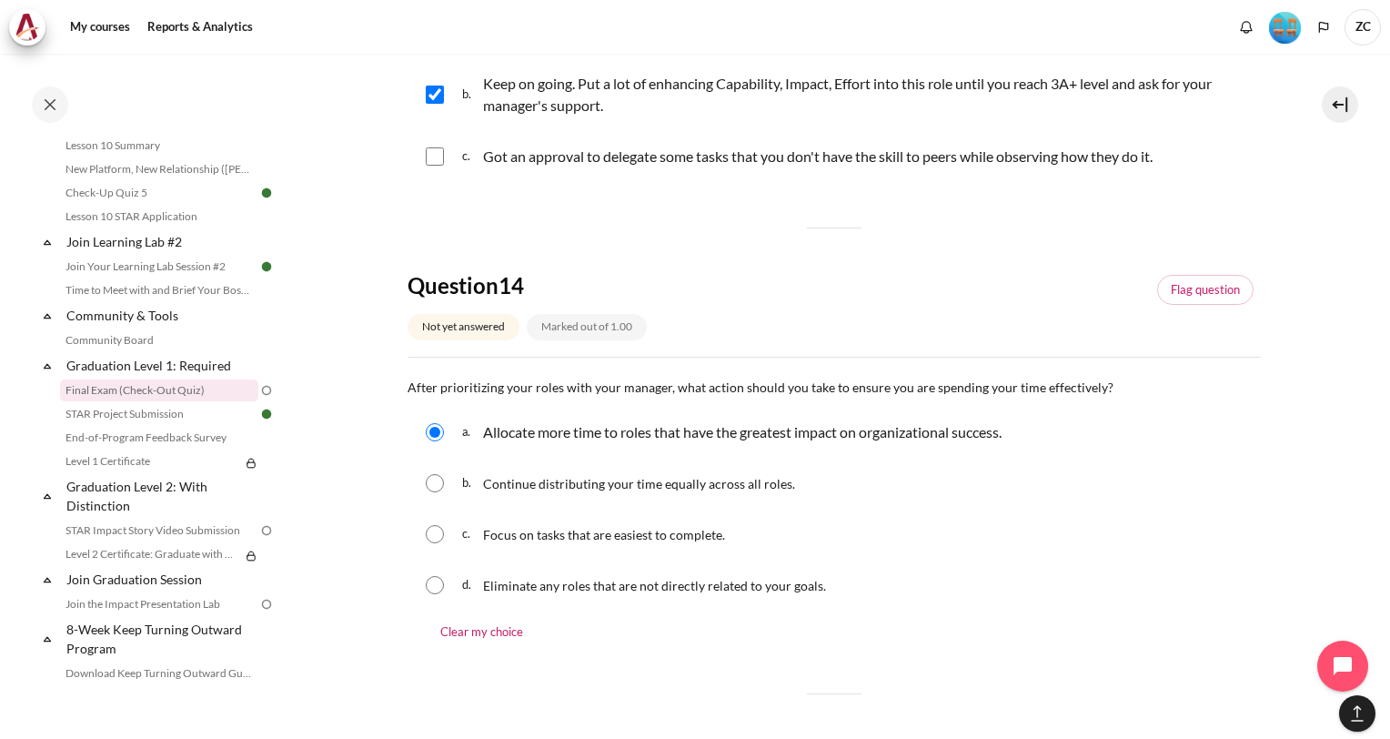
click at [1136, 386] on p "After prioritizing your roles with your manager, what action should you take to…" at bounding box center [833, 387] width 853 height 22
drag, startPoint x: 1136, startPoint y: 386, endPoint x: 1098, endPoint y: 385, distance: 38.2
click at [1098, 385] on span "After prioritizing your roles with your manager, what action should you take to…" at bounding box center [760, 386] width 706 height 15
click at [1104, 387] on p "After prioritizing your roles with your manager, what action should you take to…" at bounding box center [833, 387] width 853 height 22
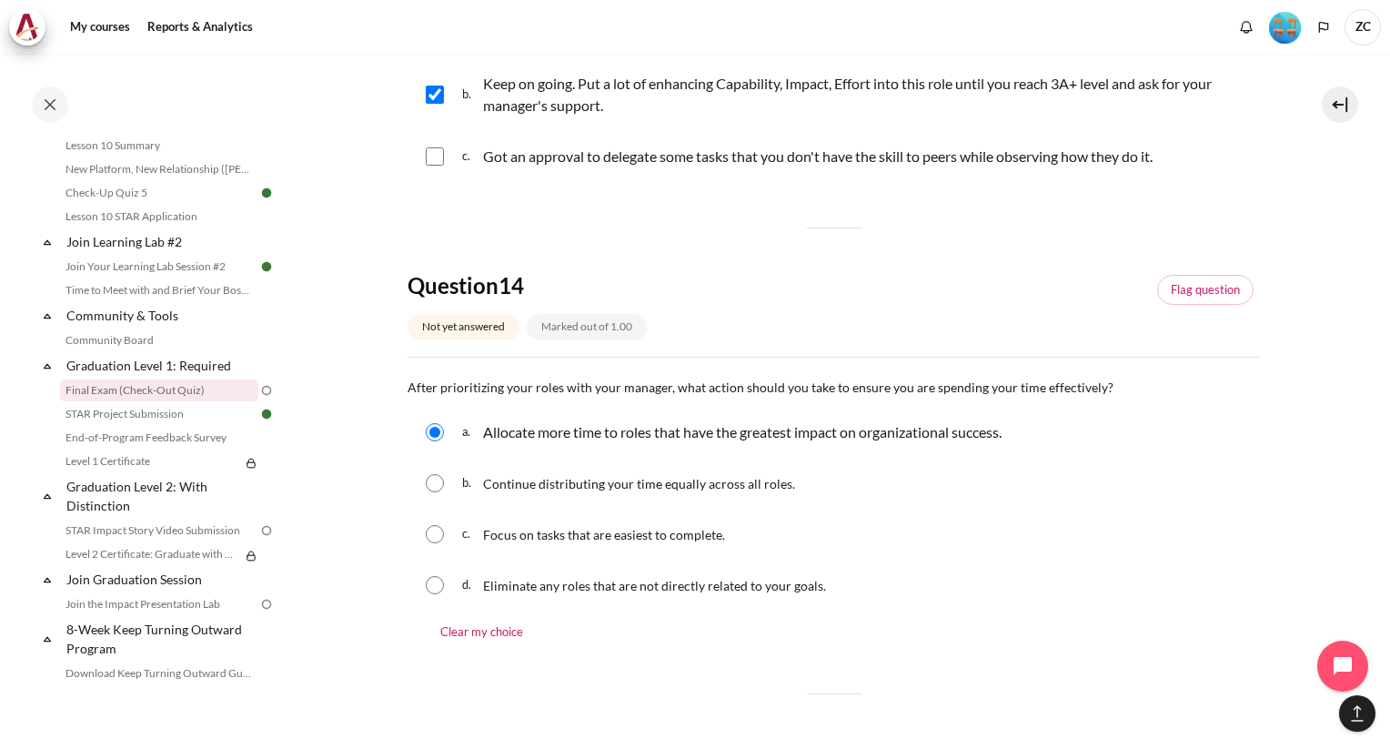
drag, startPoint x: 1098, startPoint y: 383, endPoint x: 769, endPoint y: 383, distance: 328.3
click at [769, 383] on span "After prioritizing your roles with your manager, what action should you take to…" at bounding box center [760, 386] width 706 height 15
click at [666, 395] on span "After prioritizing your roles with your manager, what action should you take to…" at bounding box center [760, 386] width 706 height 15
click at [426, 587] on input "Content" at bounding box center [435, 585] width 18 height 18
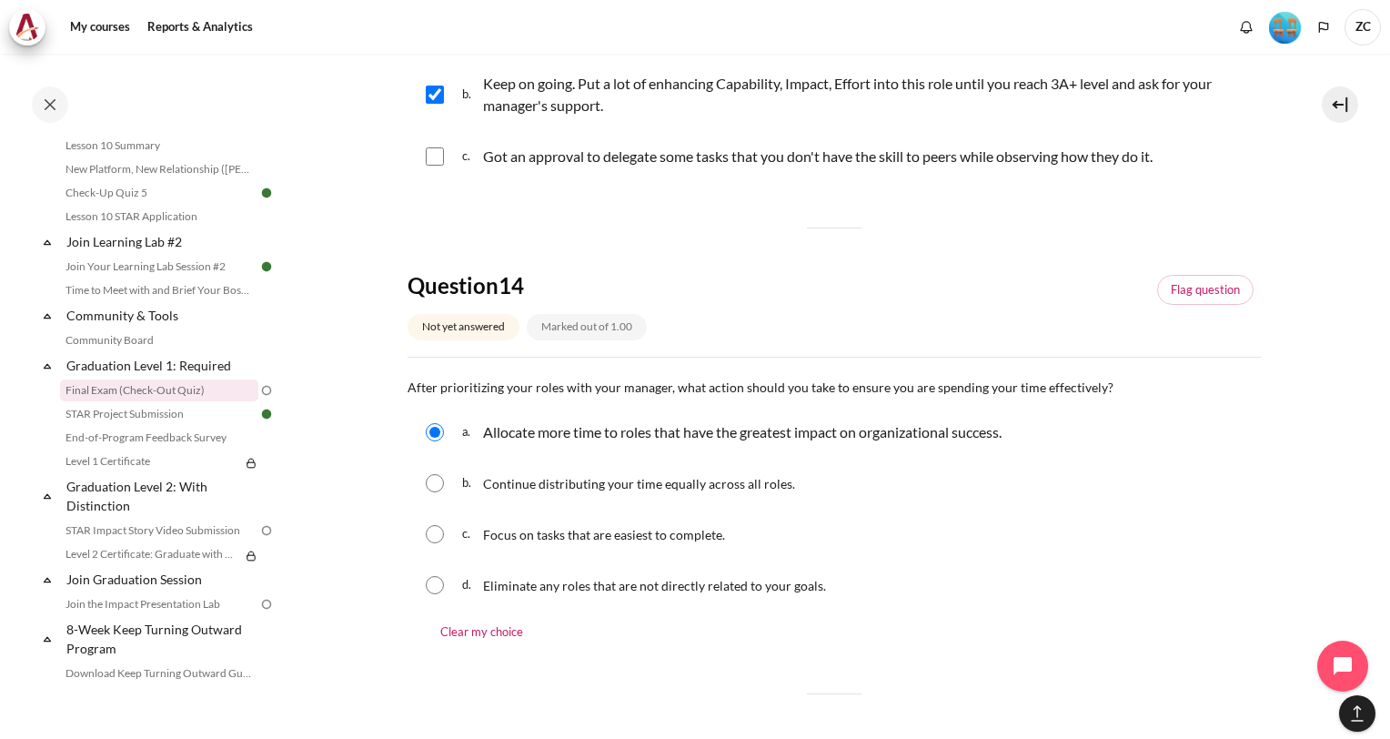
radio input "true"
click at [432, 419] on div "a. Allocate more time to roles that have the greatest impact on organizational …" at bounding box center [833, 431] width 853 height 47
click at [433, 437] on input "Content" at bounding box center [435, 432] width 18 height 18
radio input "true"
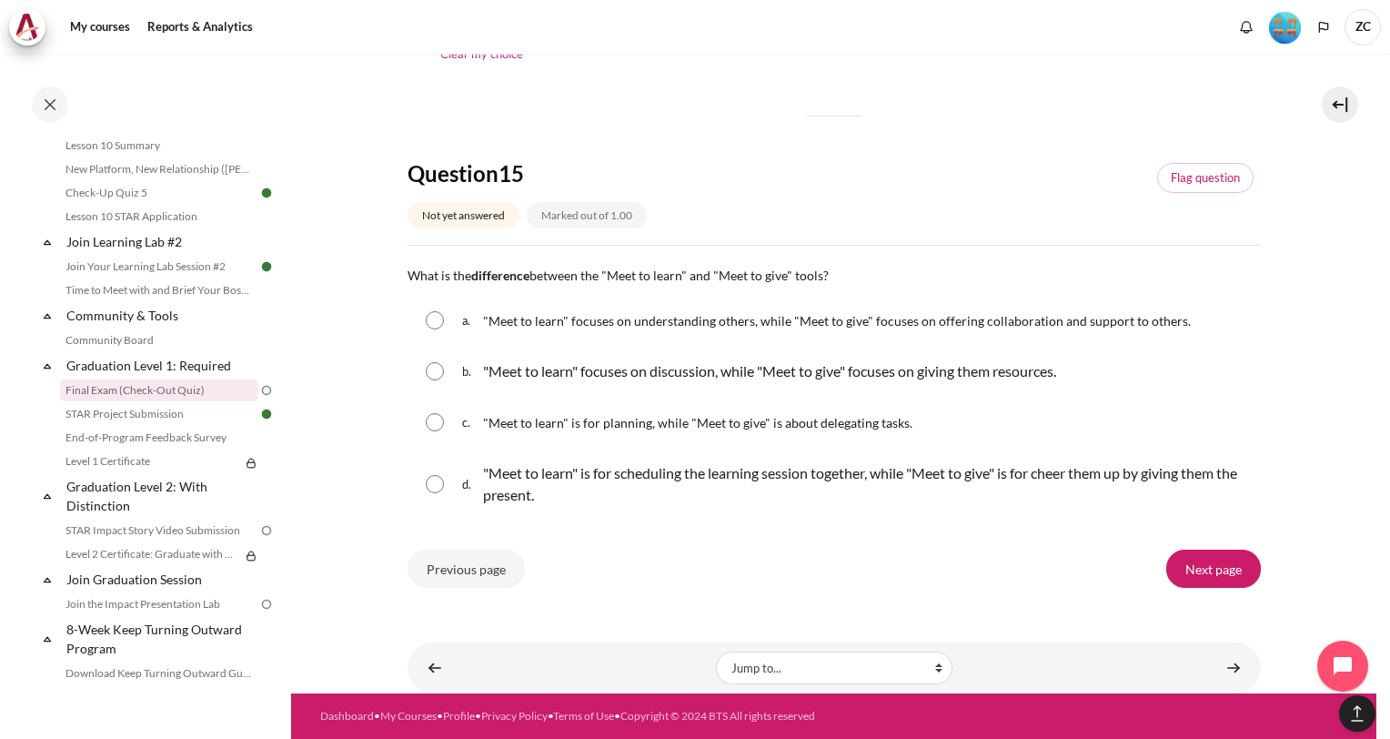
scroll to position [1941, 0]
click at [434, 321] on input "Content" at bounding box center [435, 320] width 18 height 18
radio input "true"
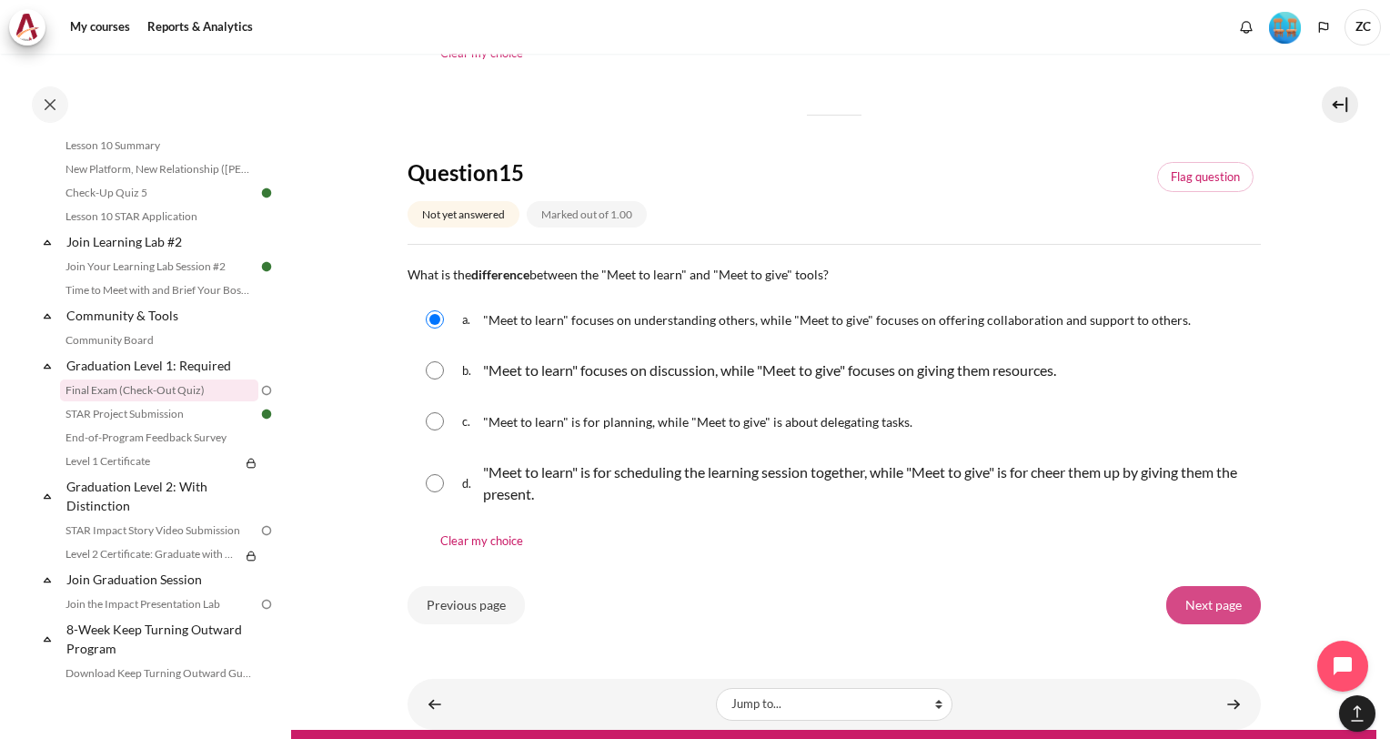
drag, startPoint x: 1211, startPoint y: 600, endPoint x: 1117, endPoint y: 545, distance: 109.7
click at [1211, 601] on input "Next page" at bounding box center [1213, 605] width 95 height 38
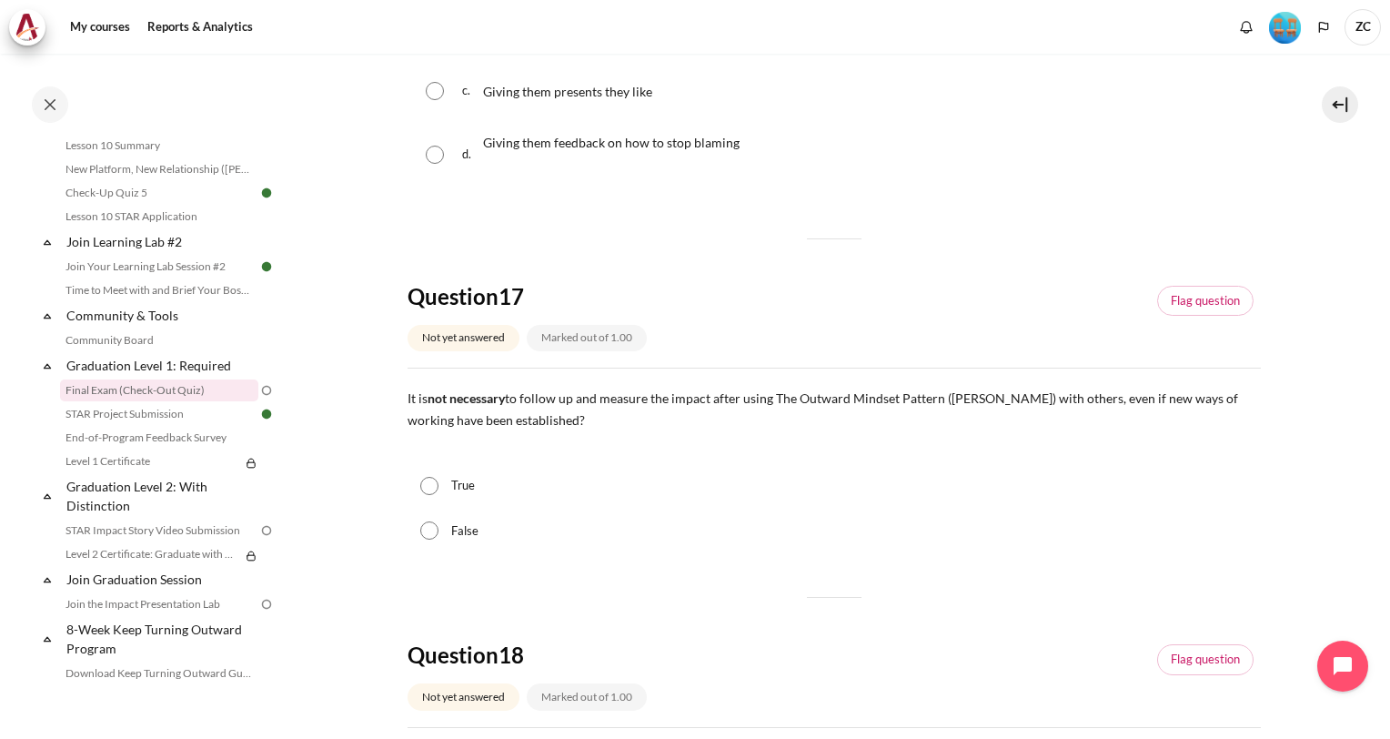
scroll to position [454, 0]
click at [426, 539] on div "False" at bounding box center [833, 530] width 853 height 45
click at [427, 535] on input "False" at bounding box center [429, 529] width 18 height 18
radio input "true"
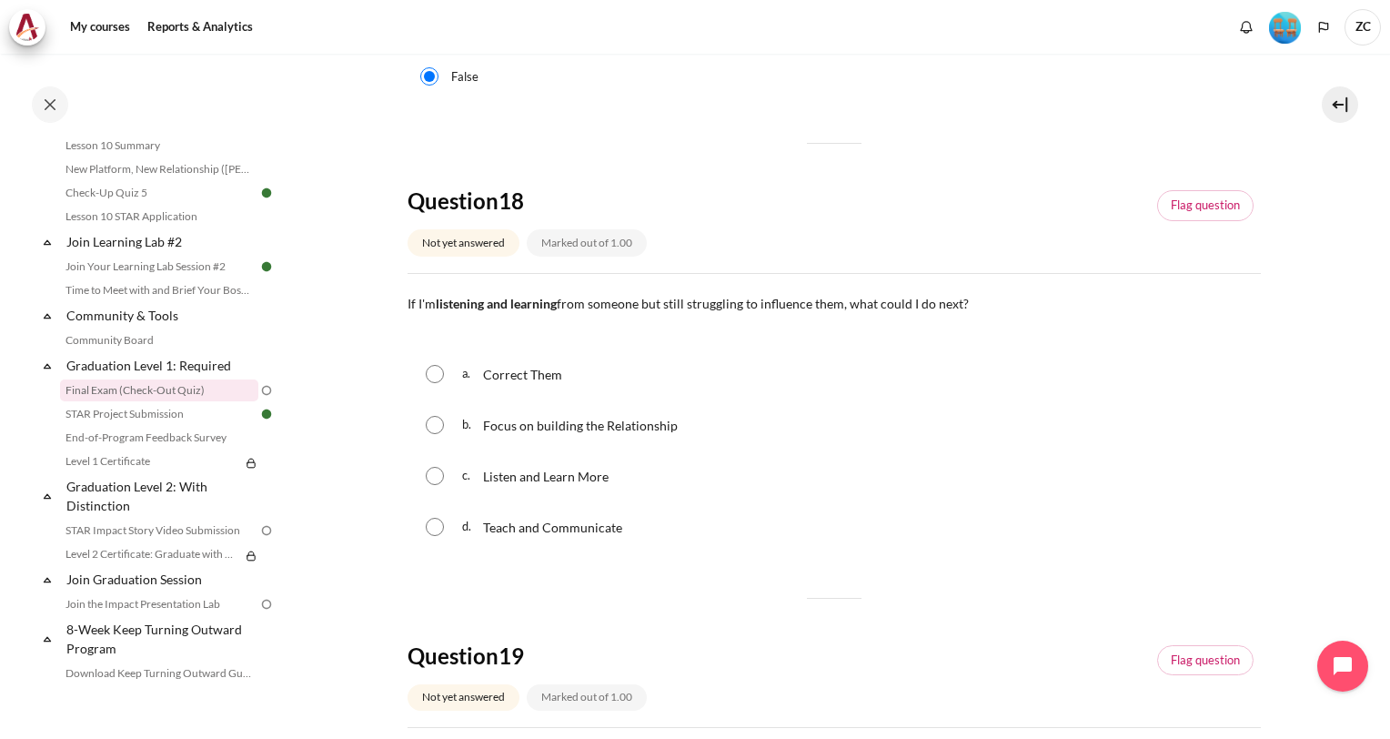
scroll to position [908, 0]
click at [438, 372] on input "Content" at bounding box center [435, 373] width 18 height 18
radio input "true"
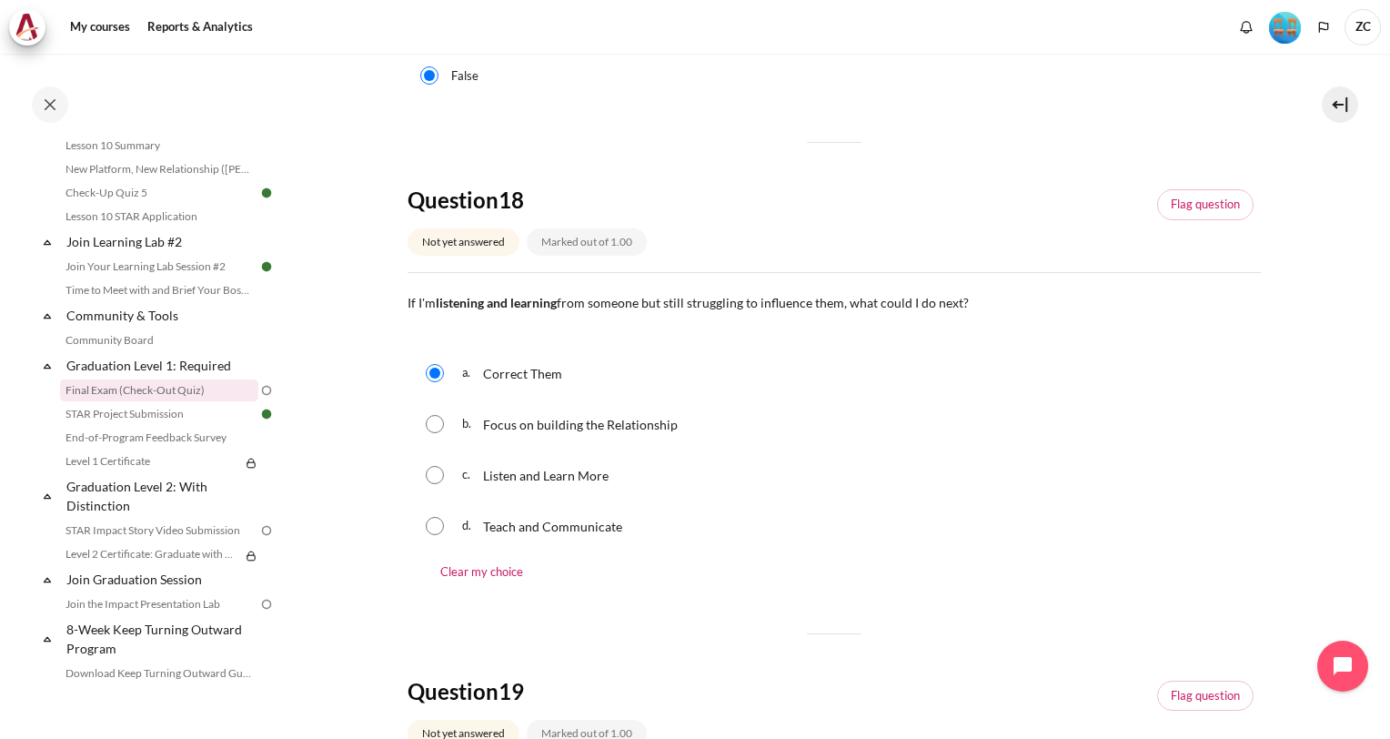
click at [441, 434] on div "b. Focus on building the Relationship" at bounding box center [833, 423] width 853 height 47
click at [438, 425] on input "Content" at bounding box center [435, 424] width 18 height 18
radio input "true"
click at [435, 482] on input "Content" at bounding box center [435, 475] width 18 height 18
radio input "true"
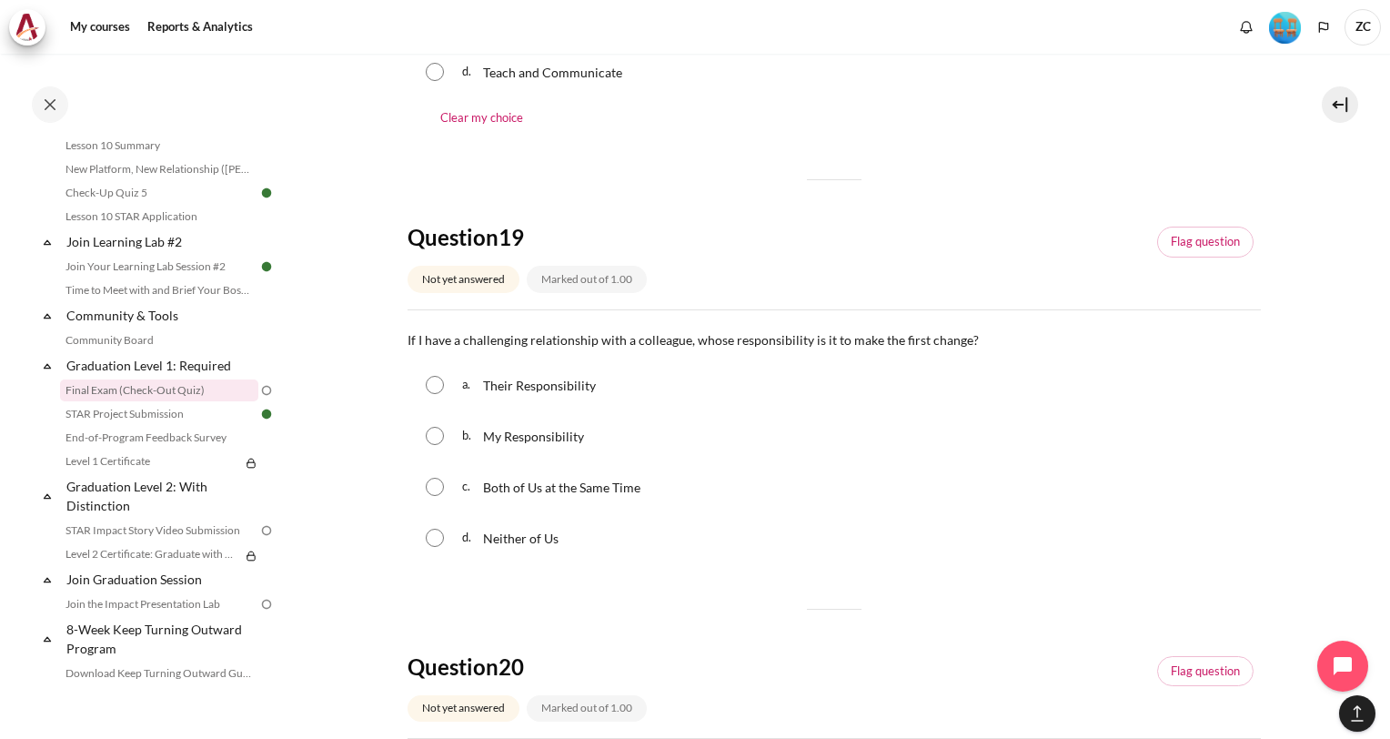
scroll to position [1362, 0]
click at [435, 437] on input "Content" at bounding box center [435, 435] width 18 height 18
radio input "true"
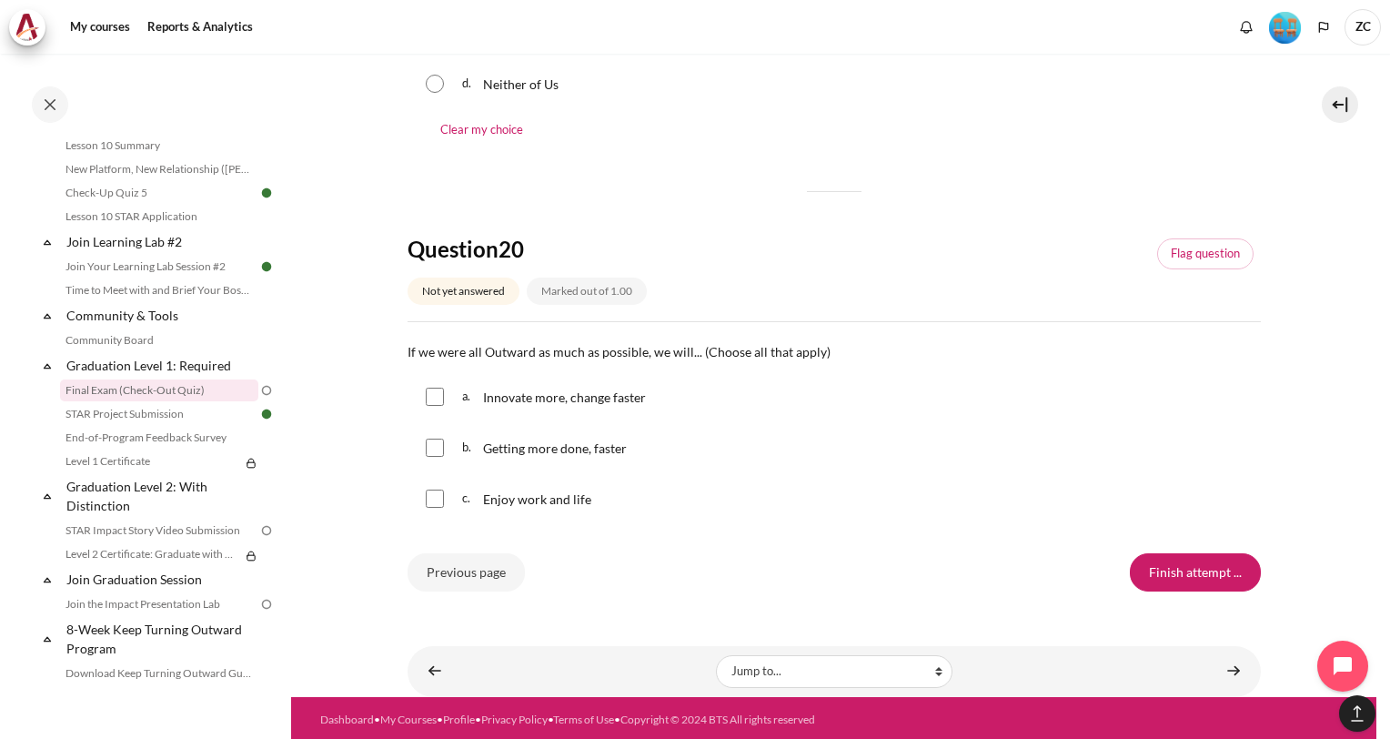
scroll to position [1816, 0]
click at [433, 402] on input "Content" at bounding box center [435, 396] width 18 height 18
checkbox input "true"
click at [437, 451] on input "Content" at bounding box center [435, 446] width 18 height 18
checkbox input "true"
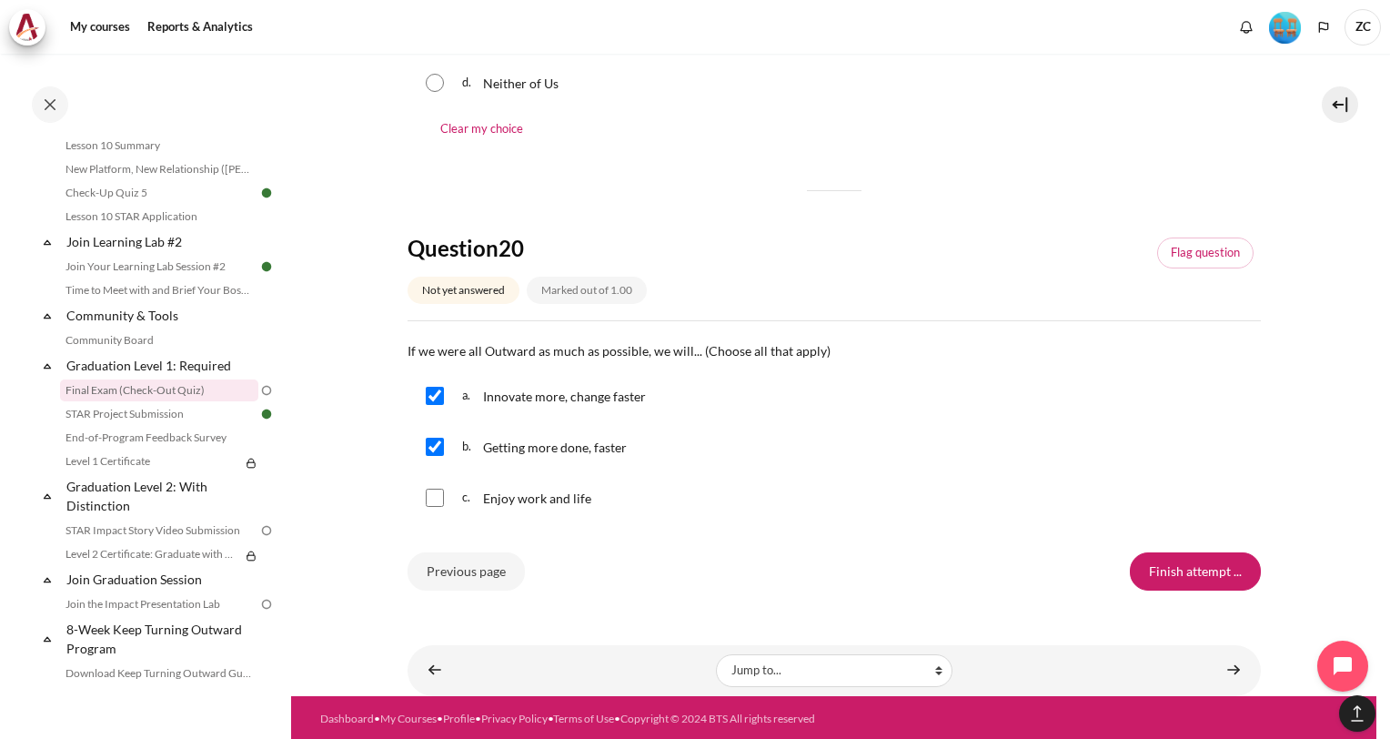
drag, startPoint x: 437, startPoint y: 502, endPoint x: 480, endPoint y: 496, distance: 43.2
click at [438, 502] on input "Content" at bounding box center [435, 497] width 18 height 18
checkbox input "true"
click at [1188, 568] on input "Finish attempt ..." at bounding box center [1195, 571] width 131 height 38
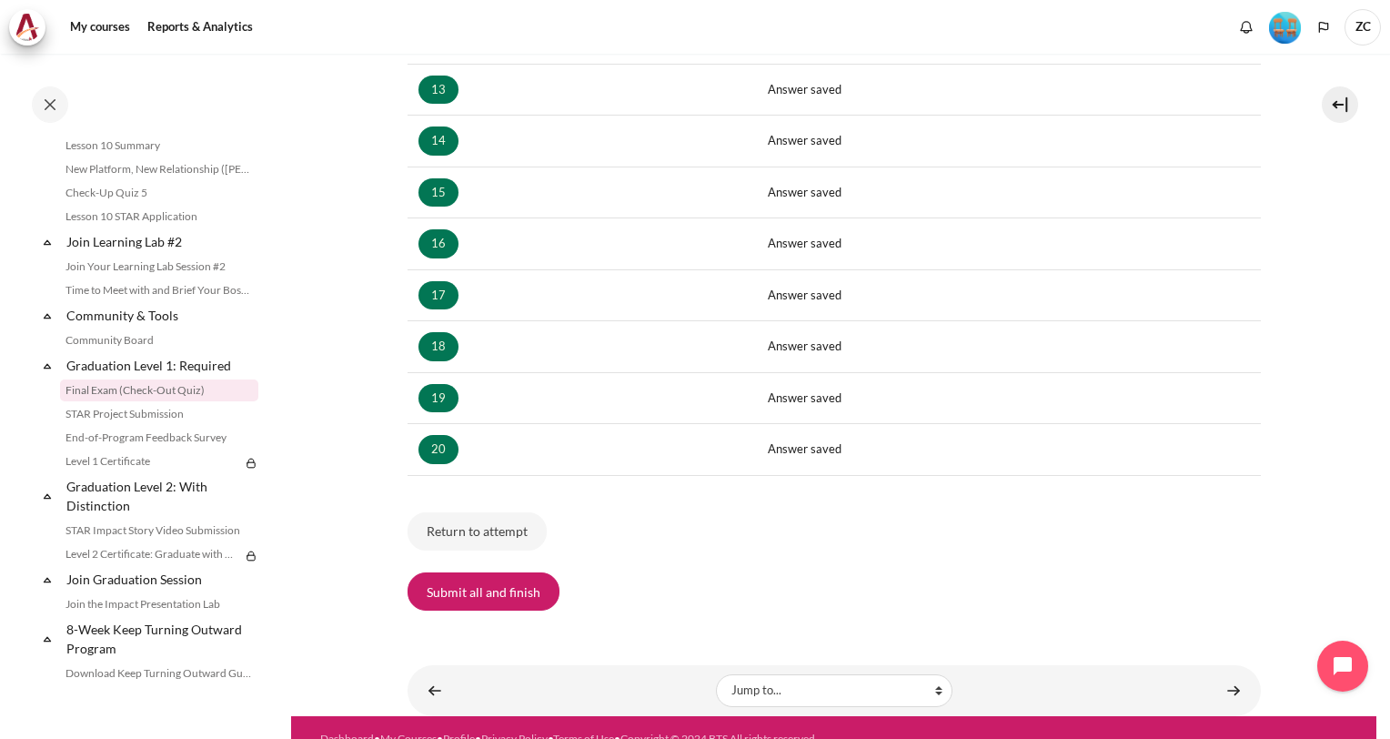
scroll to position [963, 0]
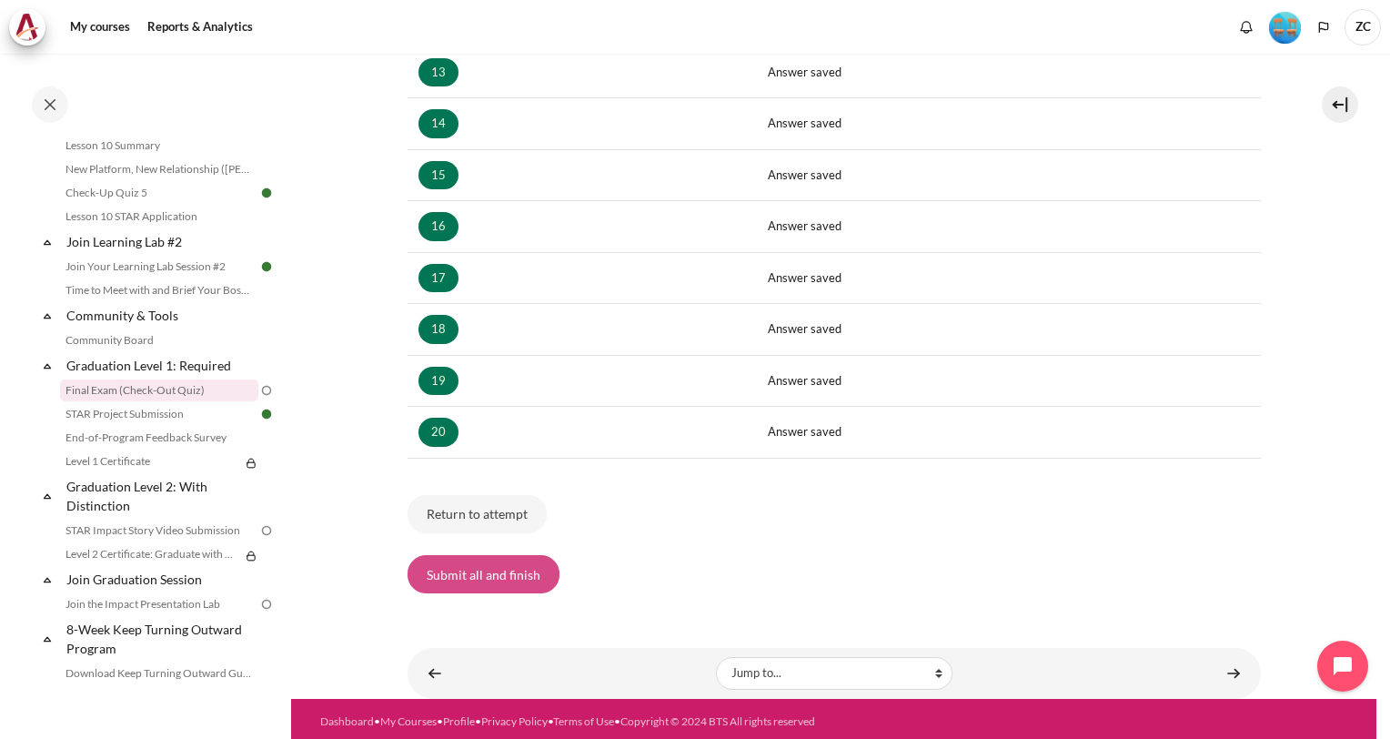
click at [514, 578] on button "Submit all and finish" at bounding box center [483, 574] width 152 height 38
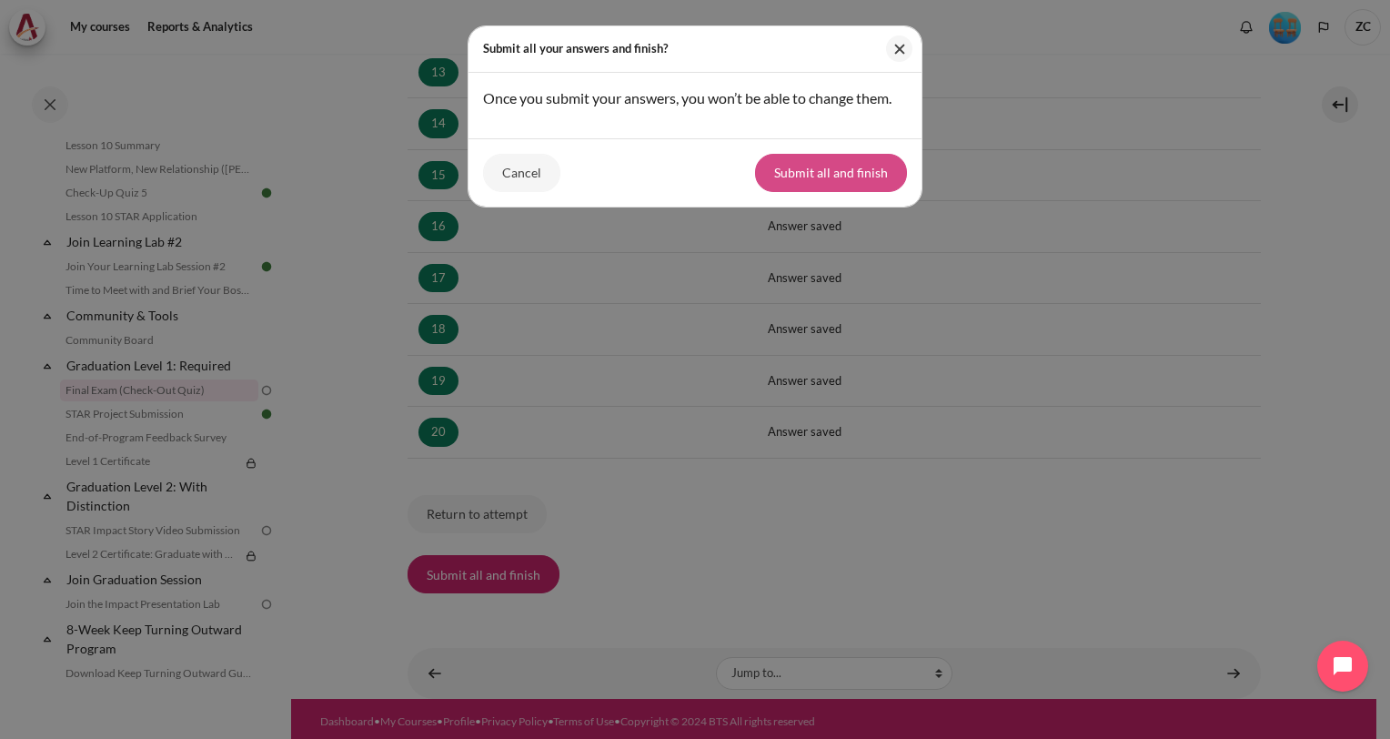
click at [844, 188] on button "Submit all and finish" at bounding box center [831, 173] width 152 height 38
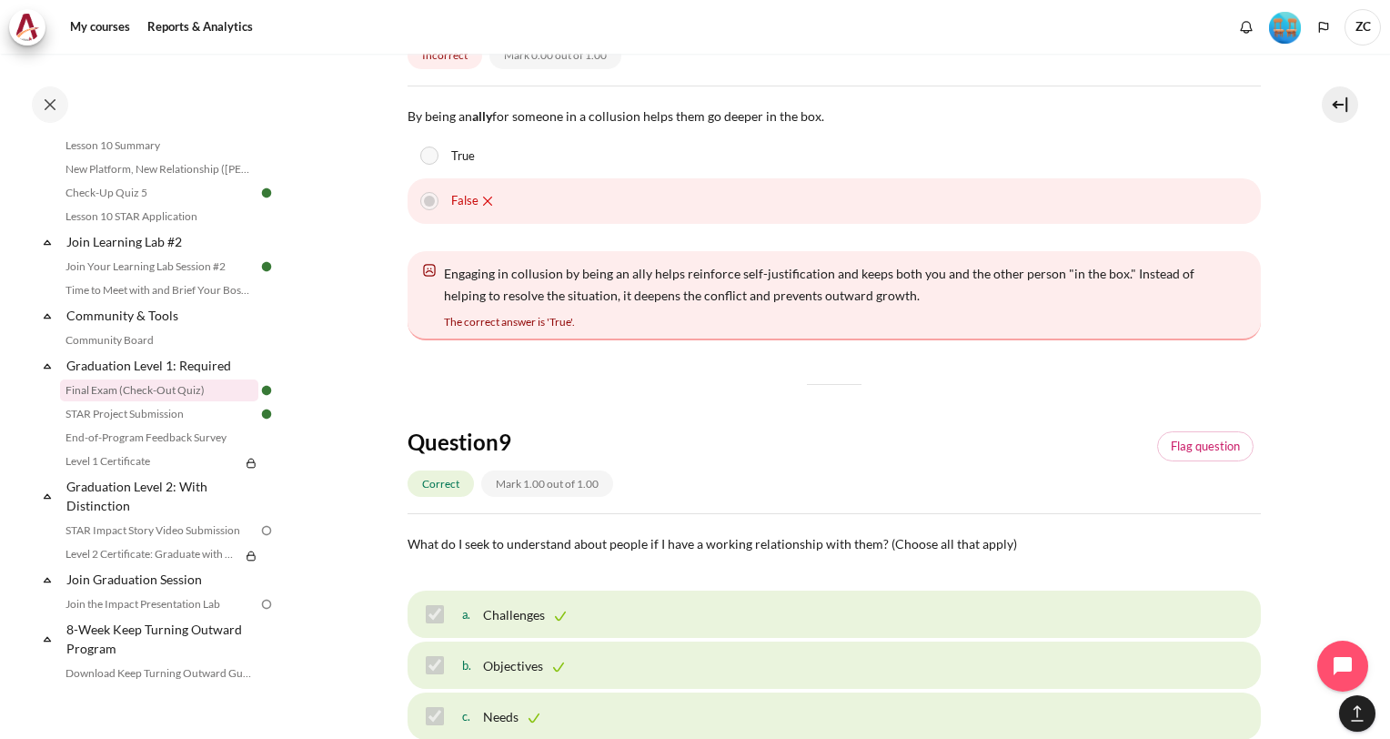
scroll to position [4820, 0]
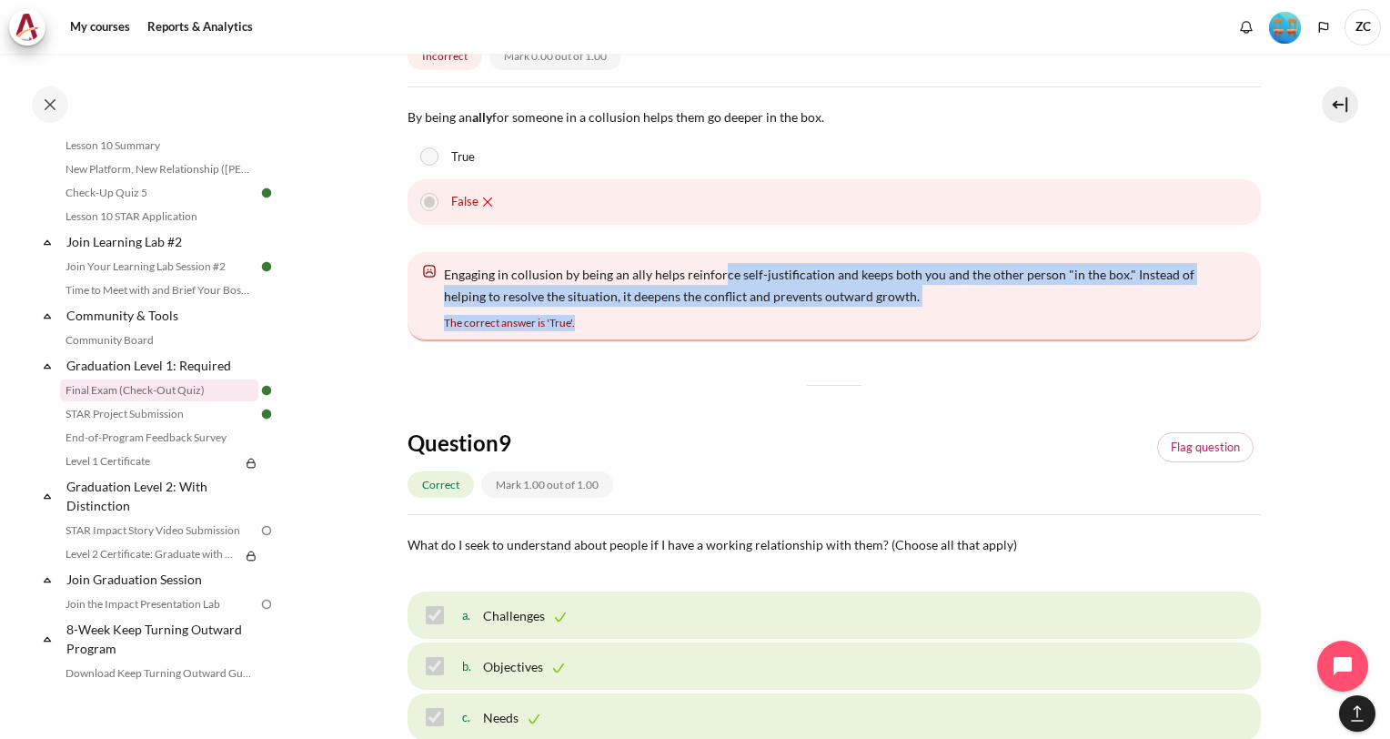
drag, startPoint x: 726, startPoint y: 269, endPoint x: 738, endPoint y: 327, distance: 58.5
click at [738, 327] on div "Engaging in collusion by being an ally helps reinforce self-justification and k…" at bounding box center [833, 296] width 853 height 89
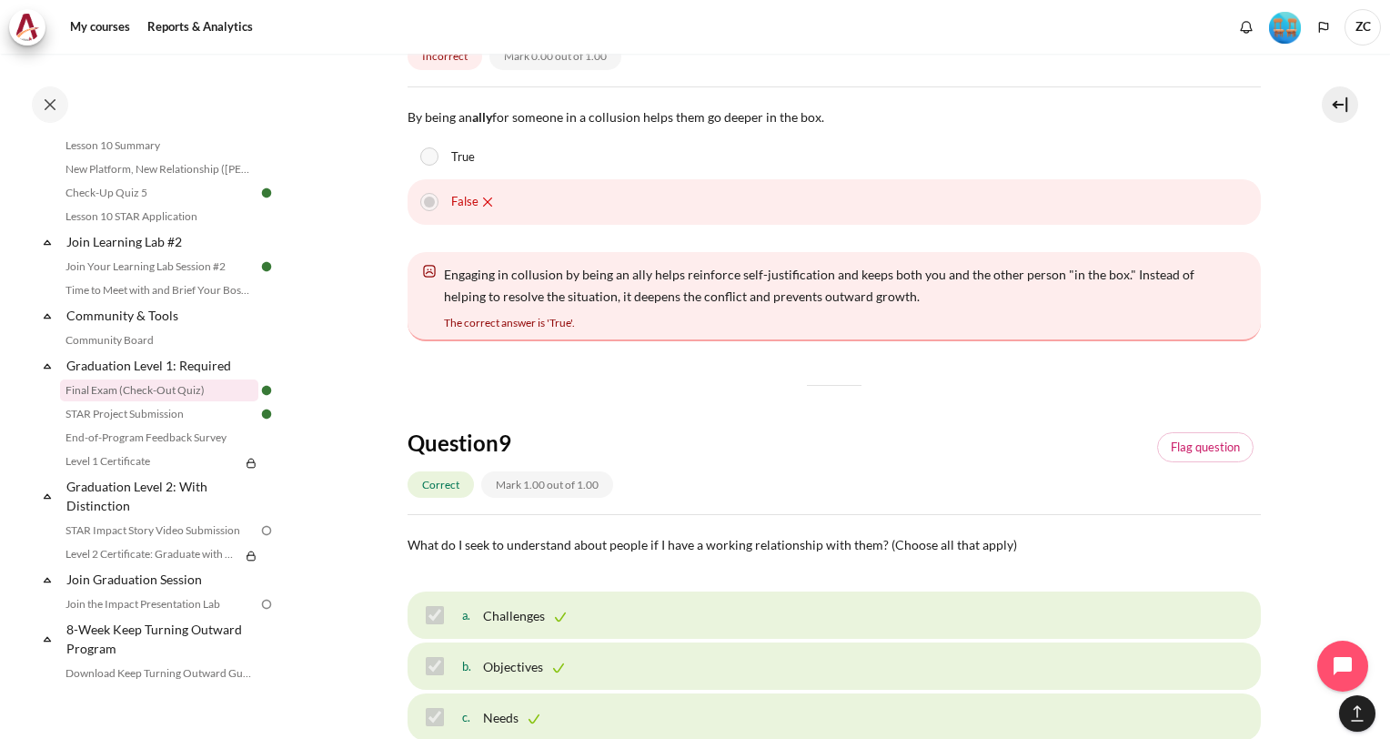
drag, startPoint x: 738, startPoint y: 327, endPoint x: 733, endPoint y: 316, distance: 11.8
click at [733, 316] on div "Engaging in collusion by being an ally helps reinforce self-justification and k…" at bounding box center [833, 296] width 853 height 89
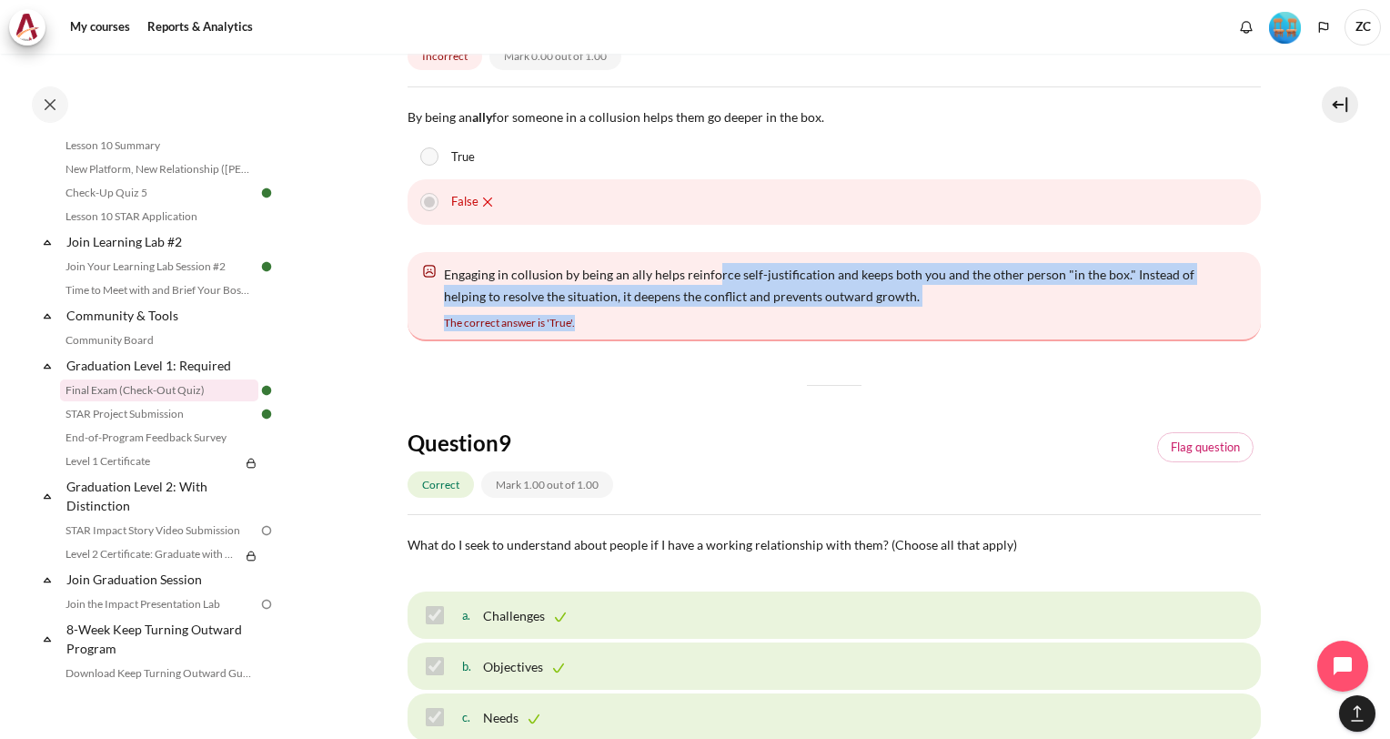
drag, startPoint x: 708, startPoint y: 287, endPoint x: 702, endPoint y: 335, distance: 47.6
click at [702, 335] on div "Engaging in collusion by being an ally helps reinforce self-justification and k…" at bounding box center [833, 296] width 853 height 89
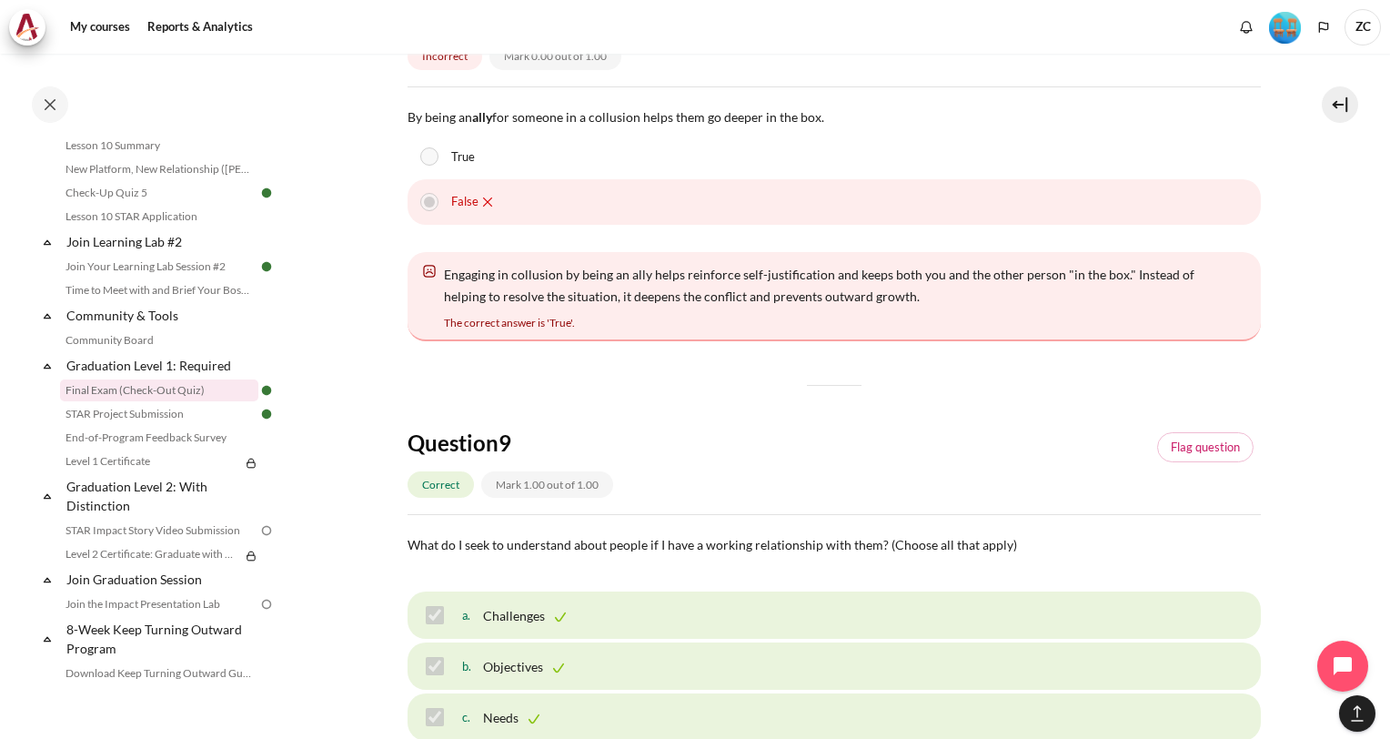
click at [702, 335] on div "Engaging in collusion by being an ally helps reinforce self-justification and k…" at bounding box center [833, 296] width 853 height 89
click at [702, 304] on span "Engaging in collusion by being an ally helps reinforce self-justification and k…" at bounding box center [819, 284] width 750 height 37
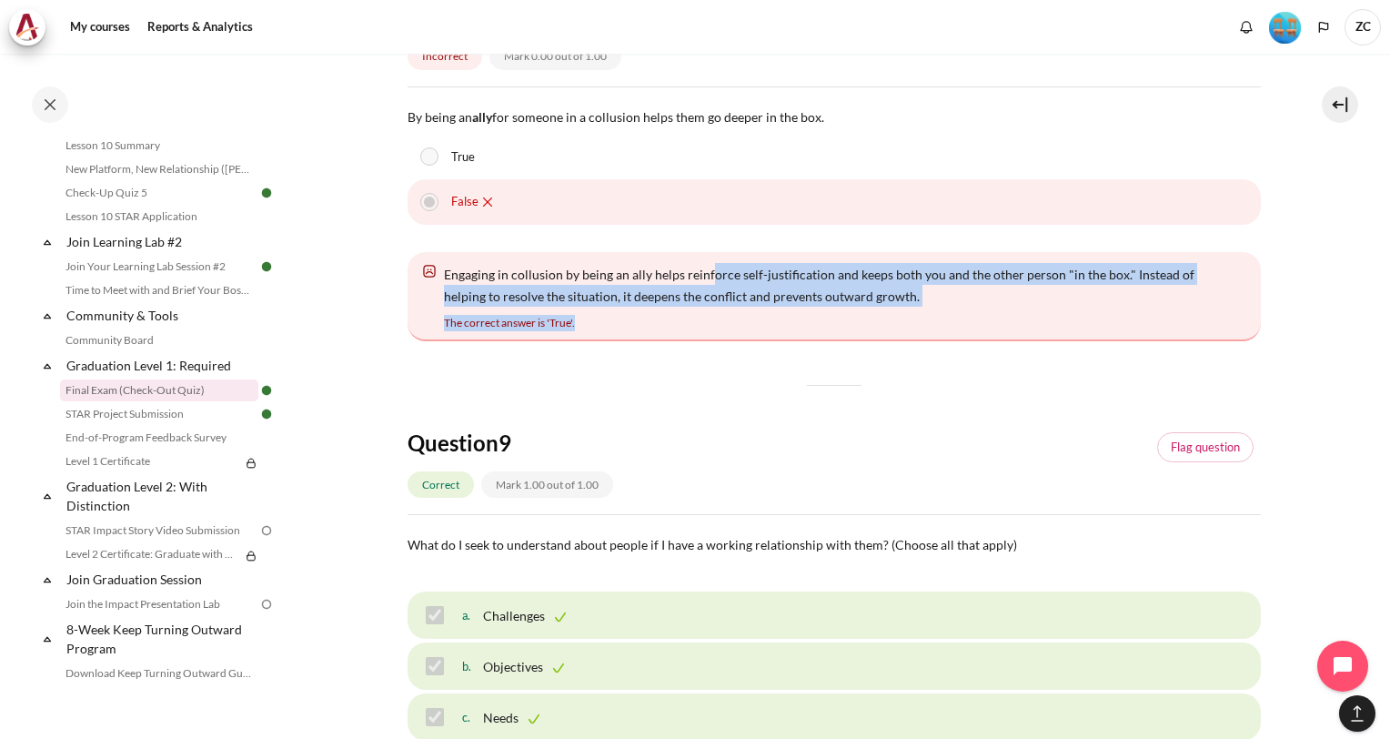
drag, startPoint x: 706, startPoint y: 271, endPoint x: 706, endPoint y: 316, distance: 44.6
click at [706, 316] on div "Engaging in collusion by being an ally helps reinforce self-justification and k…" at bounding box center [833, 296] width 853 height 89
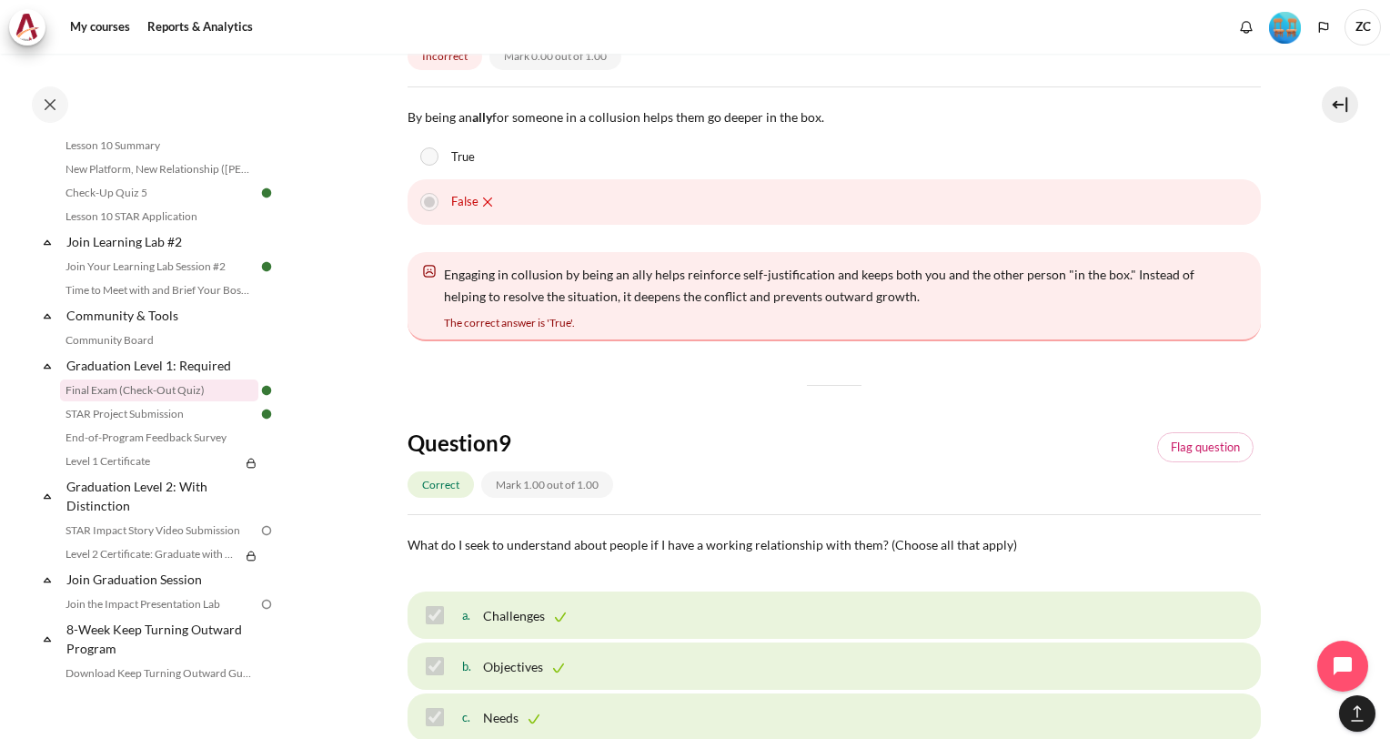
click at [706, 316] on div "Engaging in collusion by being an ally helps reinforce self-justification and k…" at bounding box center [833, 296] width 853 height 89
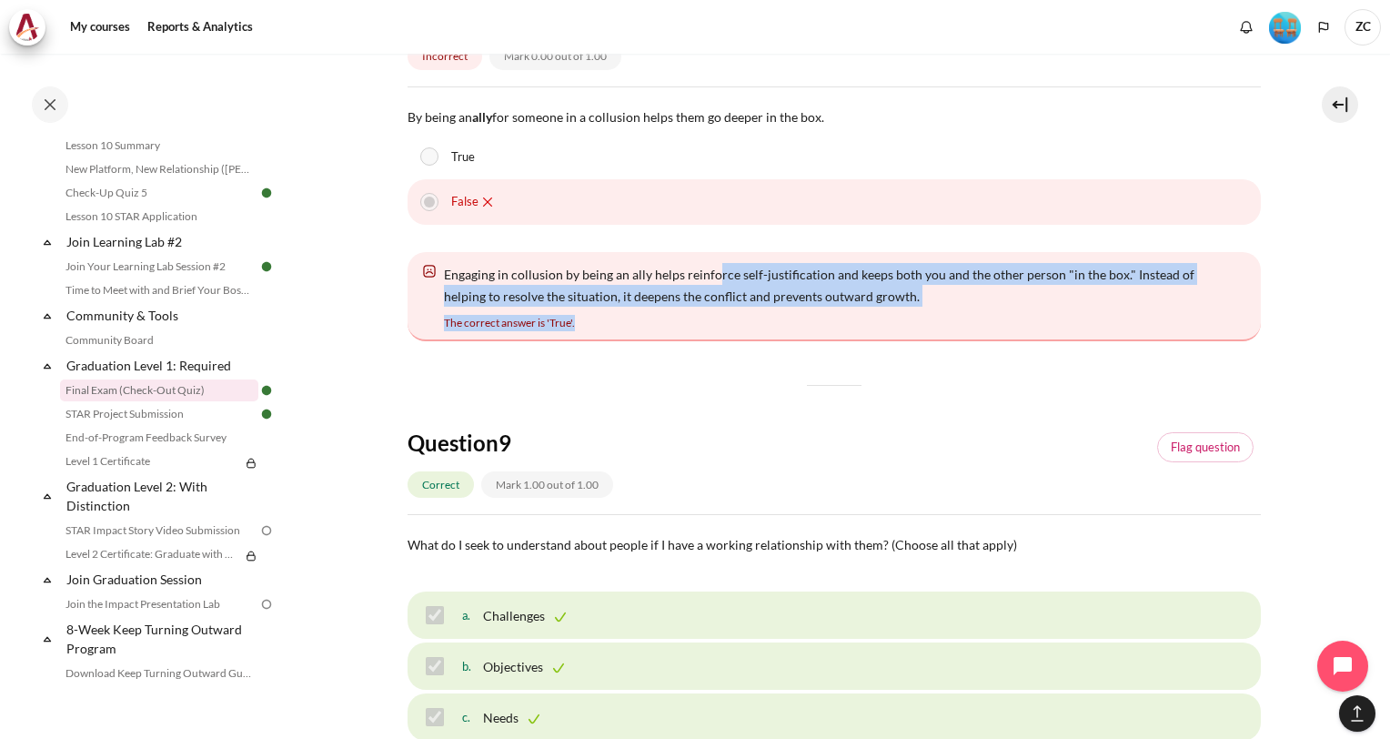
drag, startPoint x: 711, startPoint y: 275, endPoint x: 705, endPoint y: 325, distance: 50.4
click at [705, 325] on div "Engaging in collusion by being an ally helps reinforce self-justification and k…" at bounding box center [833, 296] width 853 height 89
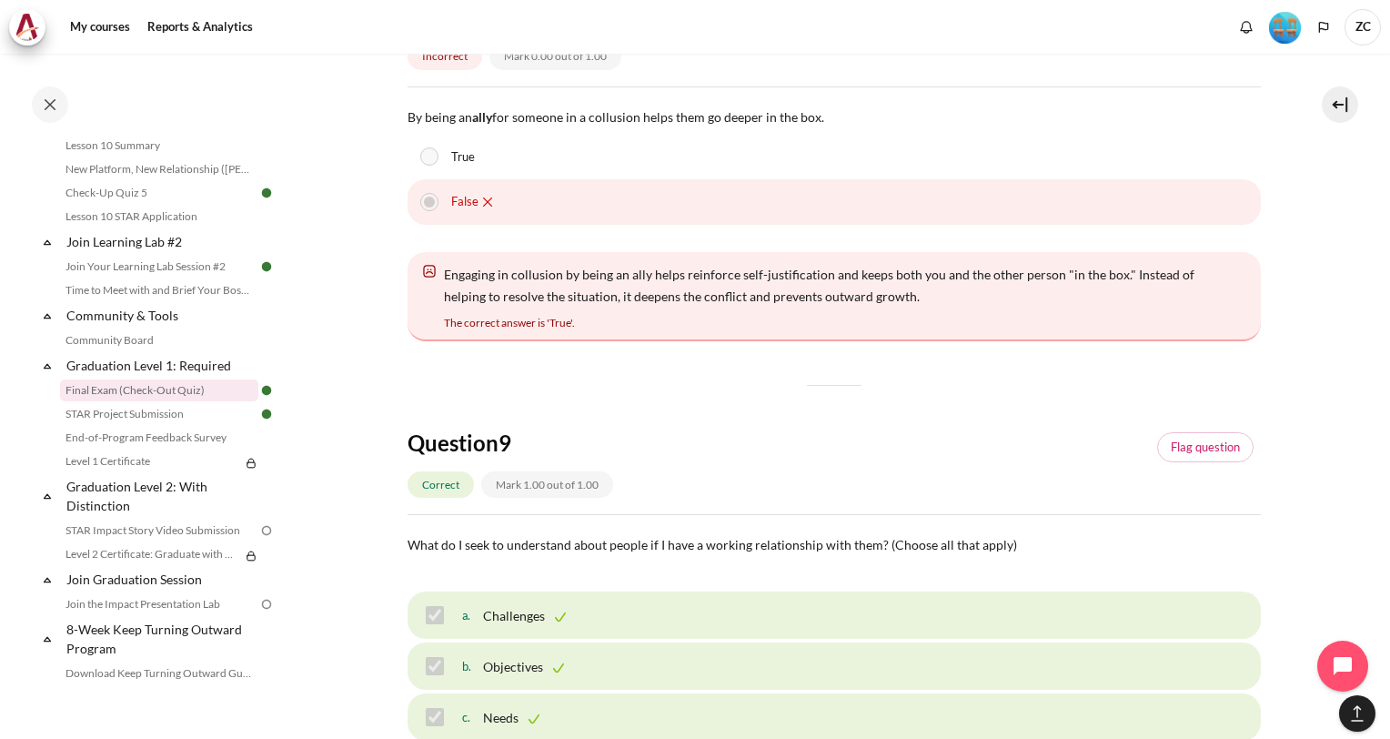
click at [705, 325] on div "Engaging in collusion by being an ally helps reinforce self-justification and k…" at bounding box center [833, 296] width 853 height 89
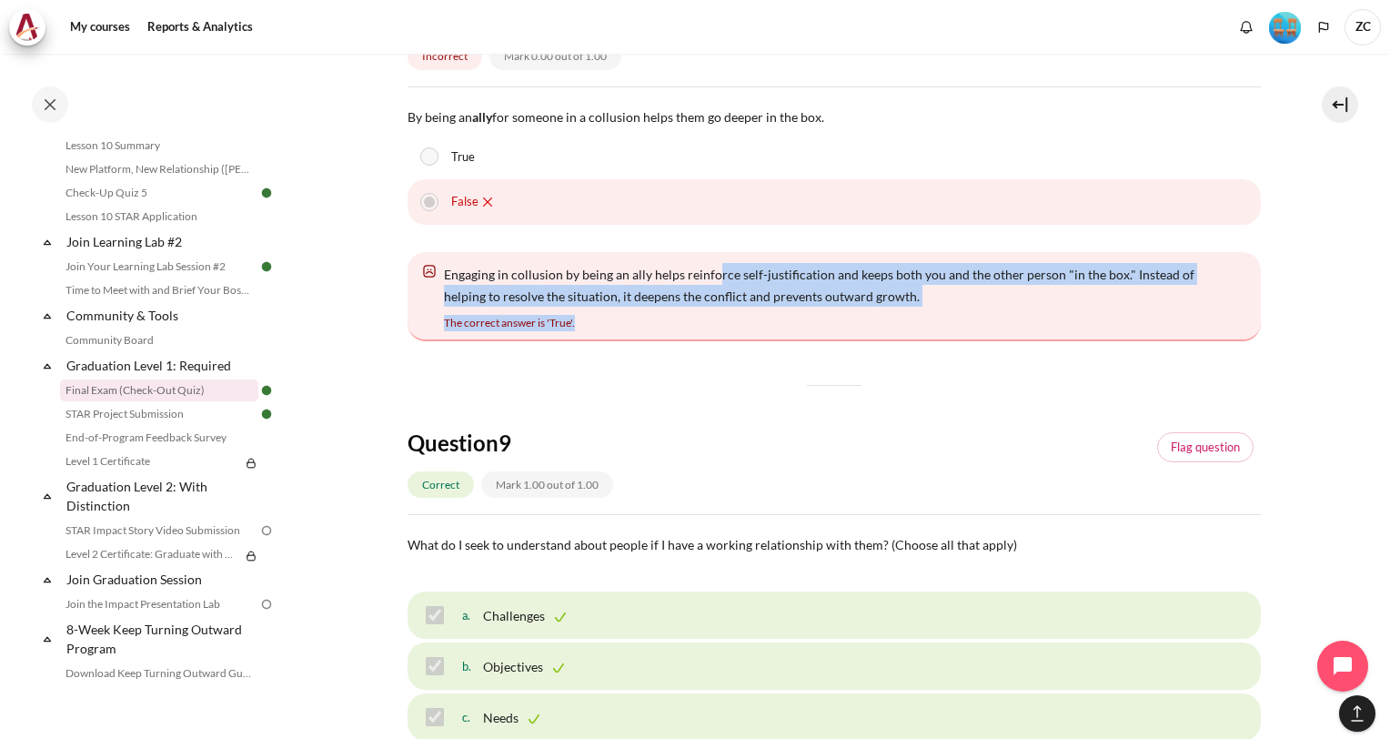
drag, startPoint x: 711, startPoint y: 283, endPoint x: 706, endPoint y: 331, distance: 48.5
click at [706, 331] on div "Engaging in collusion by being an ally helps reinforce self-justification and k…" at bounding box center [833, 296] width 853 height 89
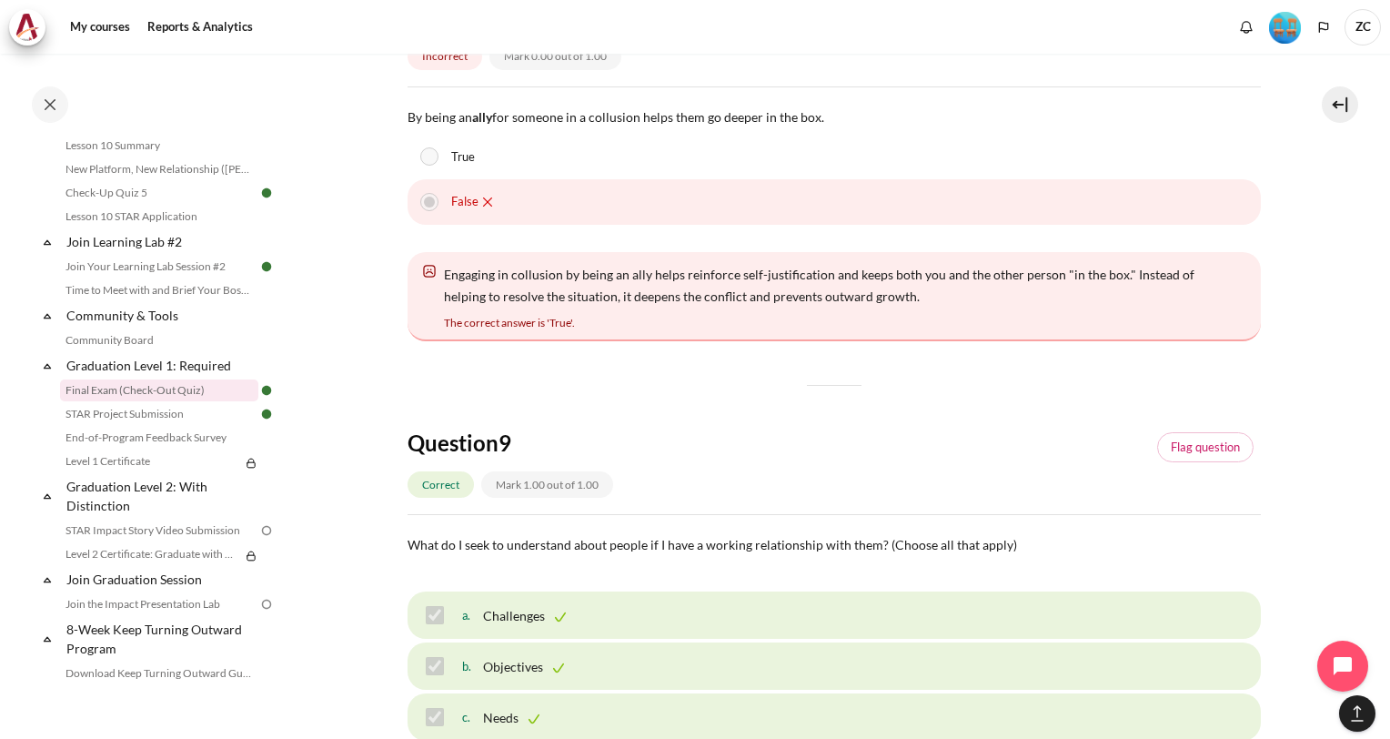
click at [706, 331] on div "Engaging in collusion by being an ally helps reinforce self-justification and k…" at bounding box center [833, 296] width 853 height 89
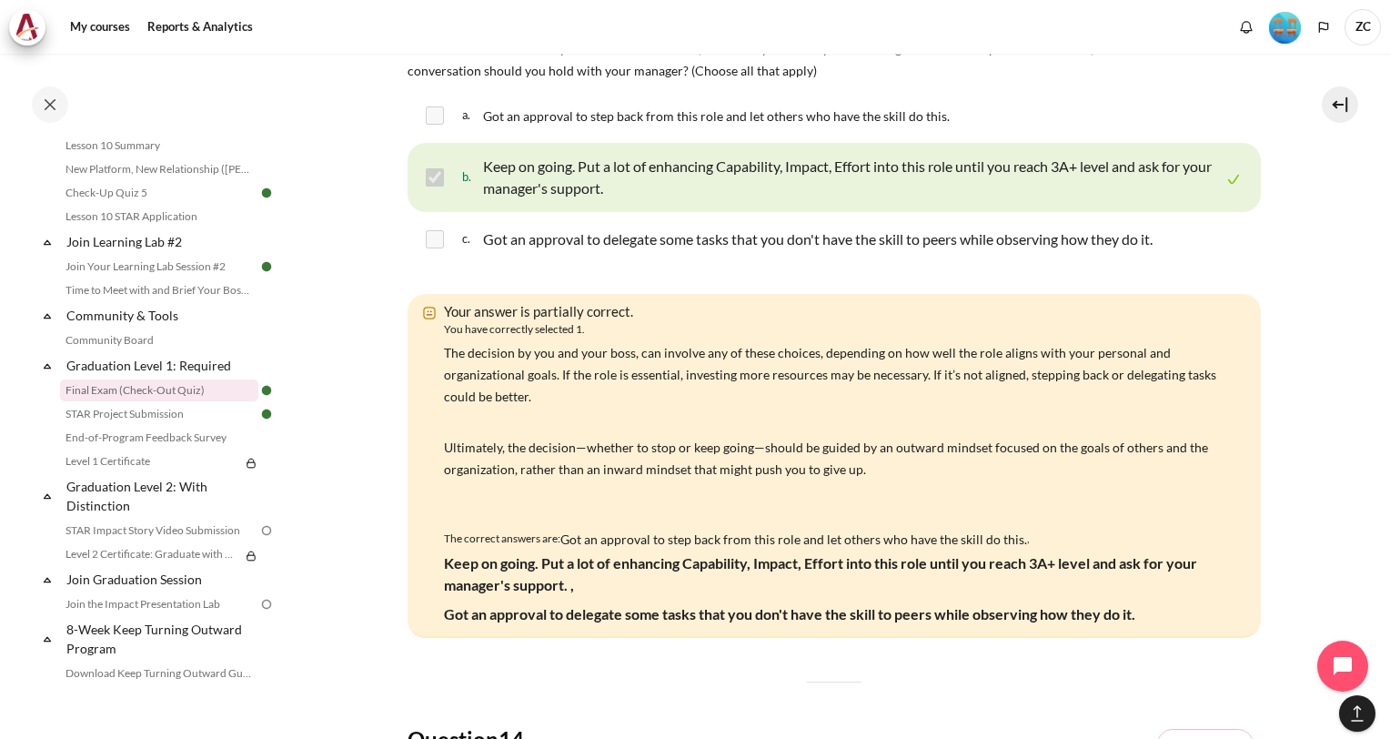
scroll to position [7730, 0]
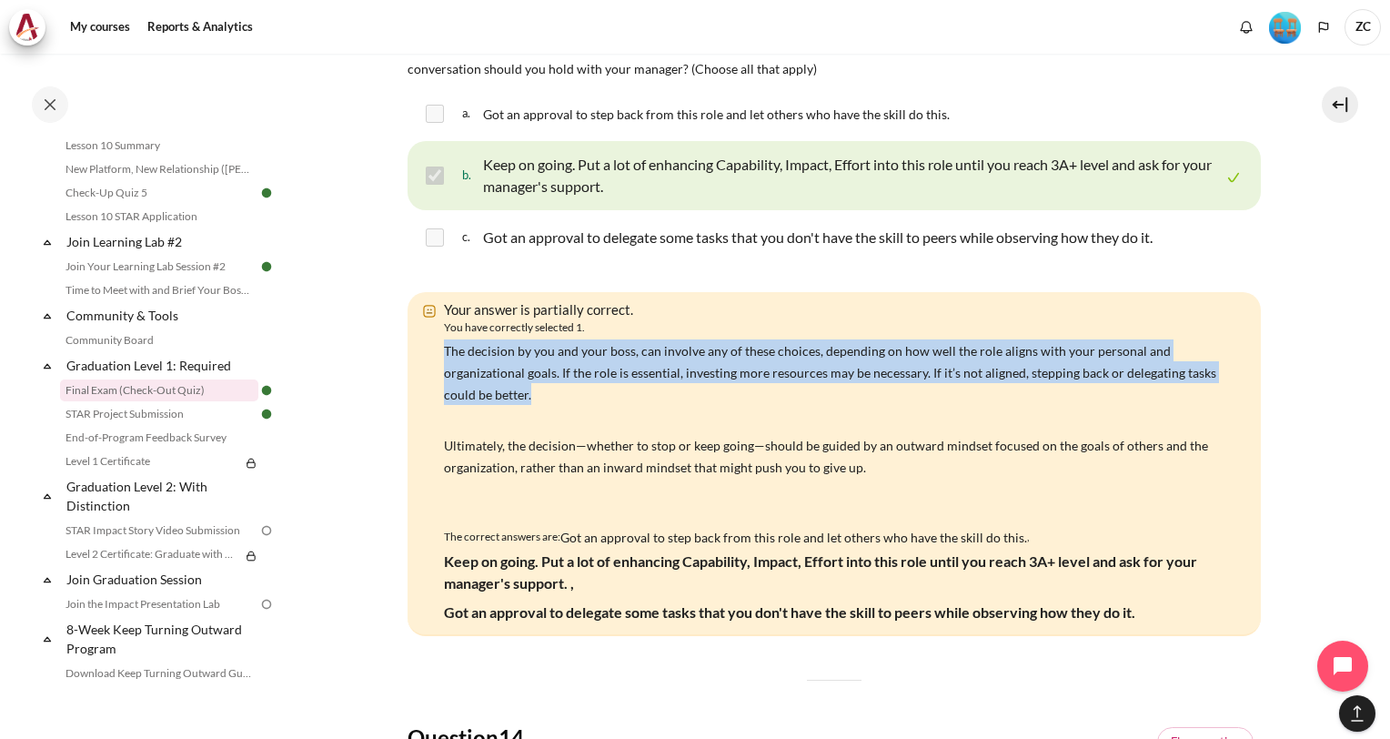
drag, startPoint x: 706, startPoint y: 331, endPoint x: 715, endPoint y: 426, distance: 95.0
click at [715, 426] on div "Your answer is partially correct. You have correctly selected 1. The decision b…" at bounding box center [833, 464] width 853 height 344
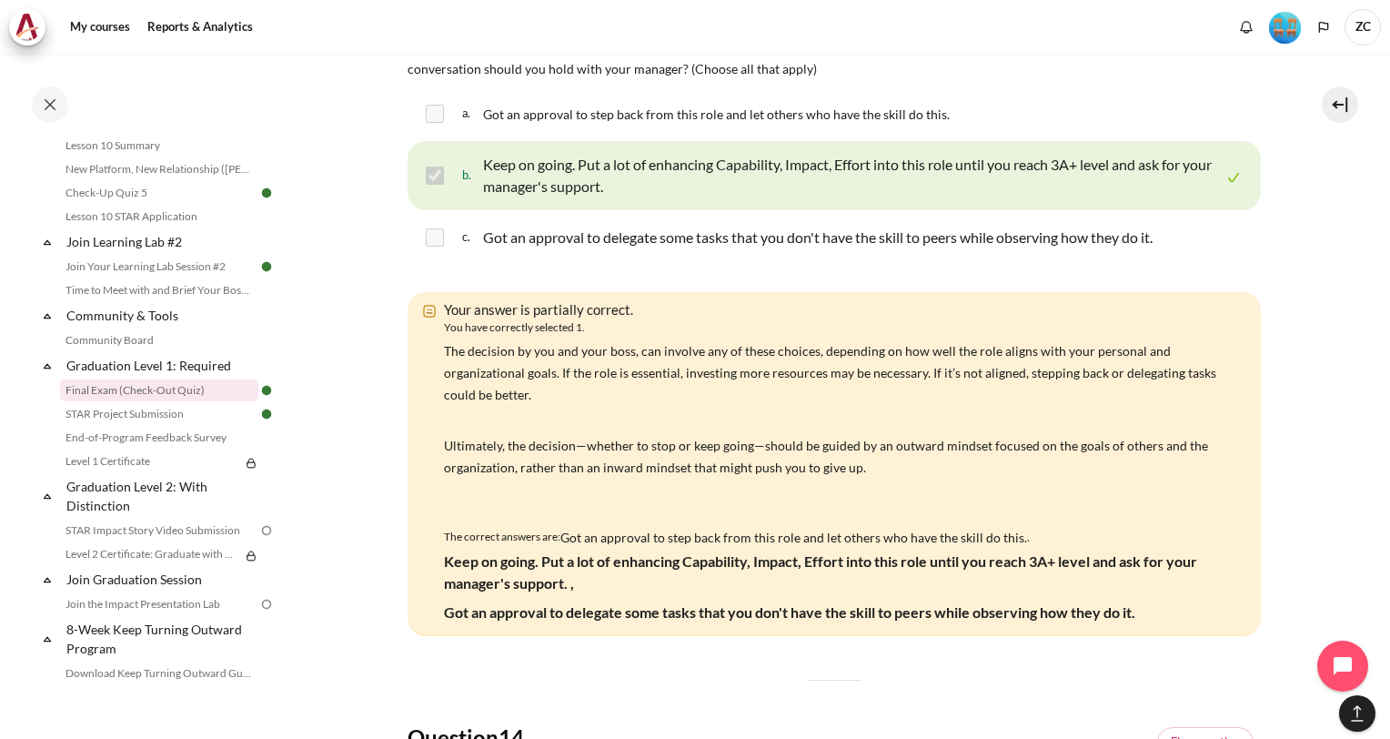
drag, startPoint x: 715, startPoint y: 426, endPoint x: 679, endPoint y: 471, distance: 57.7
click at [679, 471] on span "Ultimately, the decision—whether to stop or keep going—should be guided by an o…" at bounding box center [826, 455] width 764 height 37
drag, startPoint x: 794, startPoint y: 469, endPoint x: 917, endPoint y: 513, distance: 130.3
click at [917, 513] on div "The decision by you and your boss, can involve any of these choices, depending …" at bounding box center [838, 429] width 789 height 181
drag, startPoint x: 917, startPoint y: 513, endPoint x: 672, endPoint y: 507, distance: 244.7
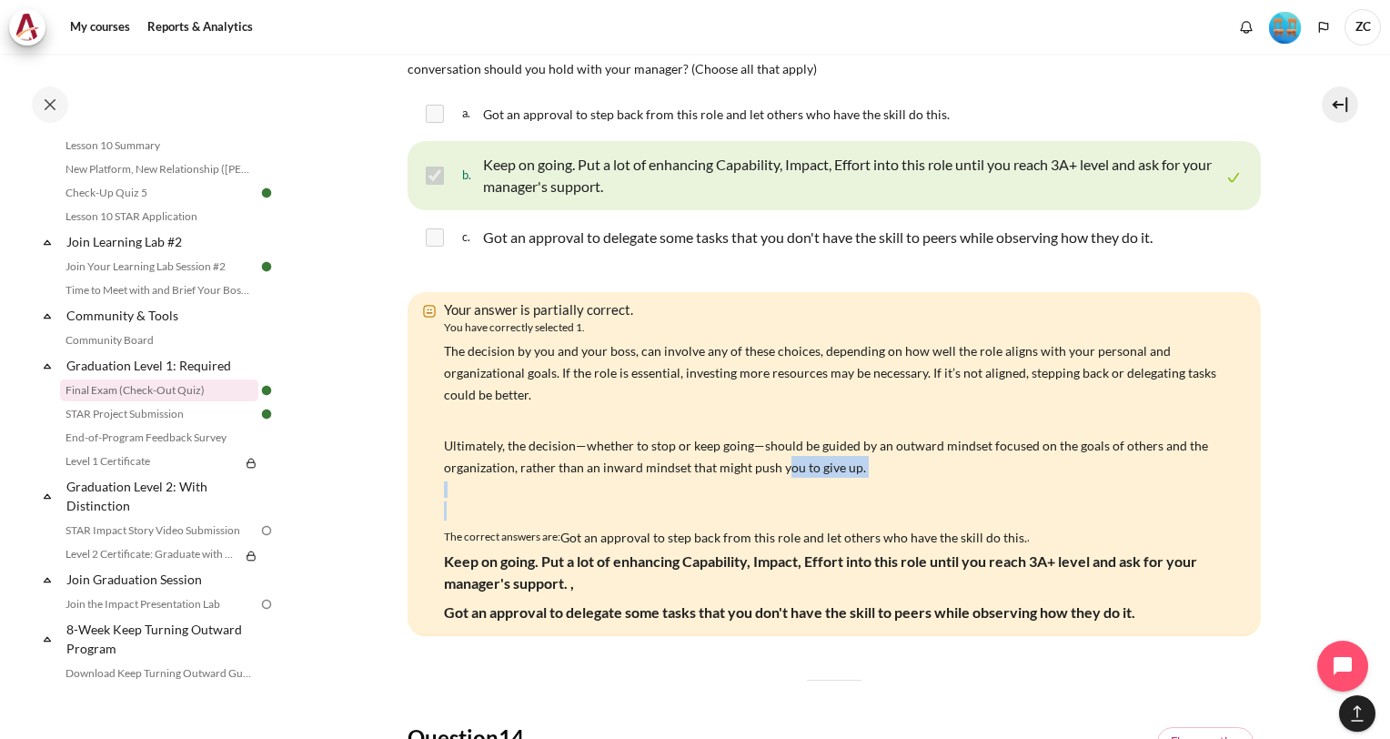
click at [672, 507] on div "The decision by you and your boss, can involve any of these choices, depending …" at bounding box center [838, 429] width 789 height 181
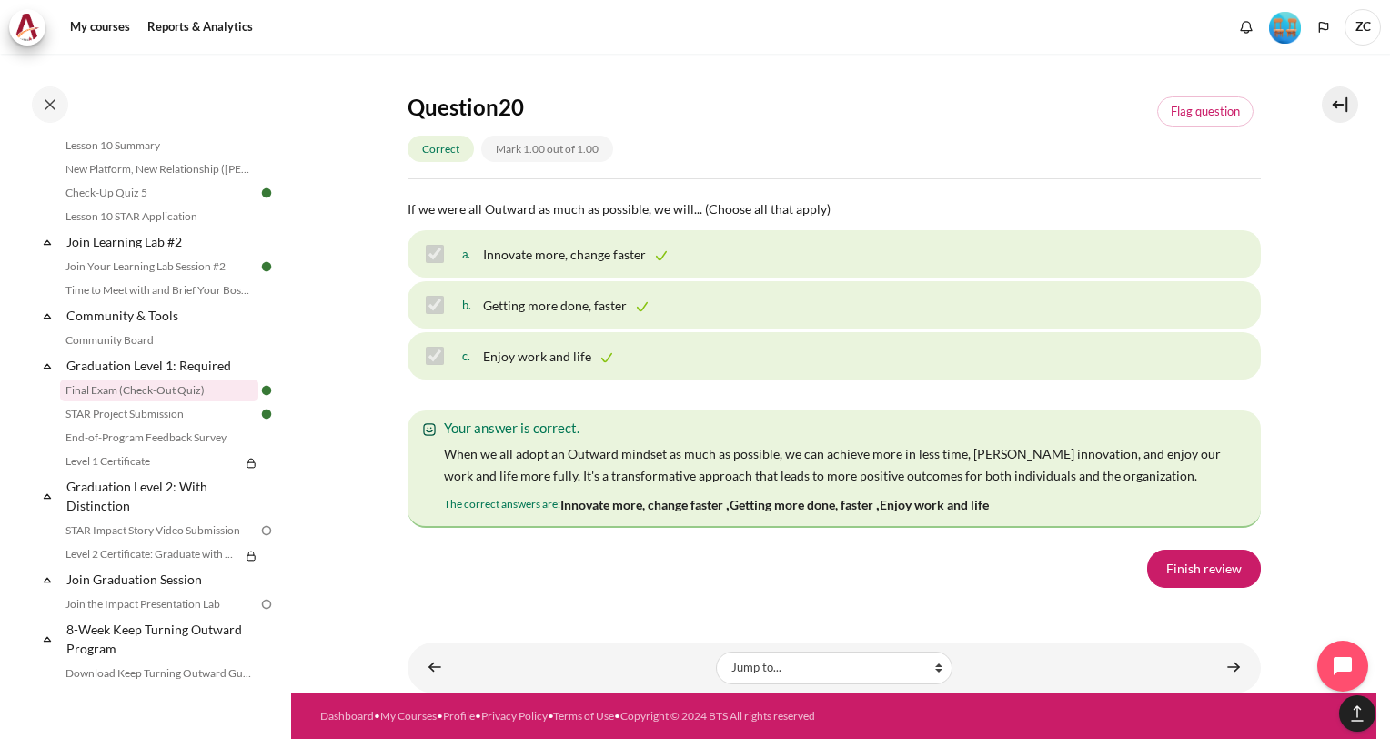
scroll to position [12859, 0]
click at [1216, 574] on link "Finish review" at bounding box center [1204, 568] width 114 height 38
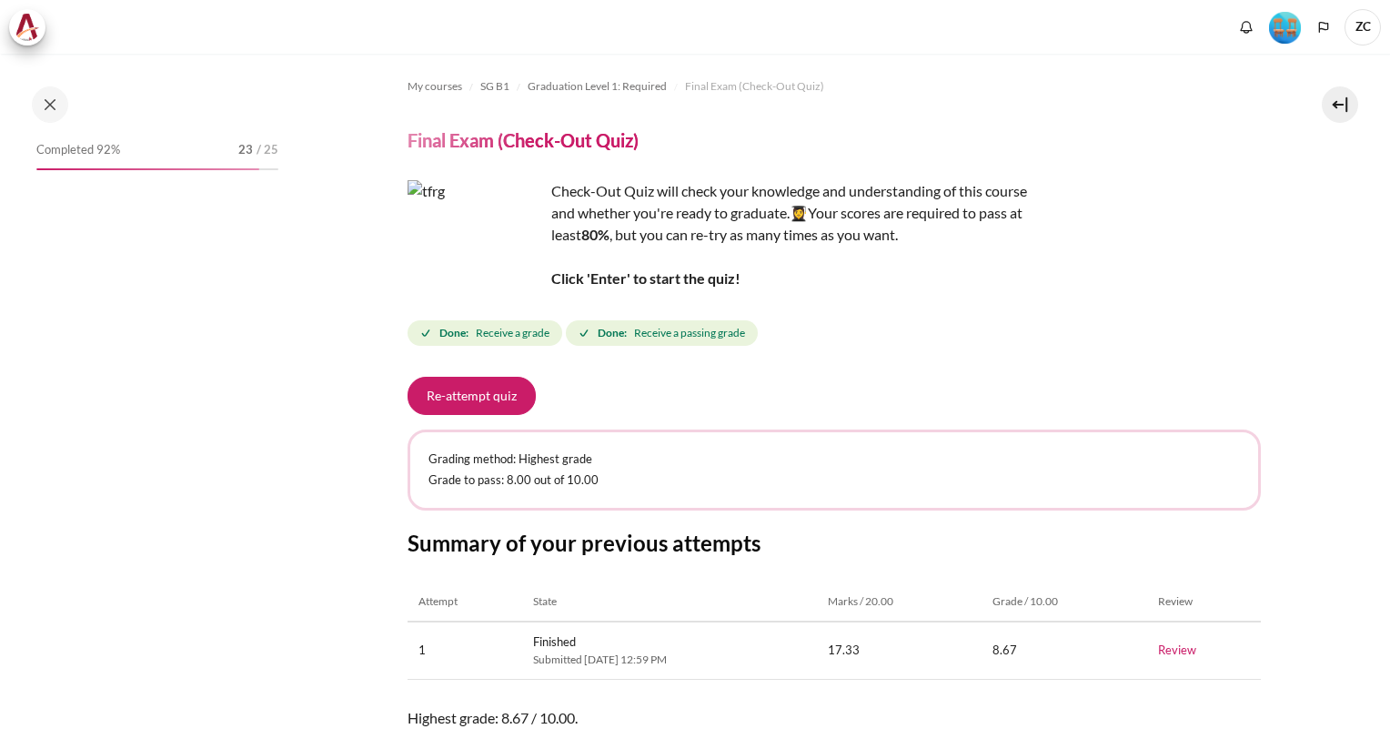
scroll to position [1757, 0]
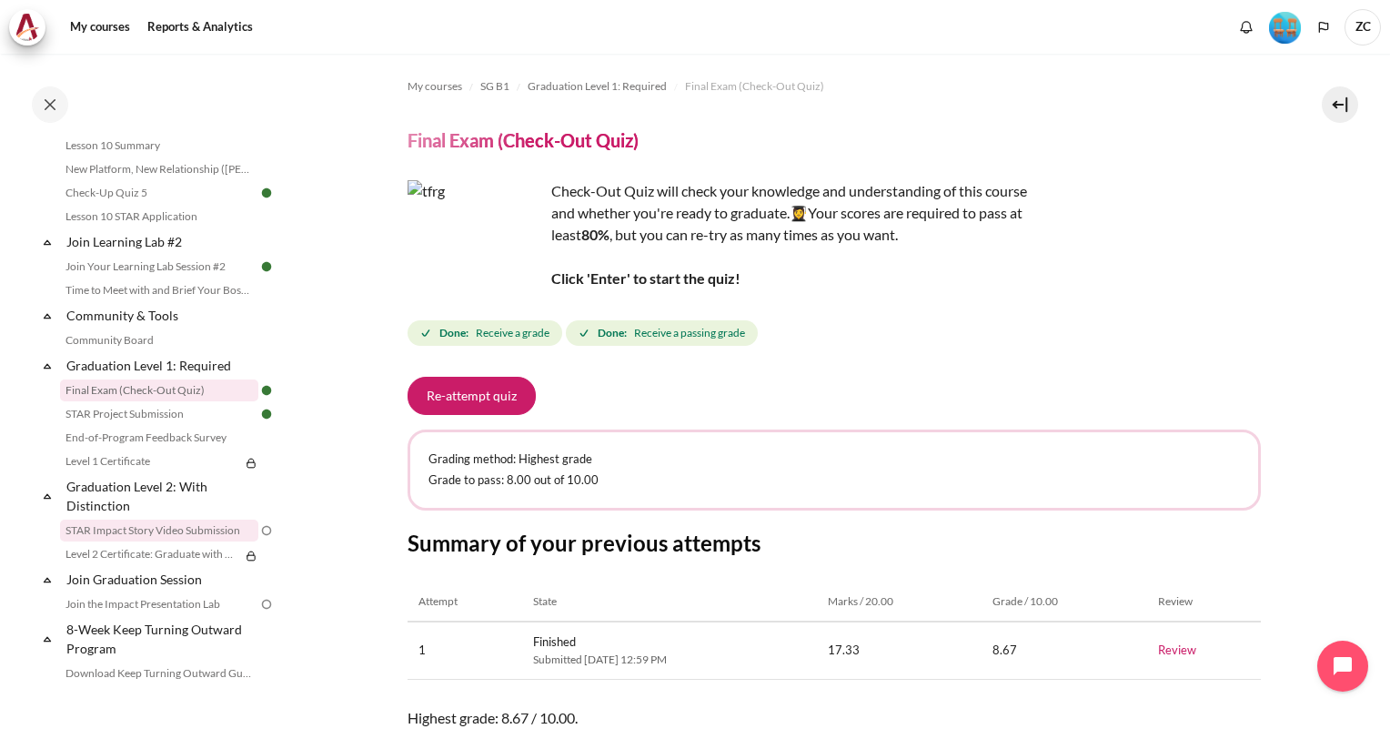
click at [166, 541] on link "STAR Impact Story Video Submission" at bounding box center [159, 530] width 198 height 22
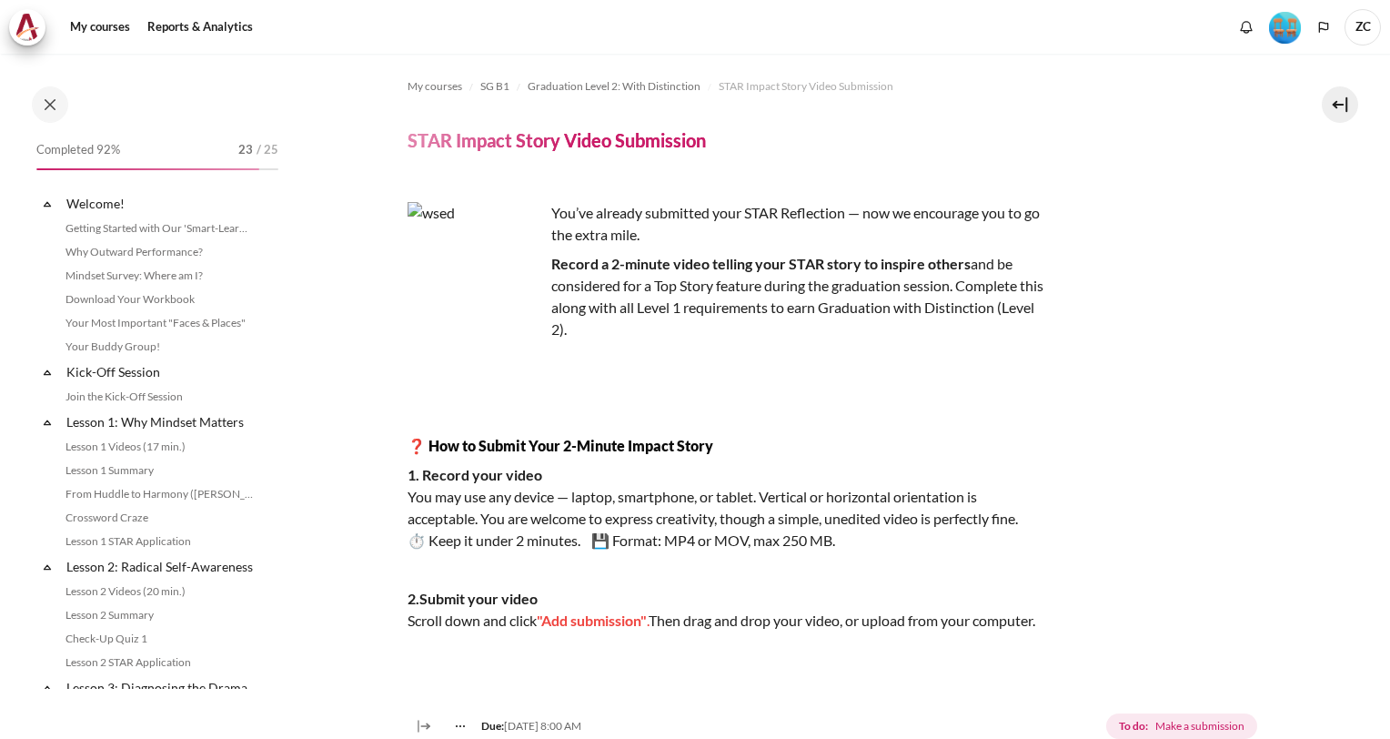
scroll to position [1897, 0]
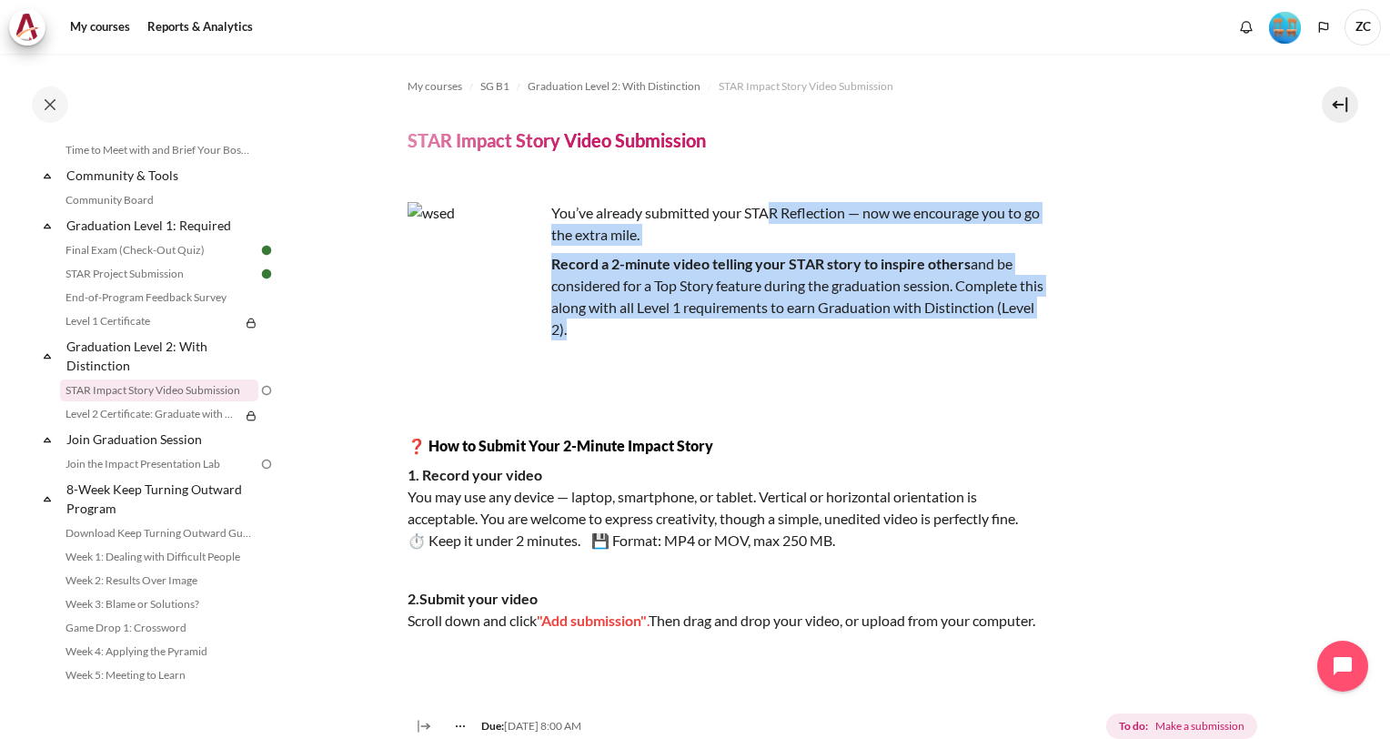
drag, startPoint x: 773, startPoint y: 216, endPoint x: 752, endPoint y: 327, distance: 112.0
click at [752, 327] on div "You’ve already submitted your STAR Reflection — now we encourage you to go the …" at bounding box center [725, 431] width 637 height 458
click at [752, 327] on p "Record a 2-minute video telling your STAR story to inspire others and be consid…" at bounding box center [725, 296] width 637 height 87
click at [759, 242] on p "You’ve already submitted your STAR Reflection — now we encourage you to go the …" at bounding box center [725, 224] width 637 height 44
drag, startPoint x: 763, startPoint y: 218, endPoint x: 758, endPoint y: 335, distance: 116.5
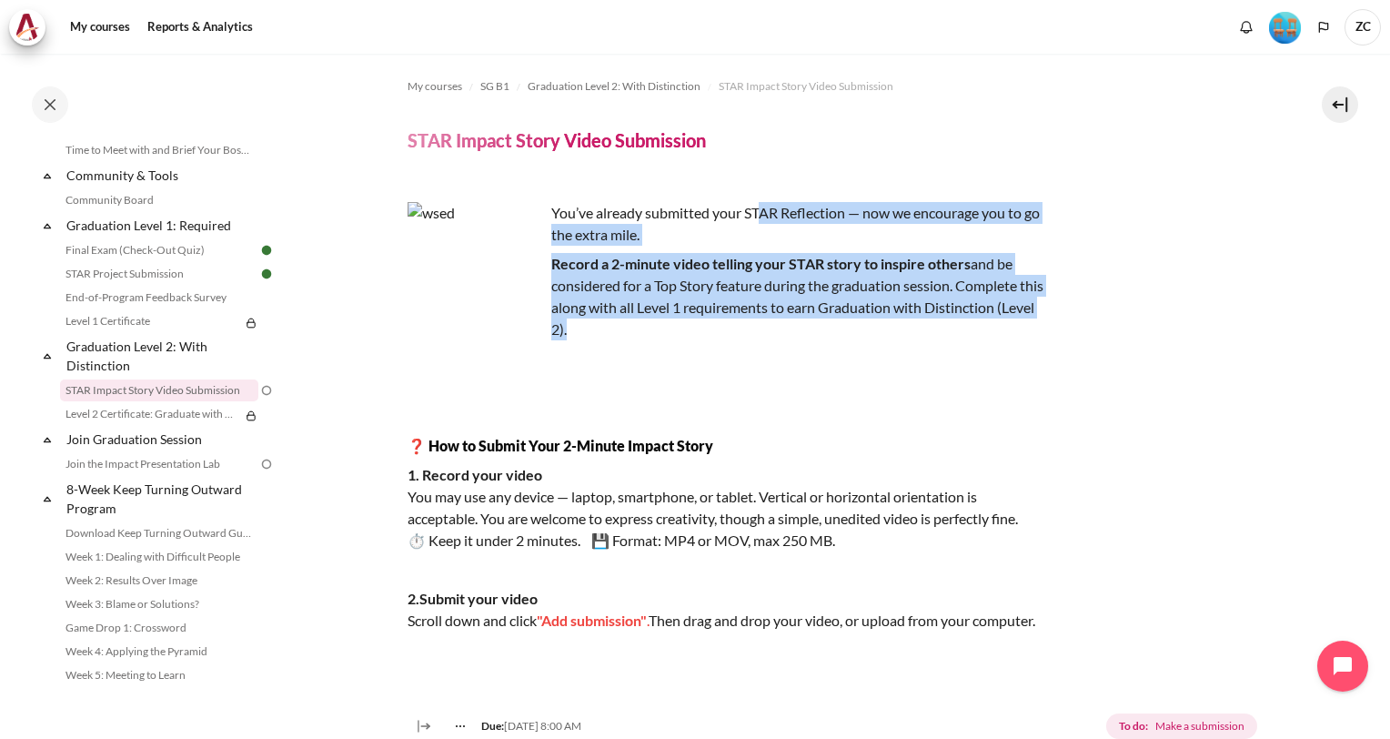
click at [758, 335] on div "You’ve already submitted your STAR Reflection — now we encourage you to go the …" at bounding box center [725, 431] width 637 height 458
click at [758, 335] on p "Record a 2-minute video telling your STAR story to inspire others and be consid…" at bounding box center [725, 296] width 637 height 87
click at [758, 222] on p "You’ve already submitted your STAR Reflection — now we encourage you to go the …" at bounding box center [725, 224] width 637 height 44
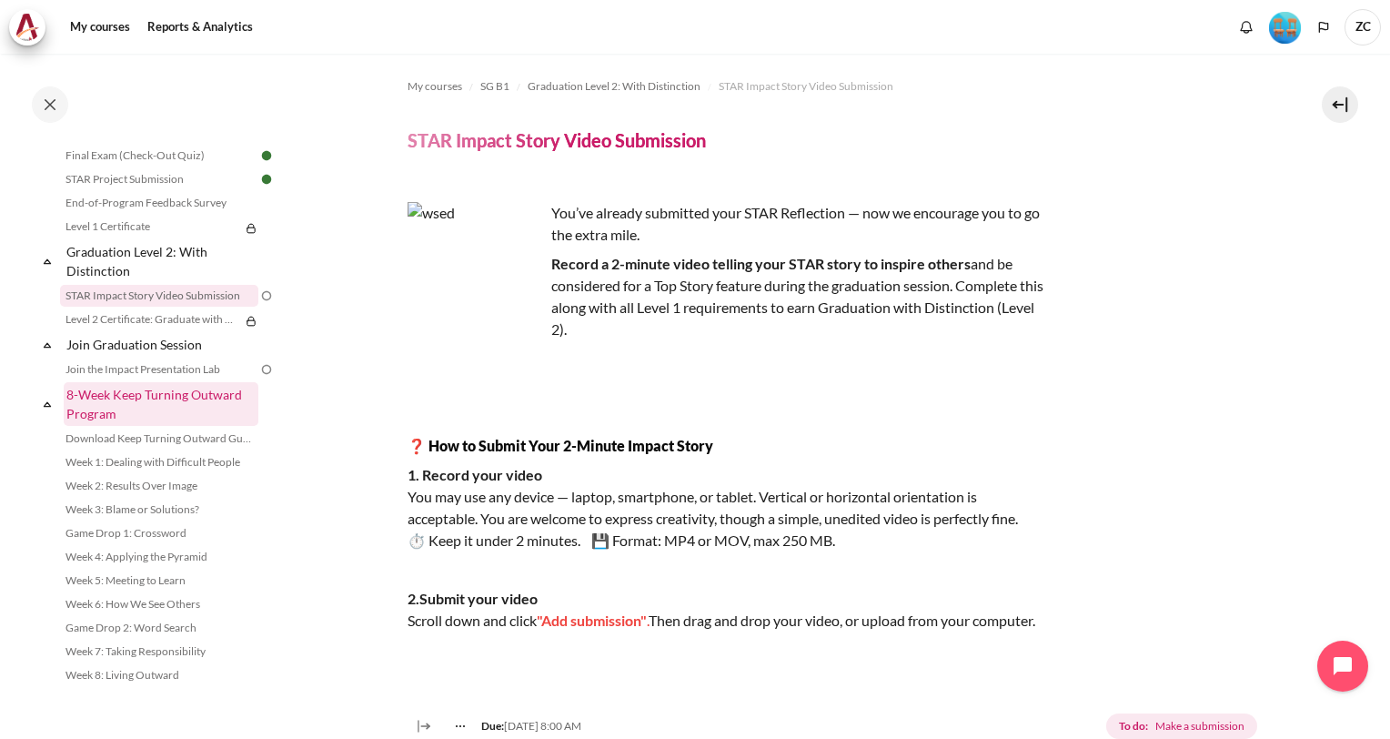
scroll to position [2015, 0]
click at [185, 368] on link "Join the Impact Presentation Lab" at bounding box center [159, 369] width 198 height 22
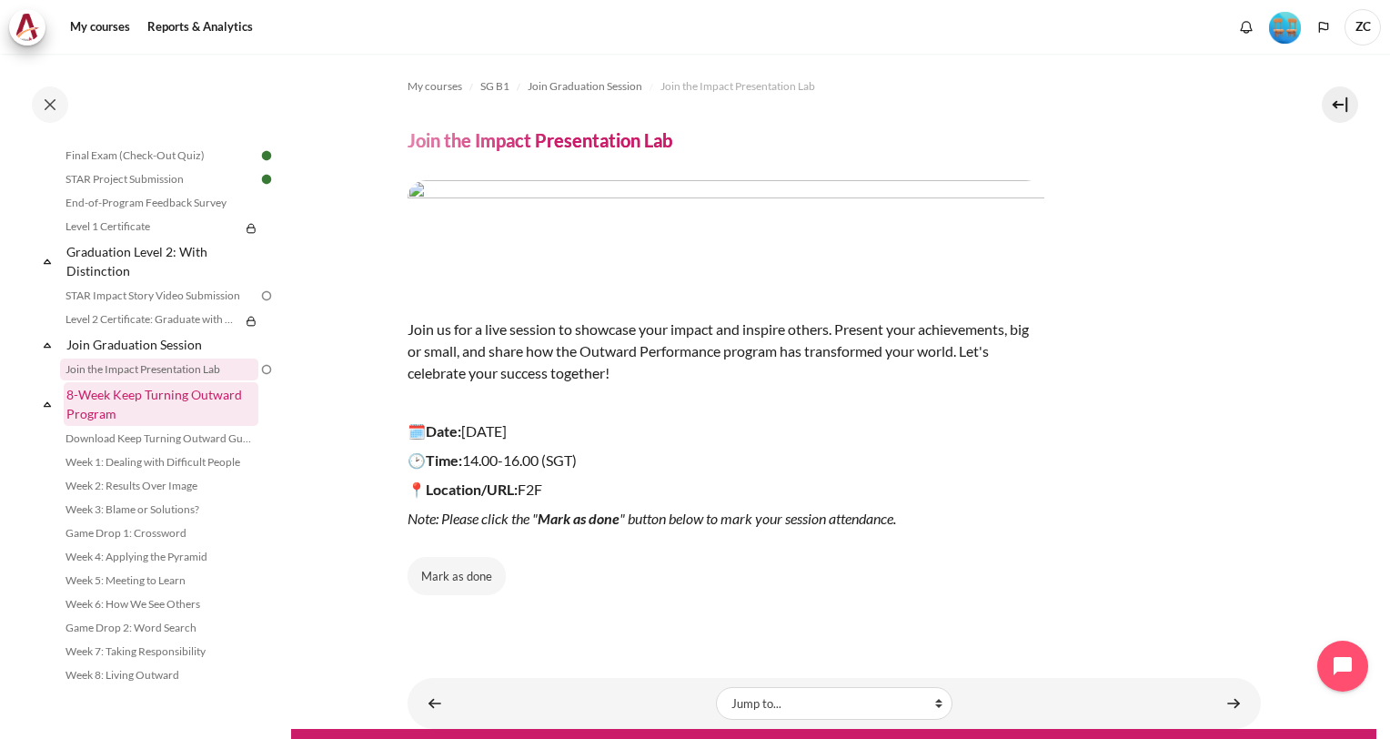
scroll to position [2015, 0]
click at [157, 441] on link "Download Keep Turning Outward Guide" at bounding box center [159, 438] width 198 height 22
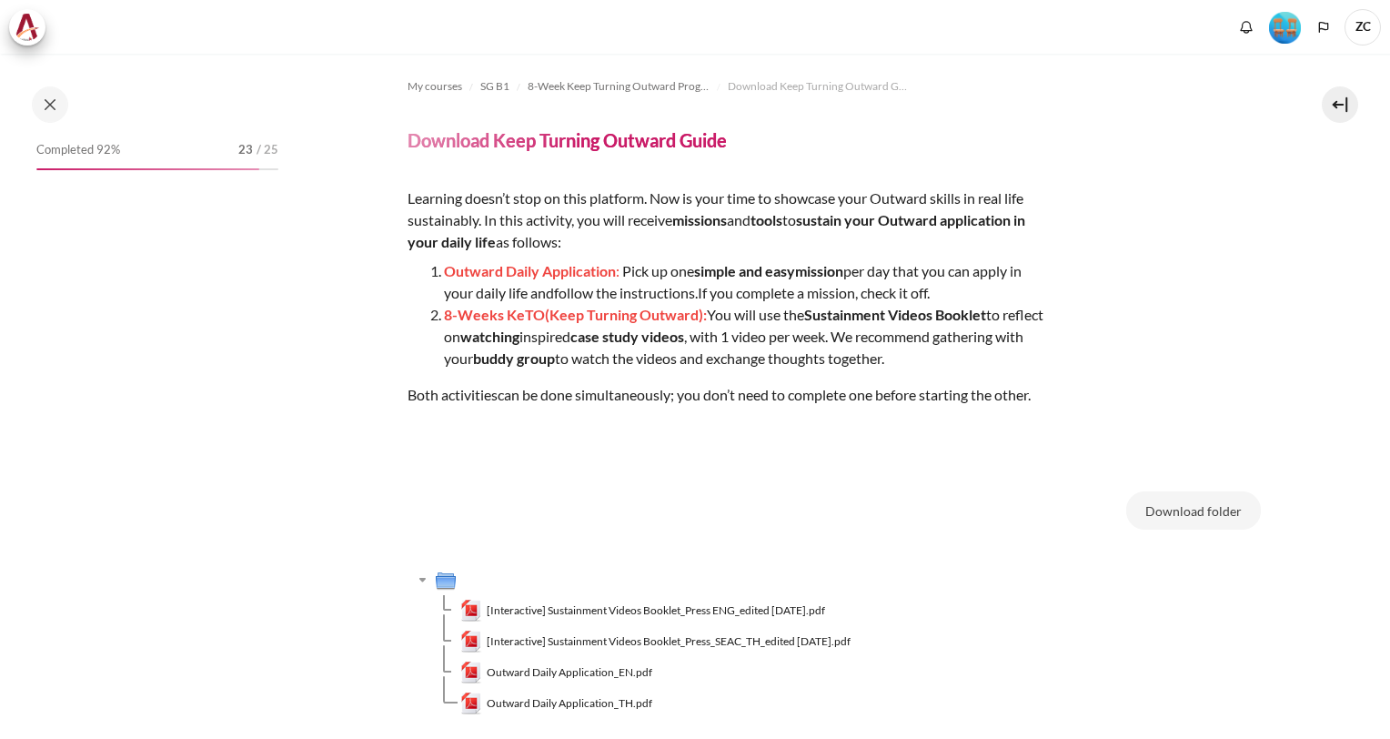
scroll to position [2015, 0]
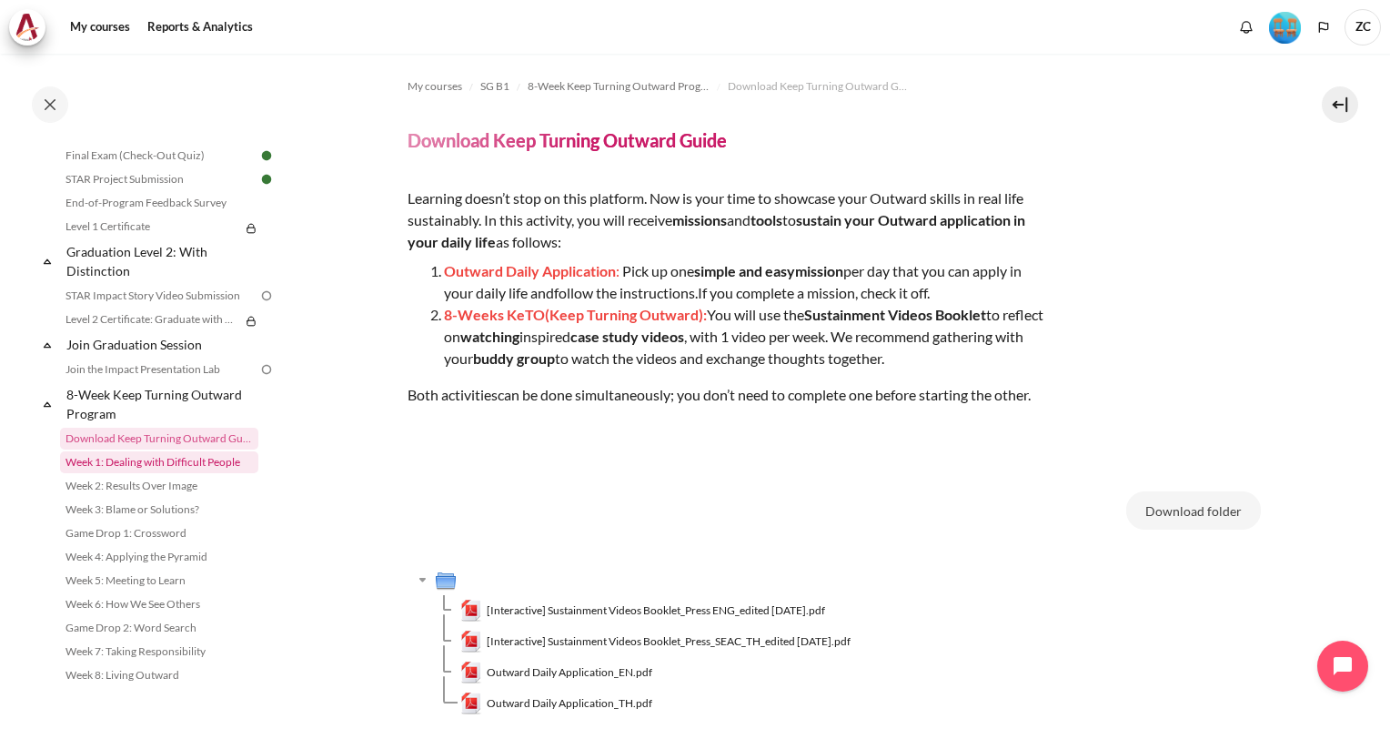
click at [159, 455] on link "Week 1: Dealing with Difficult People" at bounding box center [159, 462] width 198 height 22
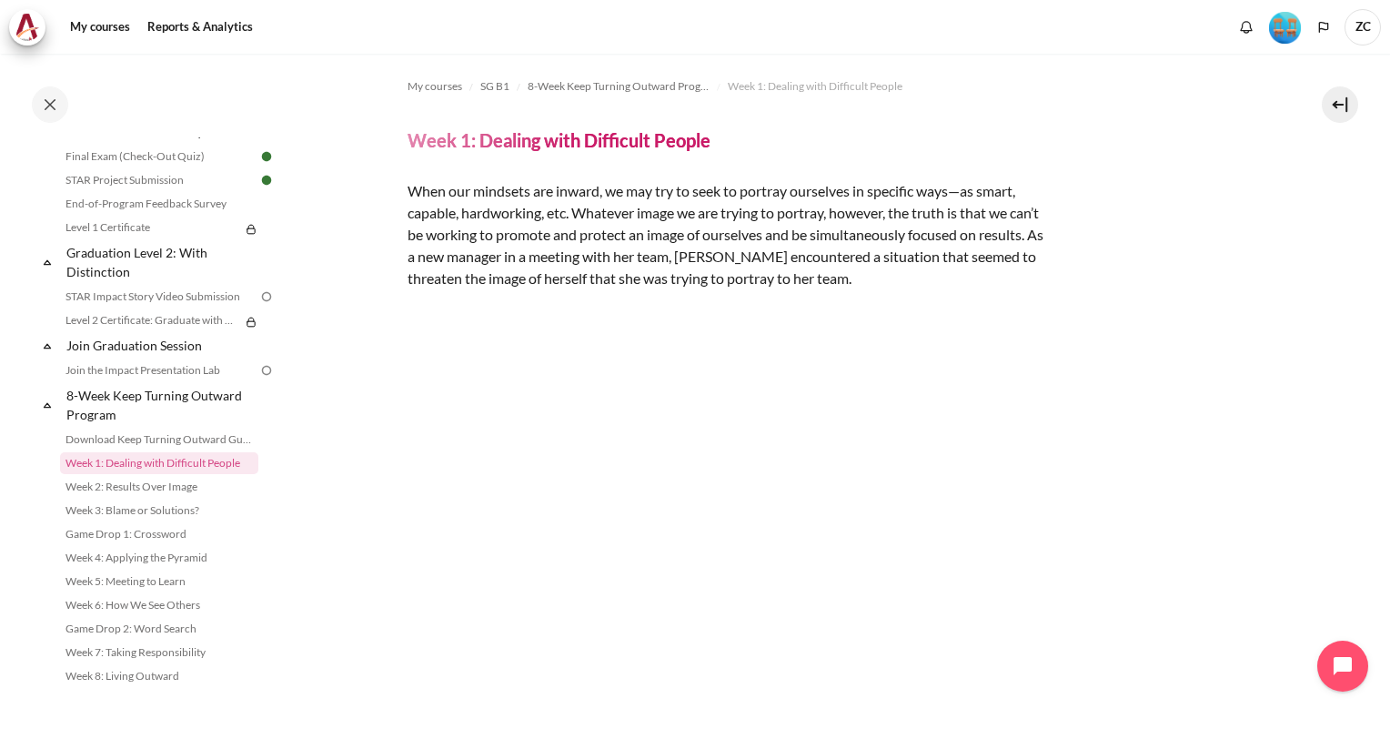
scroll to position [2015, 0]
click at [156, 289] on link "STAR Impact Story Video Submission" at bounding box center [159, 296] width 198 height 22
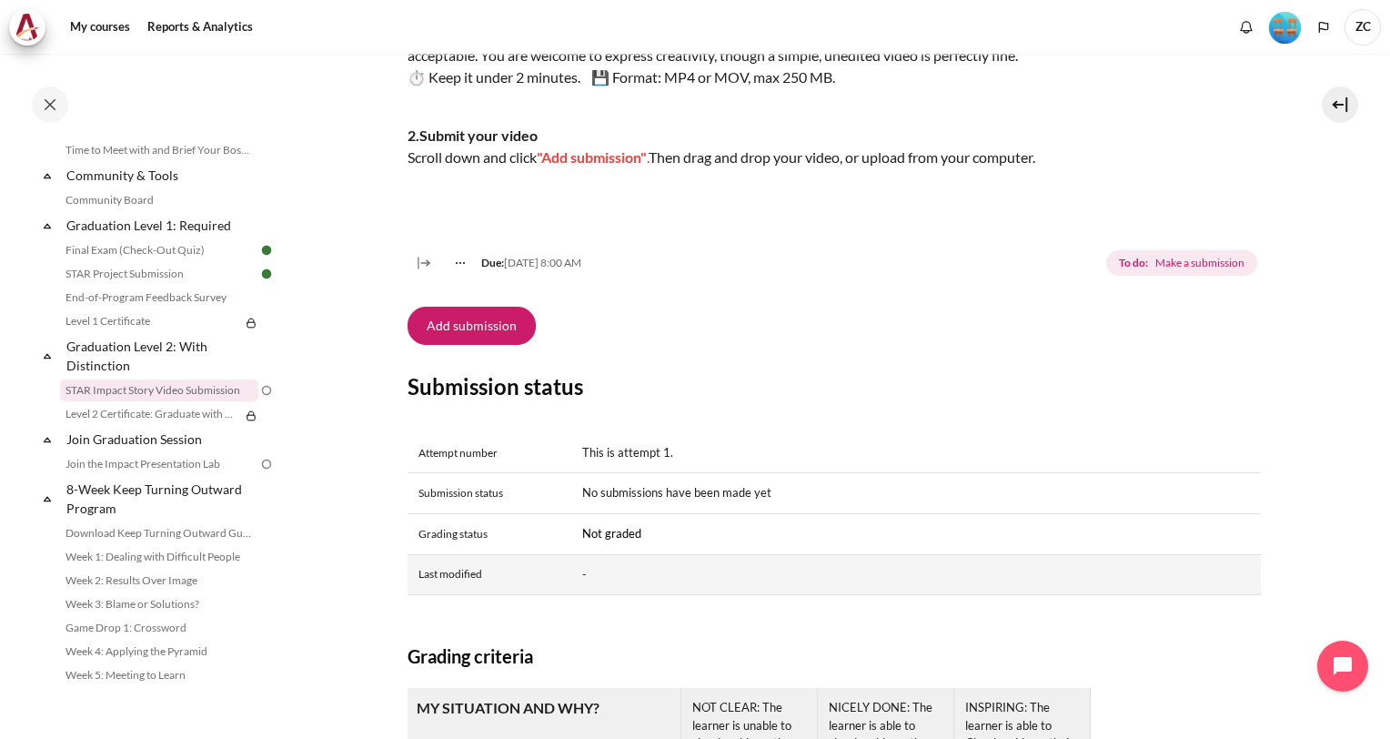
scroll to position [462, 0]
